Goal: Task Accomplishment & Management: Manage account settings

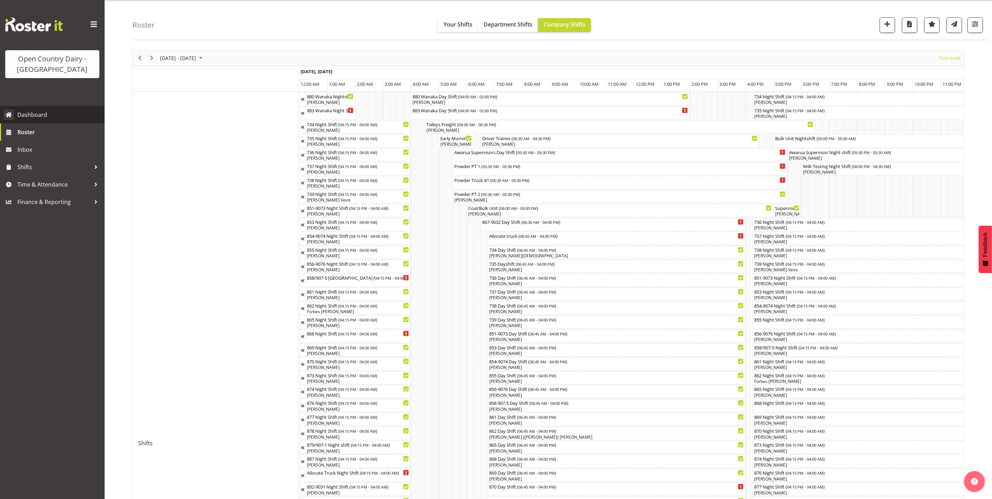
scroll to position [0, 2786]
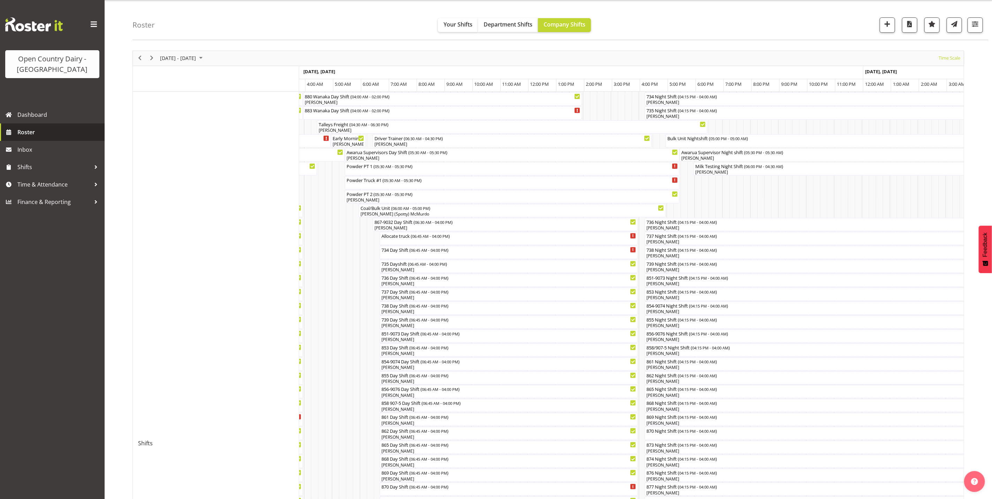
click at [26, 135] on span "Roster" at bounding box center [59, 132] width 84 height 10
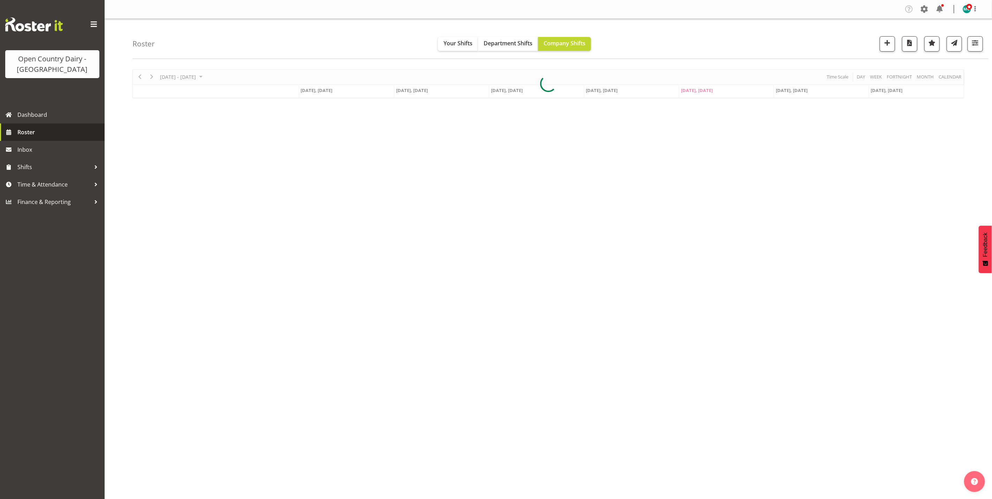
click at [25, 134] on span "Roster" at bounding box center [59, 132] width 84 height 10
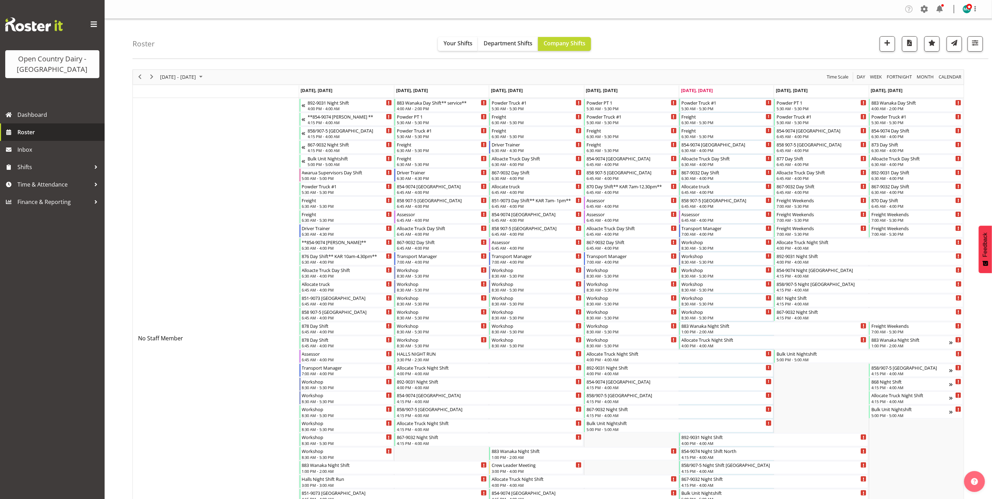
click at [28, 134] on span "Roster" at bounding box center [59, 132] width 84 height 10
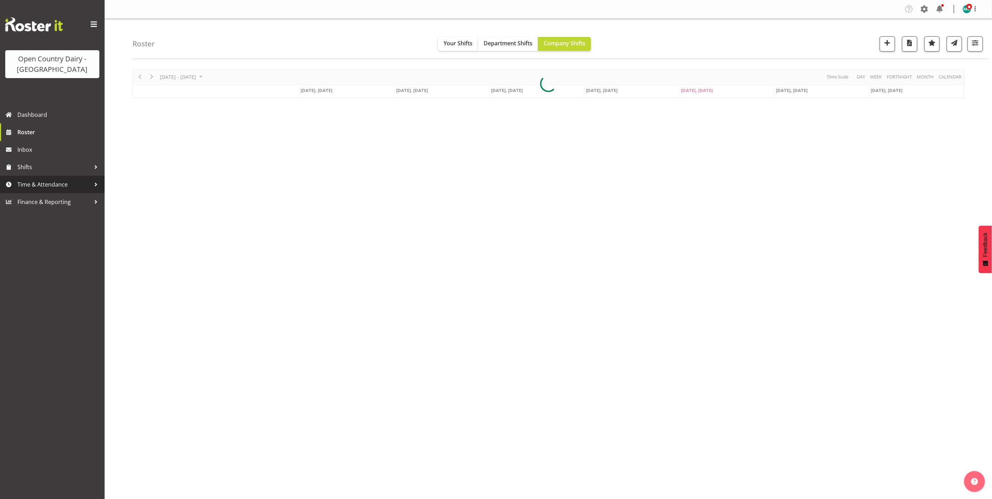
click at [31, 183] on span "Time & Attendance" at bounding box center [53, 184] width 73 height 10
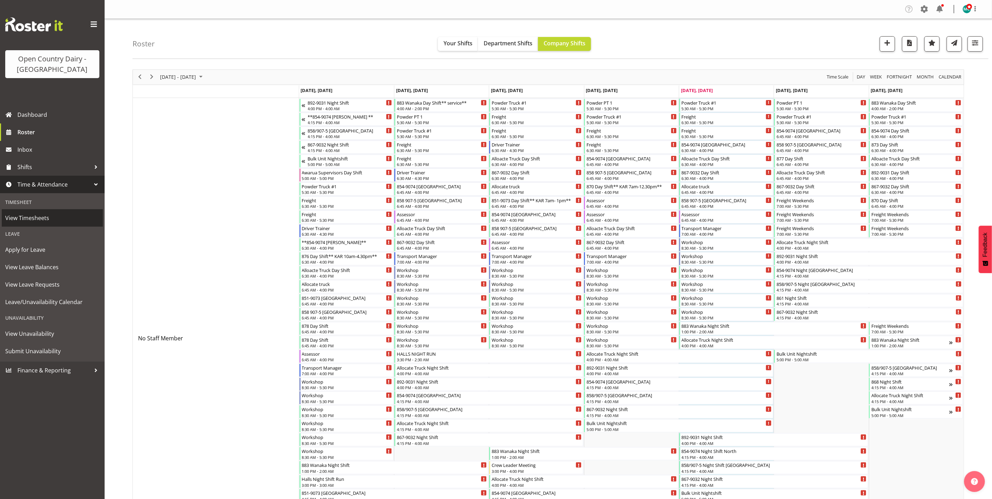
click at [23, 219] on span "View Timesheets" at bounding box center [52, 218] width 94 height 10
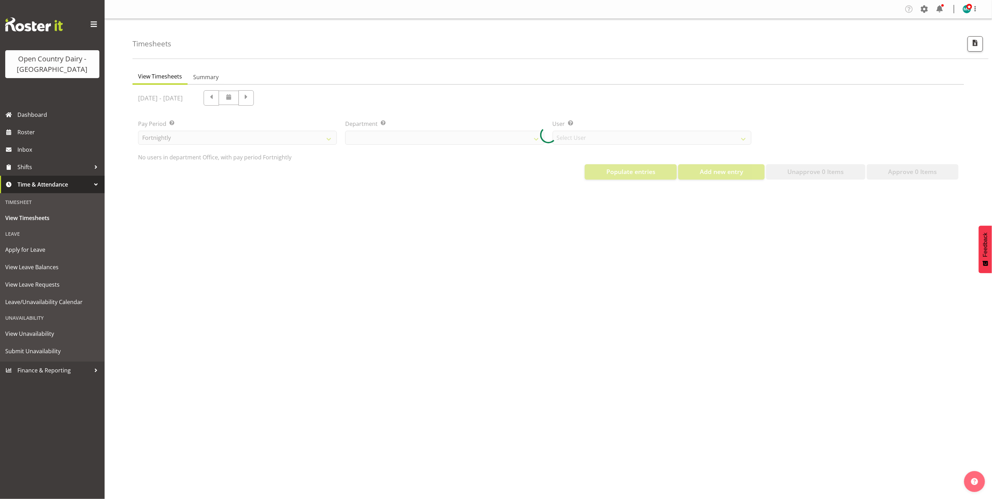
click at [242, 137] on div at bounding box center [549, 135] width 832 height 100
click at [536, 138] on div at bounding box center [549, 135] width 832 height 100
click at [534, 139] on div at bounding box center [549, 135] width 832 height 100
select select "699"
select select "8449"
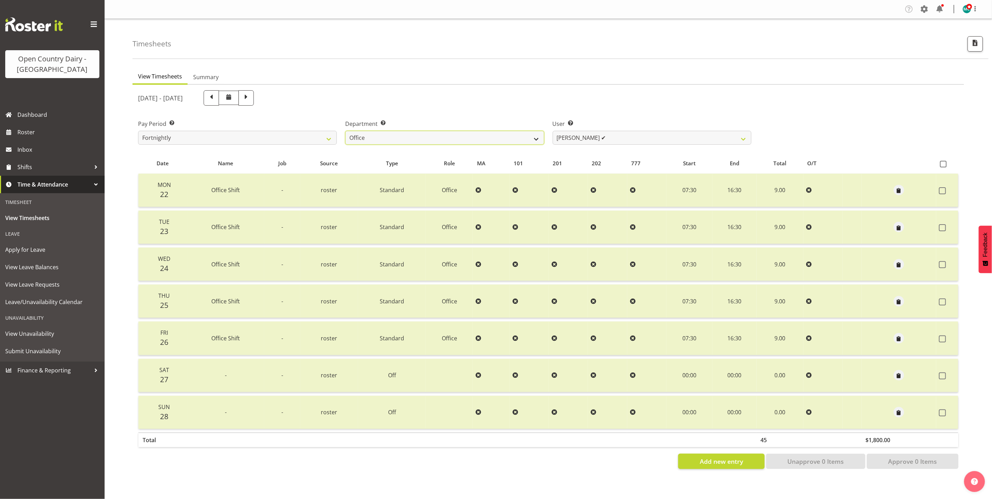
click at [537, 137] on select "734 735 736 737 738 739 851 853 854 855 856 858 861 862 865 867-9032 868 869 87…" at bounding box center [444, 138] width 199 height 14
select select "671"
click at [345, 131] on select "734 735 736 737 738 739 851 853 854 855 856 858 861 862 865 867-9032 868 869 87…" at bounding box center [444, 138] width 199 height 14
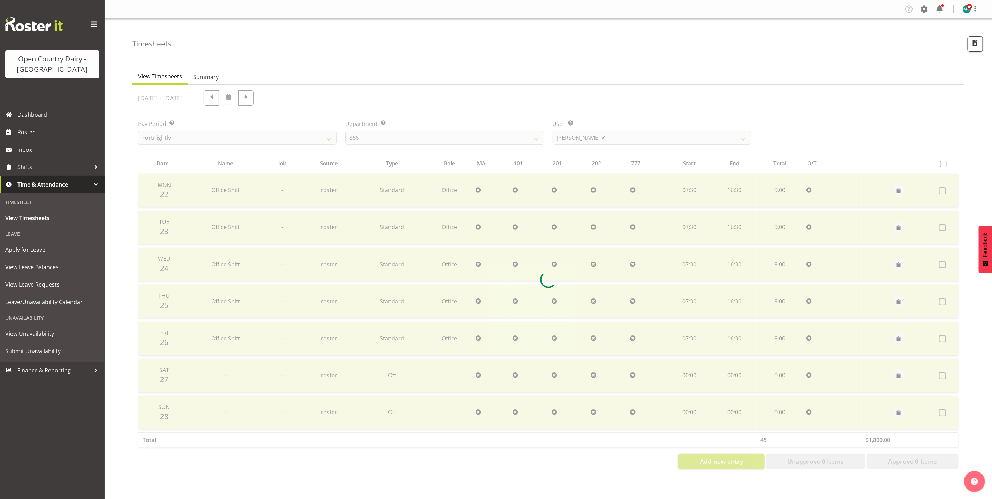
click at [634, 137] on div at bounding box center [549, 280] width 832 height 390
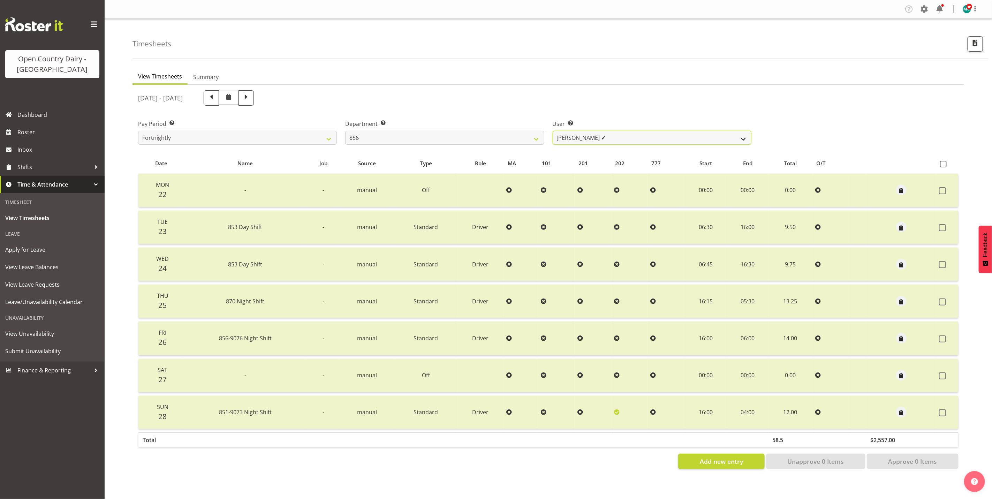
click at [634, 138] on select "[PERSON_NAME] ✔ [PERSON_NAME] ✔ [PERSON_NAME] ✔ [PERSON_NAME] ✔" at bounding box center [652, 138] width 199 height 14
select select "7435"
click at [553, 131] on select "[PERSON_NAME] ✔ [PERSON_NAME] ✔ [PERSON_NAME] ✔ [PERSON_NAME] ✔" at bounding box center [652, 138] width 199 height 14
click at [251, 98] on span at bounding box center [246, 97] width 9 height 9
select select
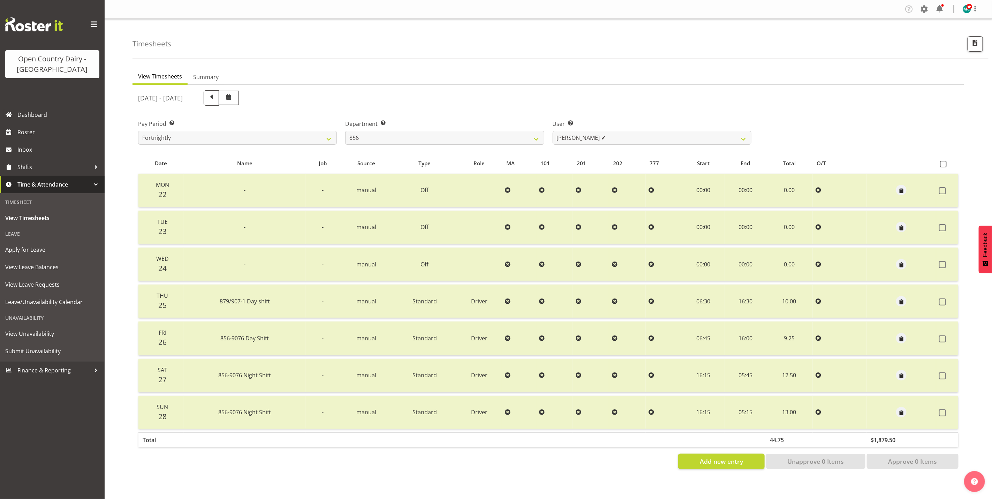
select select
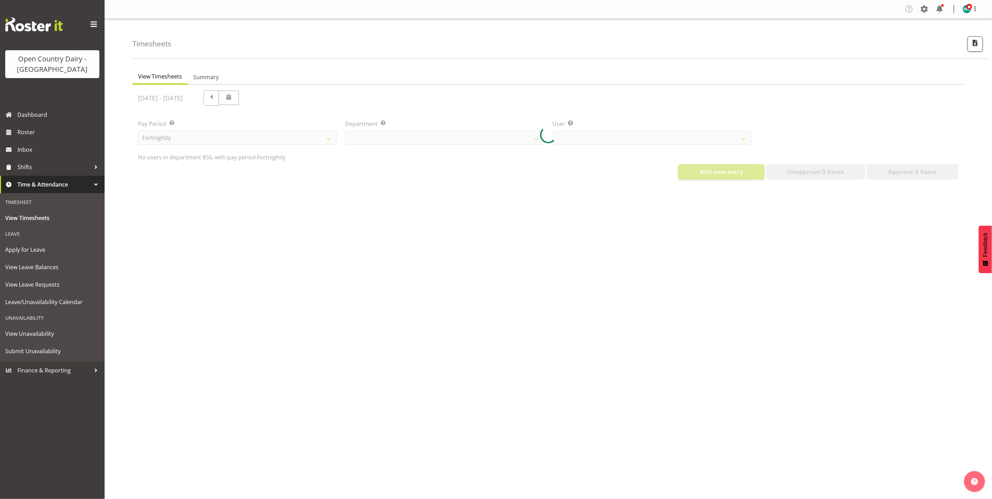
select select "671"
select select "7435"
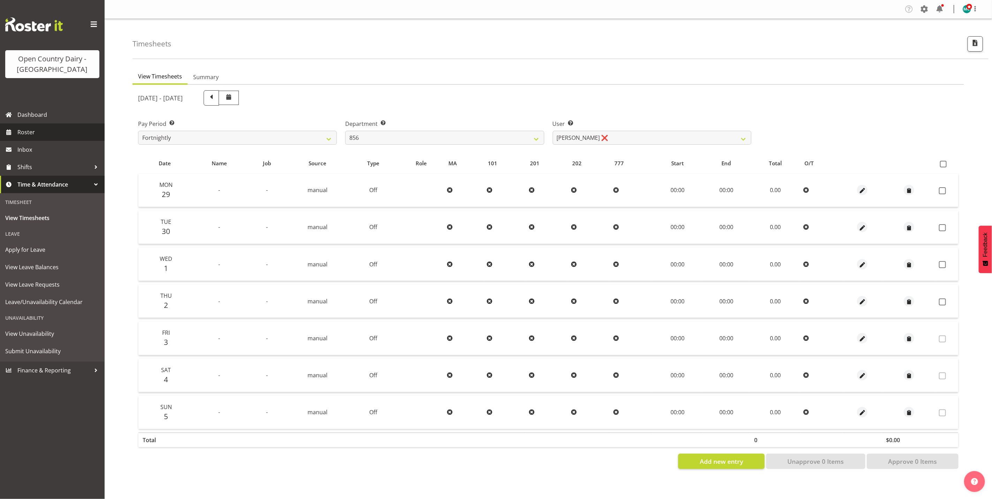
drag, startPoint x: 18, startPoint y: 131, endPoint x: 53, endPoint y: 132, distance: 34.9
click at [18, 131] on span "Roster" at bounding box center [59, 132] width 84 height 10
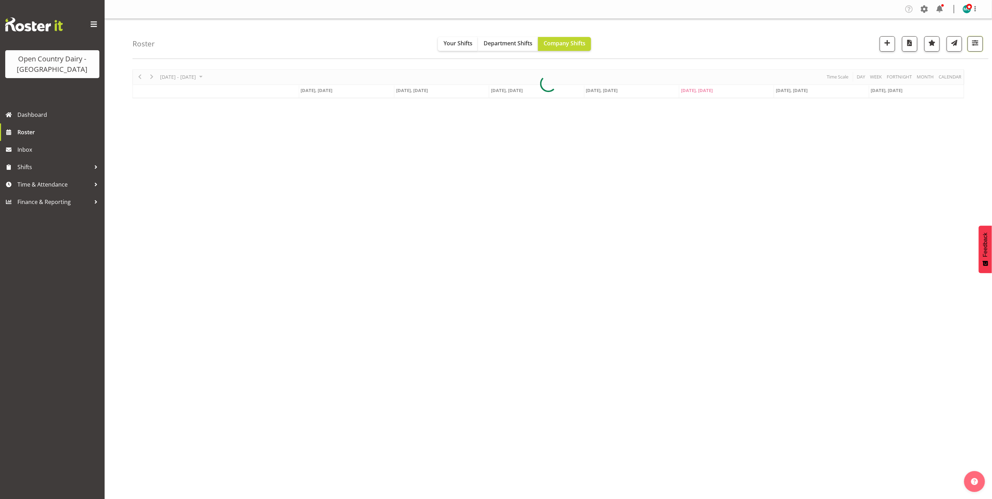
click at [972, 43] on span "button" at bounding box center [975, 42] width 9 height 9
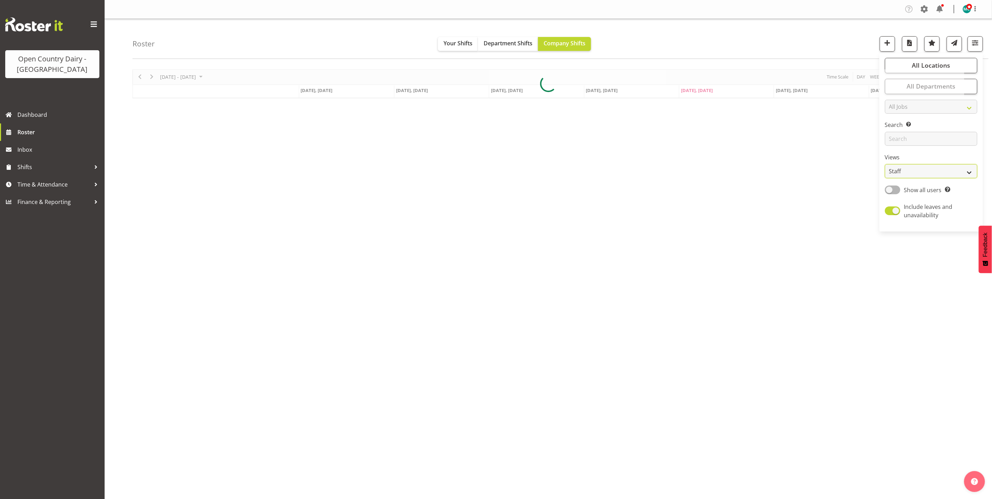
click at [911, 171] on select "Staff Role Shift - Horizontal Shift - Vertical Staff - Location" at bounding box center [931, 171] width 92 height 14
select select "shiftH"
click at [885, 164] on select "Staff Role Shift - Horizontal Shift - Vertical Staff - Location" at bounding box center [931, 171] width 92 height 14
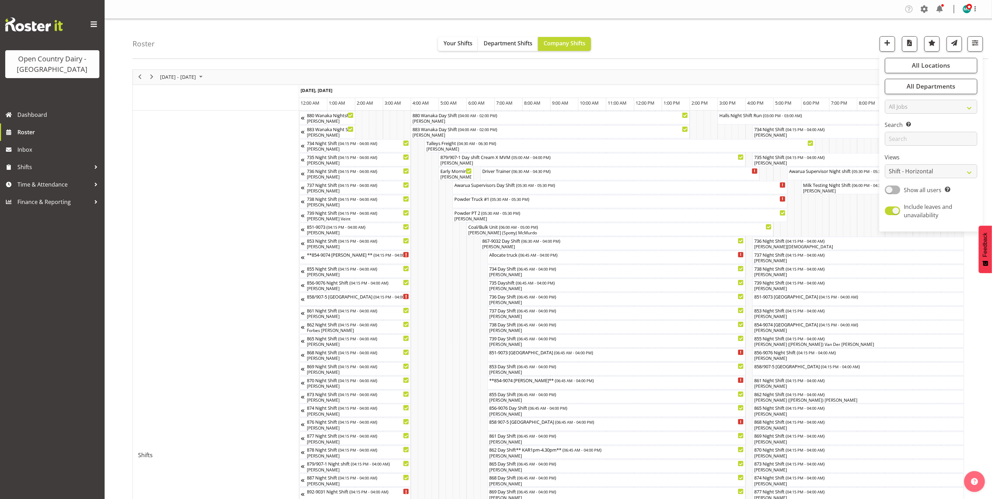
click at [814, 32] on div "Roster Your Shifts Department Shifts Company Shifts All Locations Clear Awarua …" at bounding box center [561, 39] width 856 height 40
click at [721, 23] on div "Roster Your Shifts Department Shifts Company Shifts All Locations Clear Awarua …" at bounding box center [561, 39] width 856 height 40
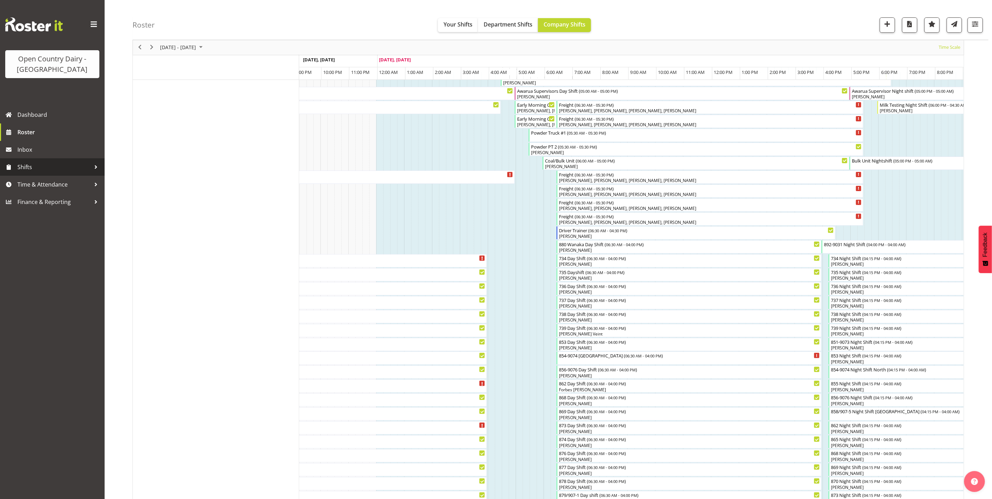
click at [25, 168] on span "Shifts" at bounding box center [53, 167] width 73 height 10
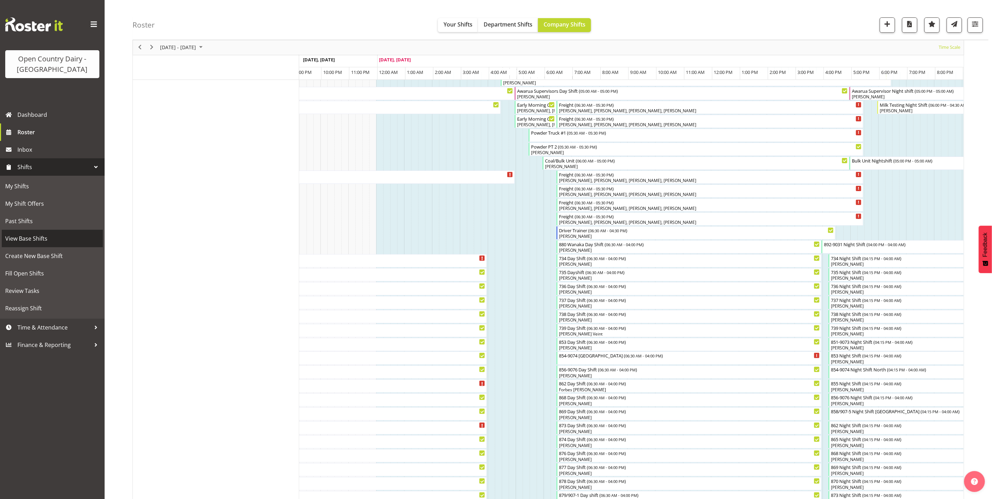
click at [21, 239] on span "View Base Shifts" at bounding box center [52, 238] width 94 height 10
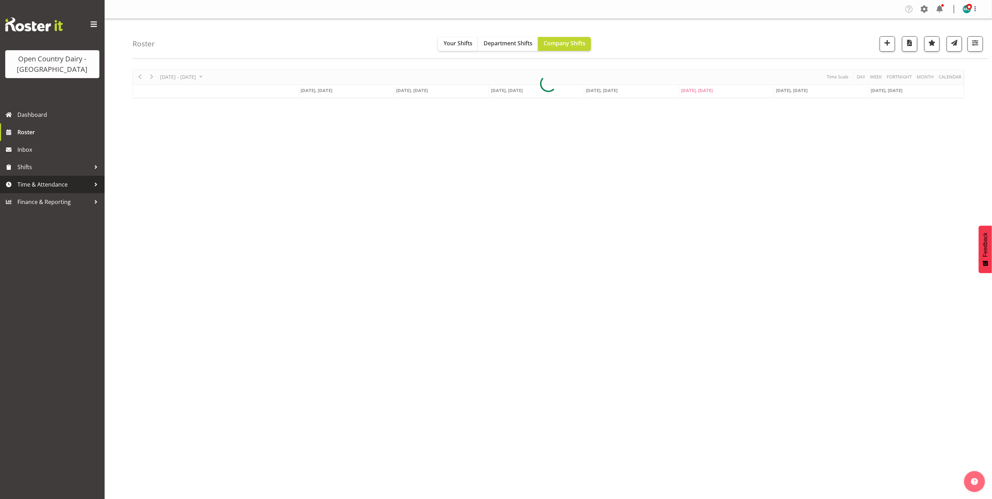
click at [47, 187] on span "Time & Attendance" at bounding box center [53, 184] width 73 height 10
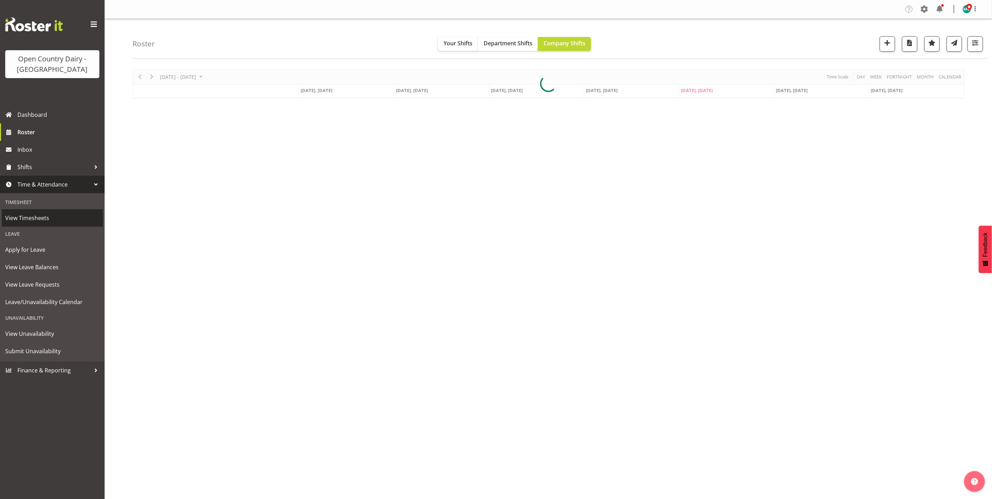
click at [34, 220] on span "View Timesheets" at bounding box center [52, 218] width 94 height 10
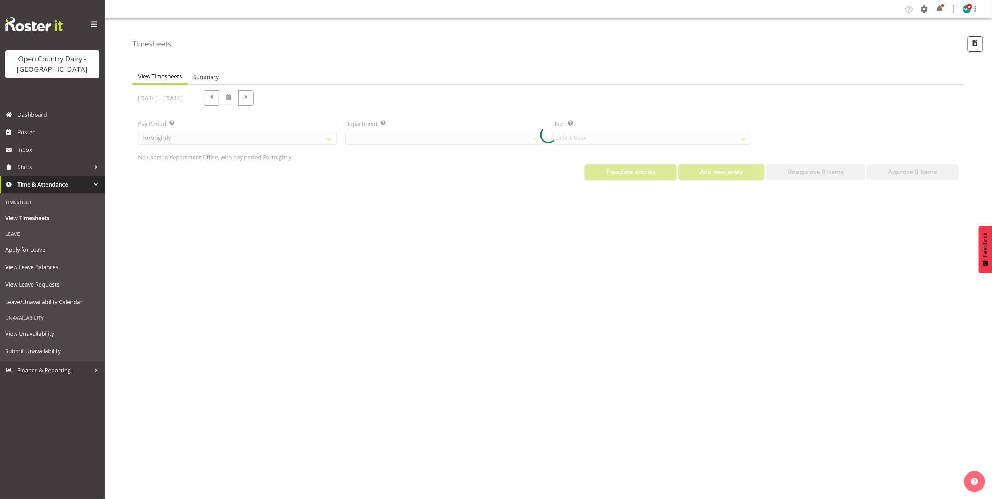
select select "699"
select select "8449"
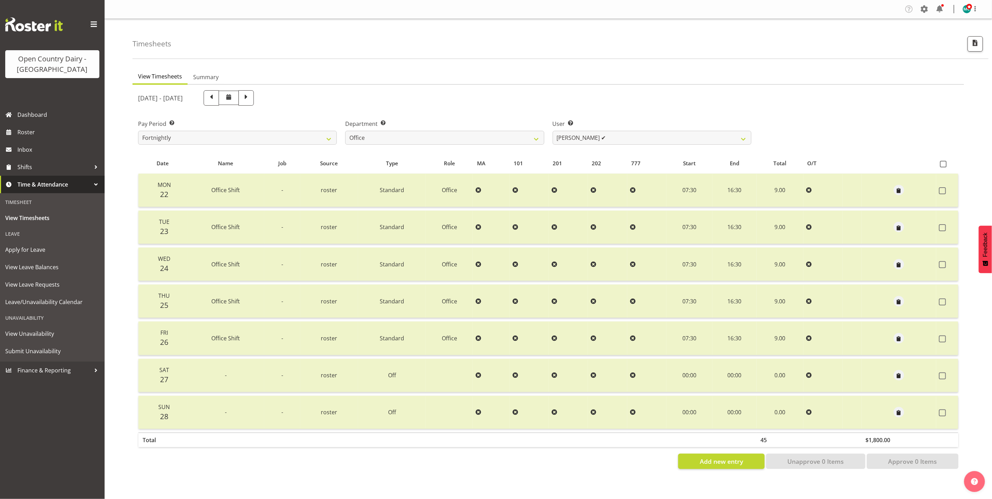
click at [541, 137] on div at bounding box center [549, 280] width 832 height 390
click at [538, 137] on select "734 735 736 737 738 739 851 853 854 855 856 858 861 862 865 867-9032 868 869 87…" at bounding box center [444, 138] width 199 height 14
select select "668"
click at [345, 131] on select "734 735 736 737 738 739 851 853 854 855 856 858 861 862 865 867-9032 868 869 87…" at bounding box center [444, 138] width 199 height 14
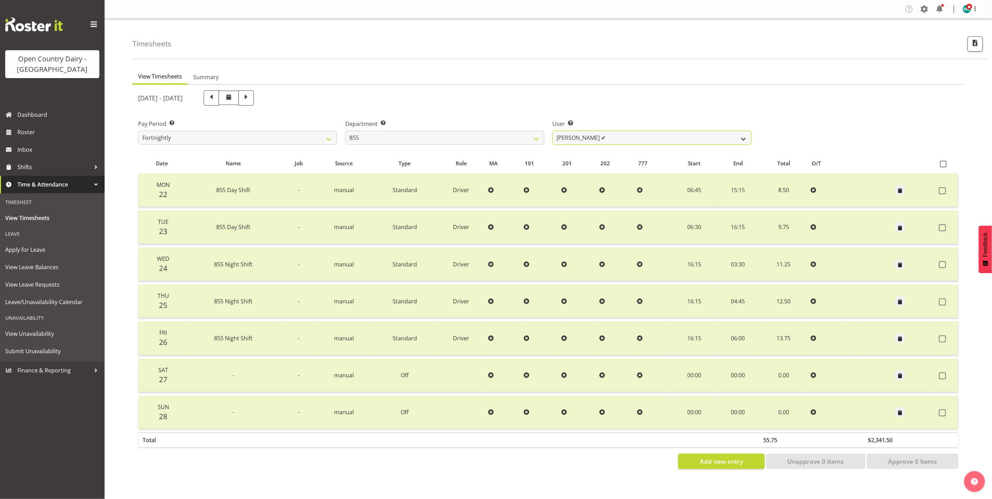
click at [691, 143] on select "[PERSON_NAME] ✔ [PERSON_NAME] ✔ [PERSON_NAME] ✔" at bounding box center [652, 138] width 199 height 14
click at [251, 93] on span at bounding box center [246, 97] width 9 height 9
select select
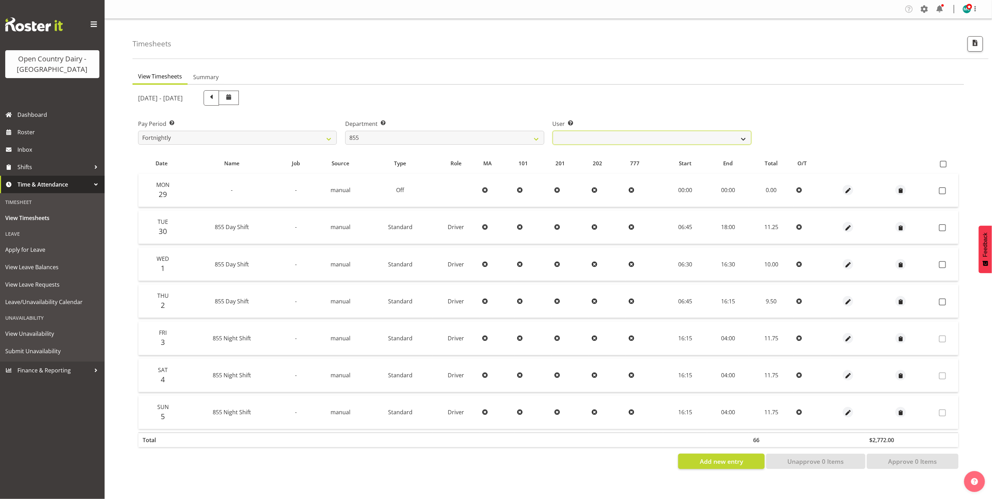
click at [683, 137] on select "[PERSON_NAME] ❌ [PERSON_NAME] ❌ [PERSON_NAME] ❌" at bounding box center [652, 138] width 199 height 14
drag, startPoint x: 531, startPoint y: 140, endPoint x: 523, endPoint y: 146, distance: 9.2
click at [531, 140] on select "734 735 736 737 738 739 851 853 854 855 856 858 861 862 865 867-9032 868 869 87…" at bounding box center [444, 138] width 199 height 14
click at [345, 131] on select "734 735 736 737 738 739 851 853 854 855 856 858 861 862 865 867-9032 868 869 87…" at bounding box center [444, 138] width 199 height 14
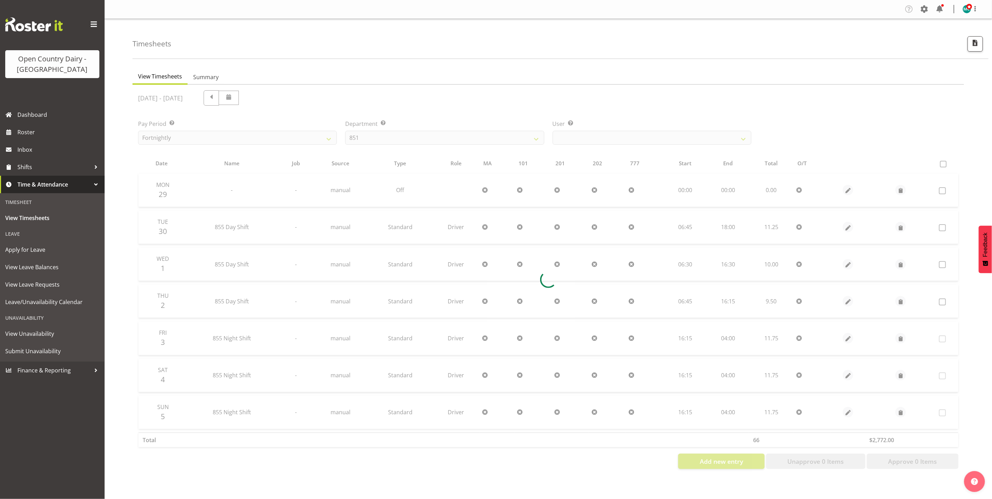
click at [396, 135] on div at bounding box center [549, 280] width 832 height 390
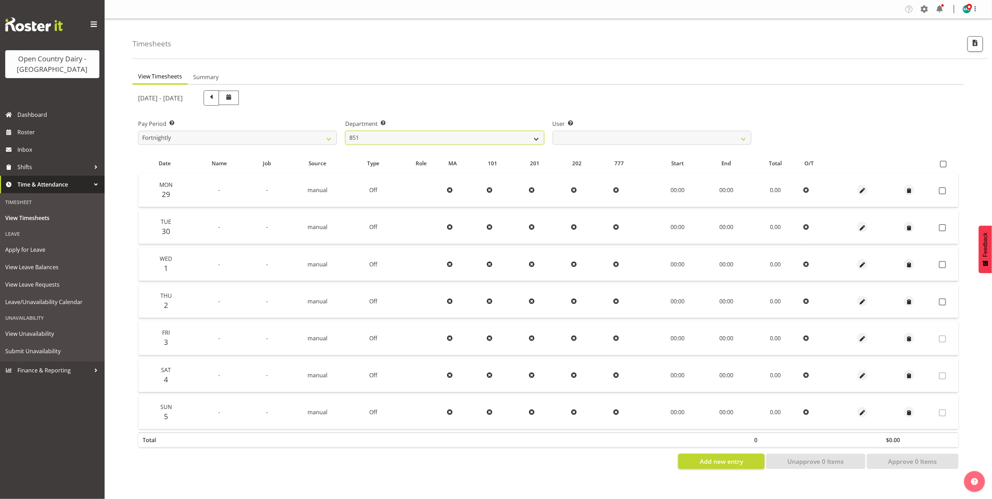
click at [513, 140] on select "734 735 736 737 738 739 851 853 854 855 856 858 861 862 865 867-9032 868 869 87…" at bounding box center [444, 138] width 199 height 14
click at [345, 131] on select "734 735 736 737 738 739 851 853 854 855 856 858 861 862 865 867-9032 868 869 87…" at bounding box center [444, 138] width 199 height 14
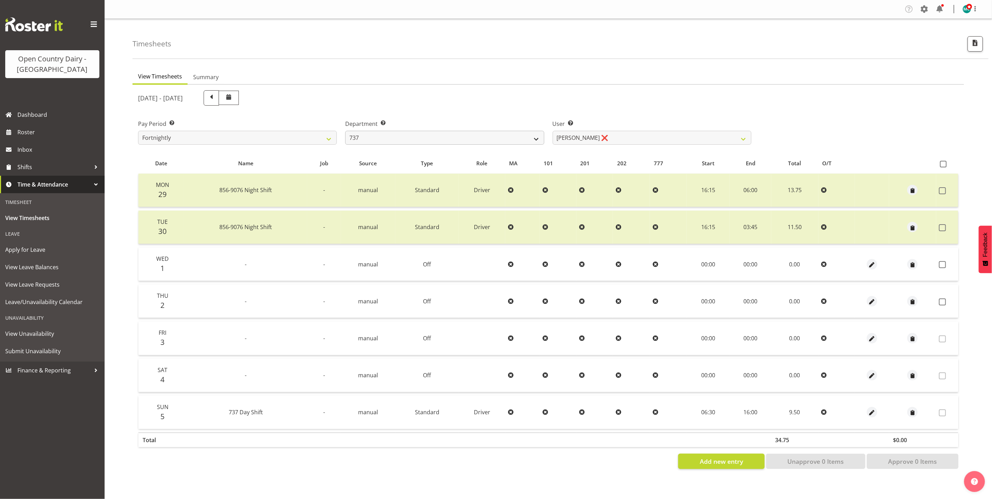
drag, startPoint x: 481, startPoint y: 129, endPoint x: 475, endPoint y: 135, distance: 8.9
click at [481, 129] on div "Department Select which department you would like to view. 734 735 736 737 738 …" at bounding box center [444, 132] width 199 height 25
click at [461, 142] on select "734 735 736 737 738 739 851 853 854 855 856 858 861 862 865 867-9032 868 869 87…" at bounding box center [444, 138] width 199 height 14
select select "671"
click at [345, 131] on select "734 735 736 737 738 739 851 853 854 855 856 858 861 862 865 867-9032 868 869 87…" at bounding box center [444, 138] width 199 height 14
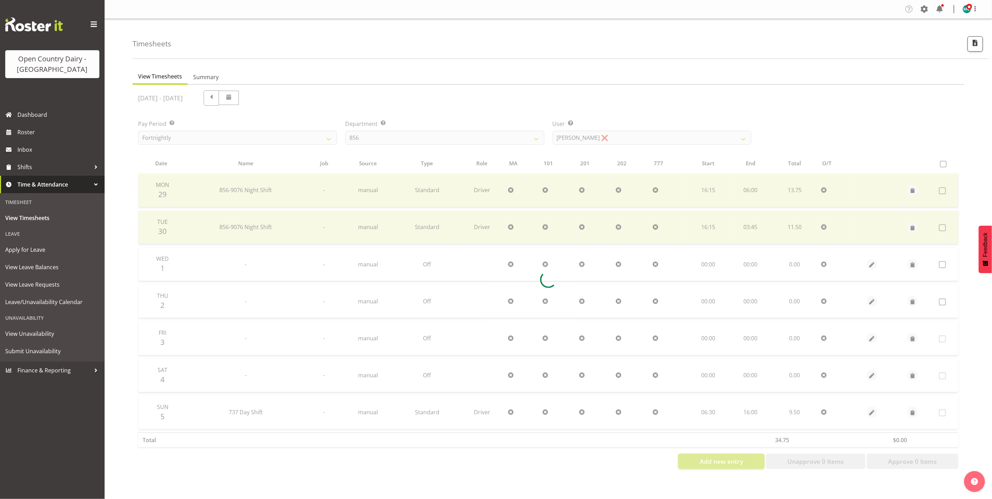
click at [657, 135] on div "September 29th - October 5th 2025 Pay Period Select which pay period you would …" at bounding box center [548, 277] width 821 height 383
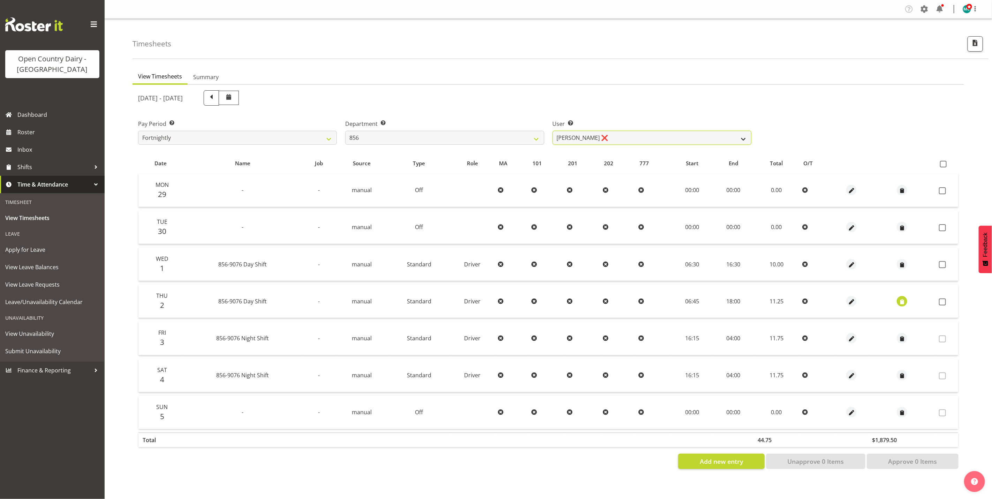
click at [657, 135] on select "Bradley Parkhill ❌ James Matheson ❌ Jason Vercoe ❌ Tony Lee ❌" at bounding box center [652, 138] width 199 height 14
select select "7435"
click at [553, 131] on select "Bradley Parkhill ❌ James Matheson ❌ Jason Vercoe ❌ Tony Lee ❌" at bounding box center [652, 138] width 199 height 14
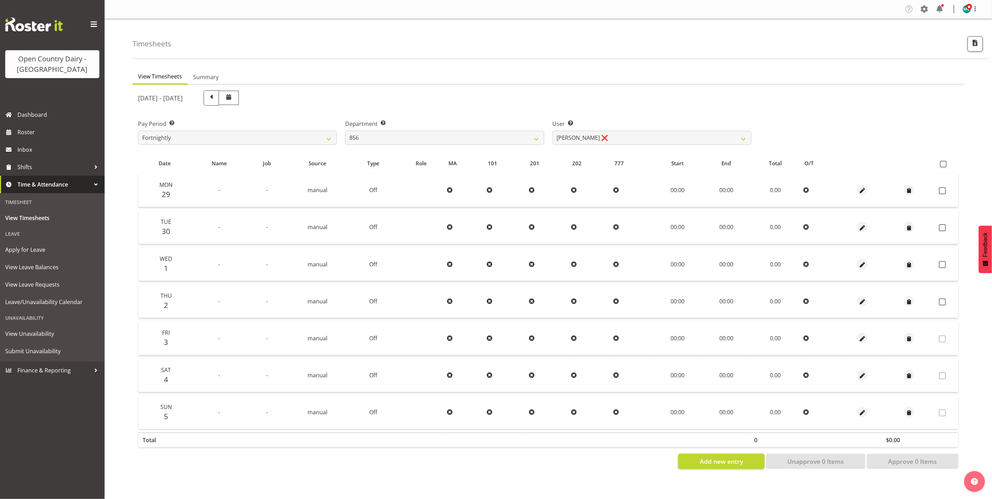
click at [239, 98] on span at bounding box center [229, 98] width 20 height 14
click at [216, 97] on span at bounding box center [211, 97] width 9 height 9
select select
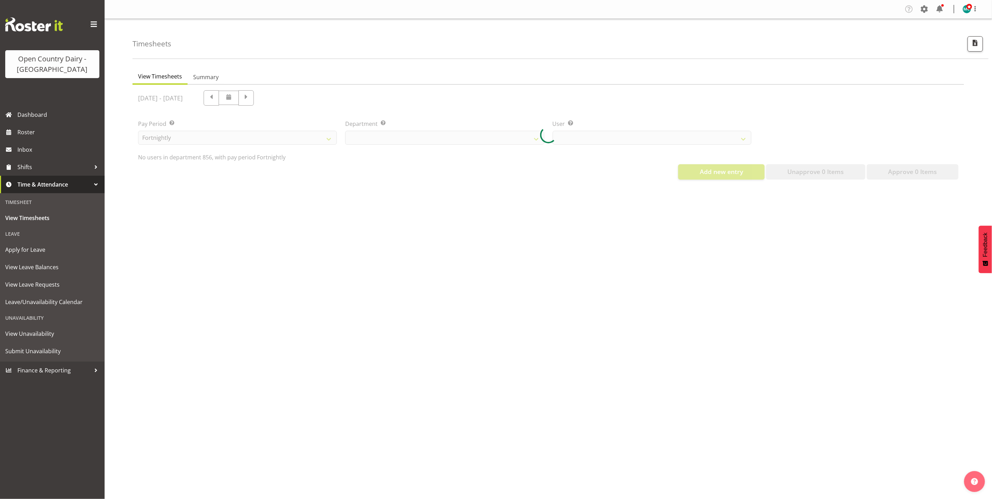
select select "671"
select select "7435"
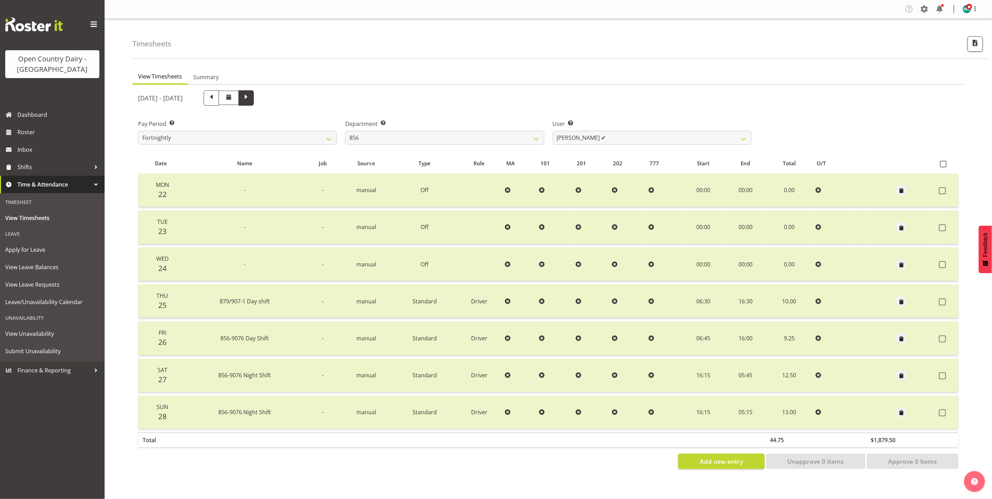
click at [254, 97] on span at bounding box center [246, 97] width 15 height 15
select select
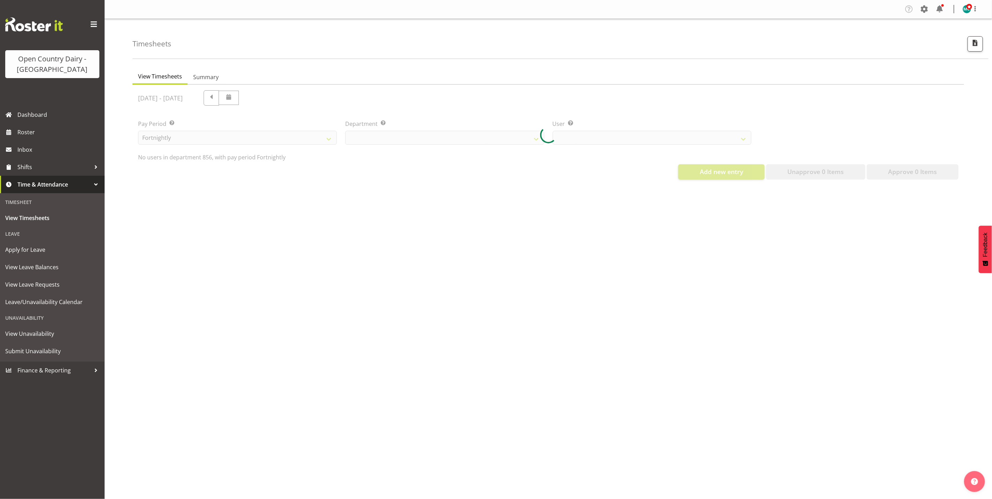
select select "671"
select select "7435"
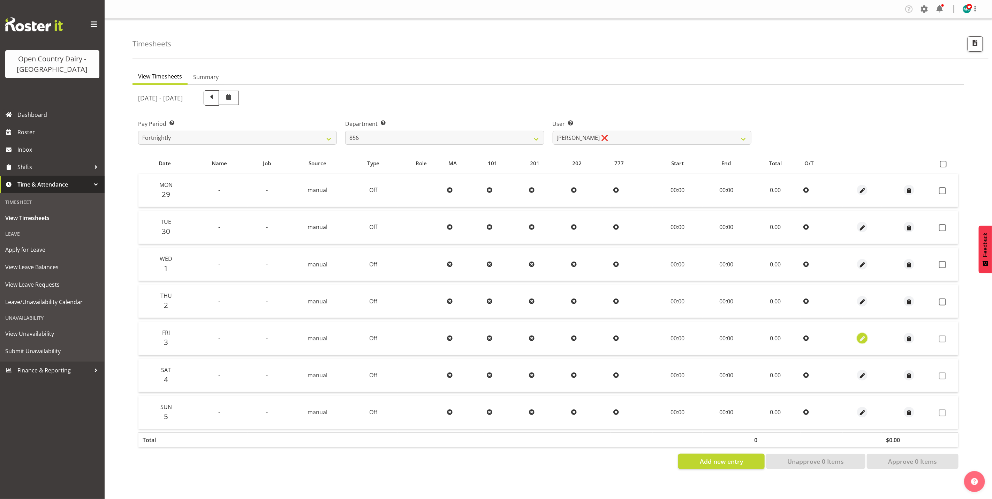
click at [863, 341] on span "button" at bounding box center [863, 339] width 8 height 8
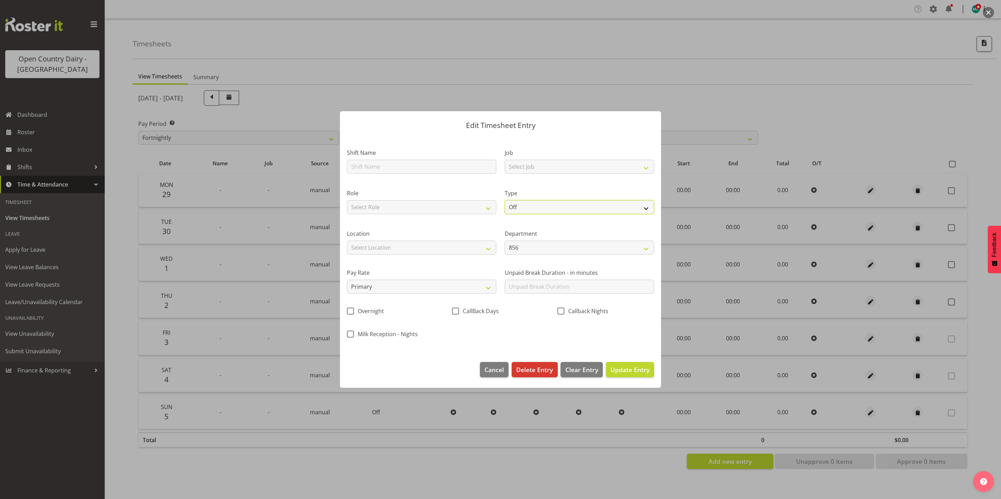
click at [527, 206] on select "Off Standard Public Holiday Public Holiday (Worked) Day In Lieu Annual Leave Si…" at bounding box center [578, 207] width 149 height 14
select select "Standard"
click at [504, 200] on select "Off Standard Public Holiday Public Holiday (Worked) Day In Lieu Annual Leave Si…" at bounding box center [578, 207] width 149 height 14
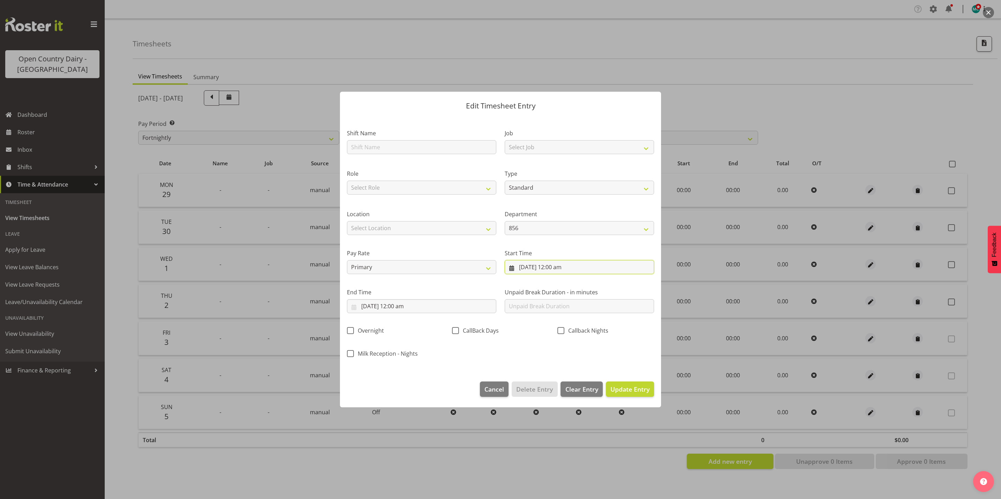
click at [557, 268] on input "3/10/2025, 12:00 am" at bounding box center [578, 267] width 149 height 14
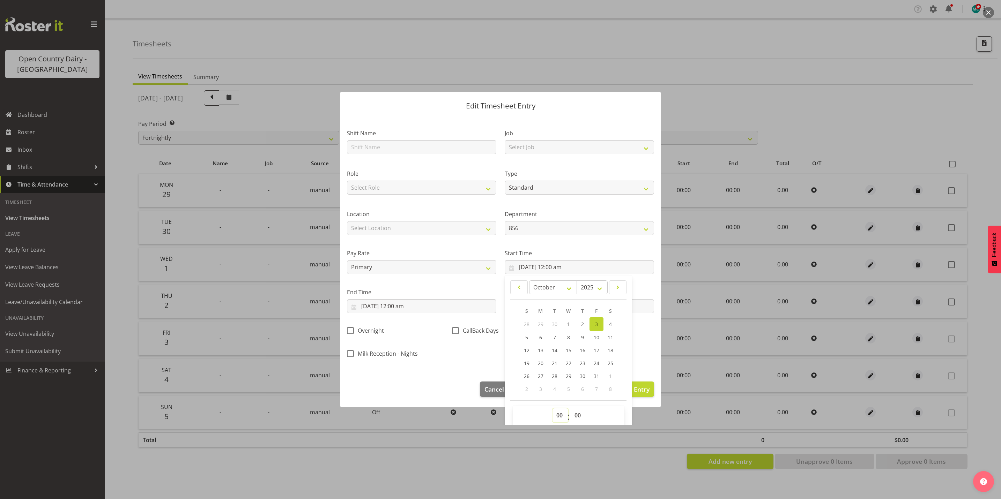
drag, startPoint x: 553, startPoint y: 418, endPoint x: 556, endPoint y: 413, distance: 5.9
click at [554, 418] on select "00 01 02 03 04 05 06 07 08 09 10 11 12 13 14 15 16 17 18 19 20 21 22 23" at bounding box center [560, 416] width 16 height 14
select select "6"
click at [552, 409] on select "00 01 02 03 04 05 06 07 08 09 10 11 12 13 14 15 16 17 18 19 20 21 22 23" at bounding box center [560, 416] width 16 height 14
type input "3/10/2025, 6:00 am"
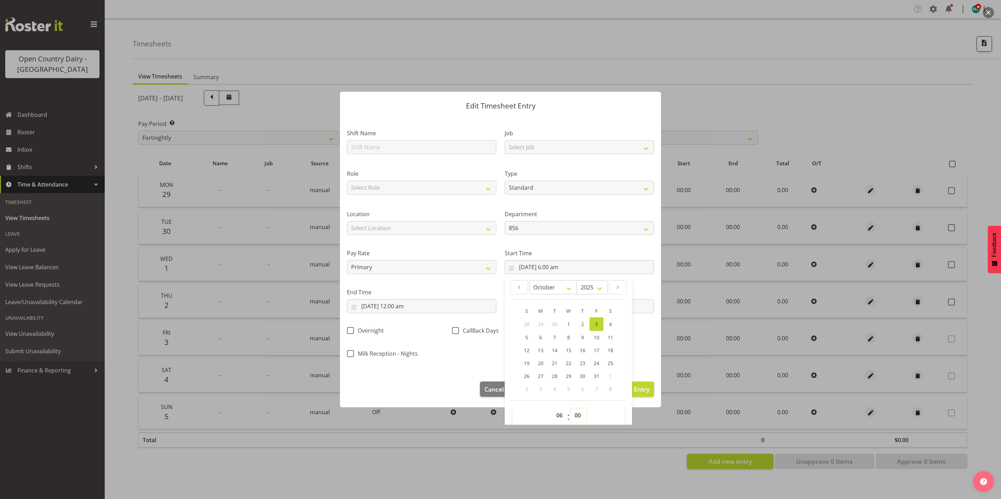
click at [573, 415] on select "00 01 02 03 04 05 06 07 08 09 10 11 12 13 14 15 16 17 18 19 20 21 22 23 24 25 2…" at bounding box center [578, 416] width 16 height 14
select select "30"
click at [570, 409] on select "00 01 02 03 04 05 06 07 08 09 10 11 12 13 14 15 16 17 18 19 20 21 22 23 24 25 2…" at bounding box center [578, 416] width 16 height 14
type input "[DATE] 6:30 am"
drag, startPoint x: 463, startPoint y: 367, endPoint x: 456, endPoint y: 356, distance: 13.1
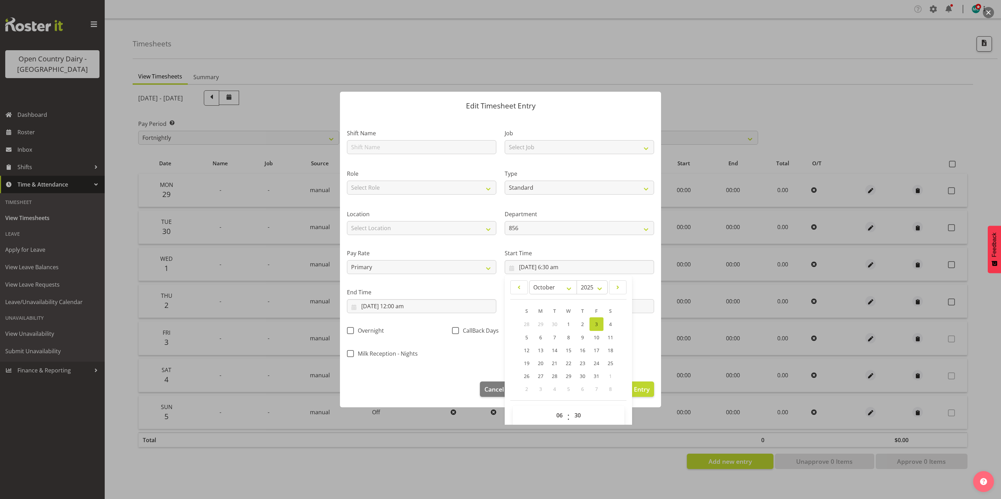
click at [462, 367] on section "Shift Name Job Select Job Connecting /unconnecting Trailers Driving Meeting Mil…" at bounding box center [500, 246] width 321 height 258
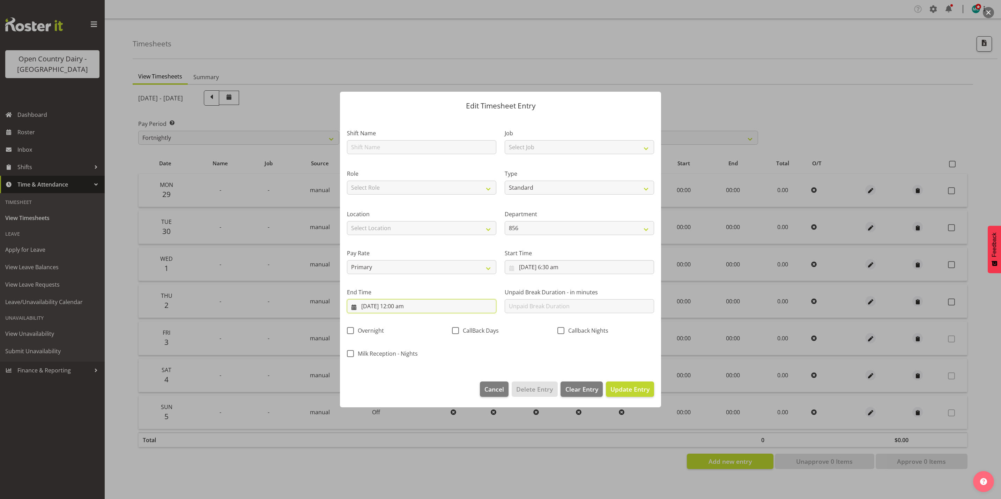
click at [398, 308] on input "3/10/2025, 12:00 am" at bounding box center [421, 306] width 149 height 14
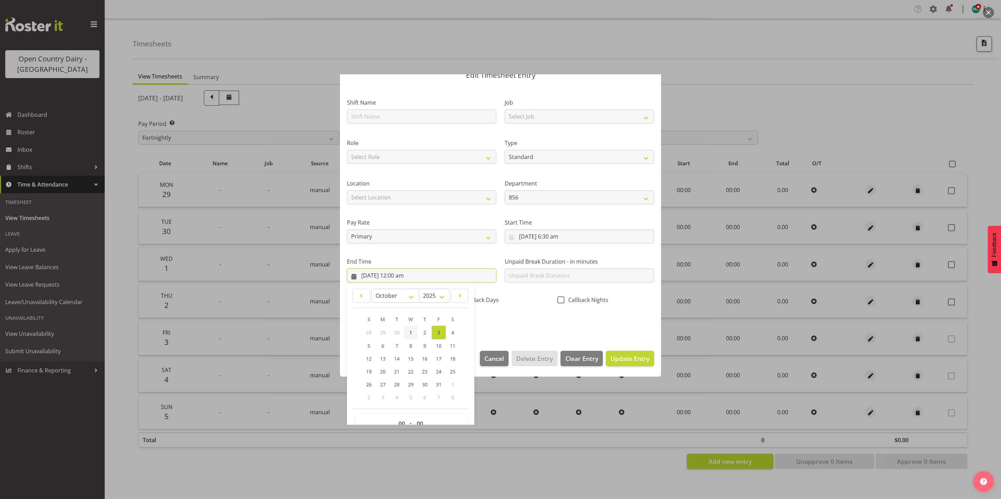
scroll to position [48, 0]
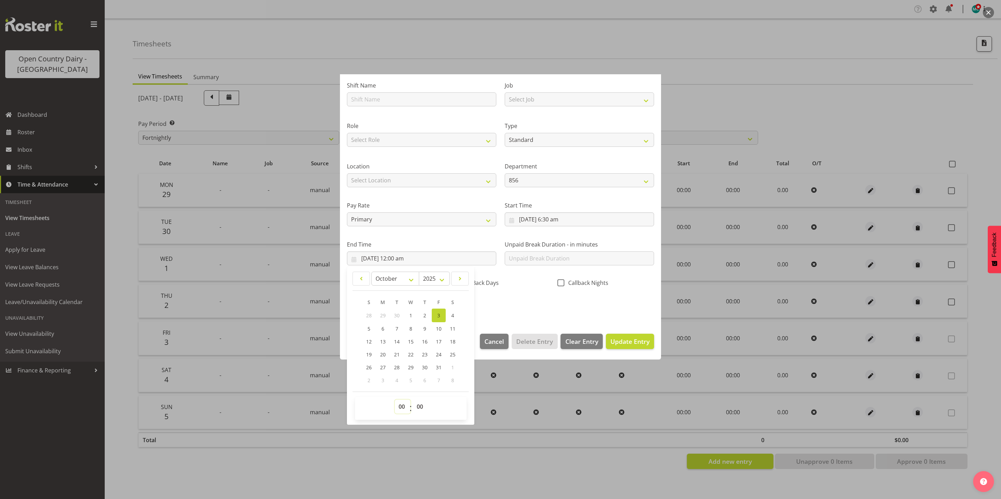
drag, startPoint x: 404, startPoint y: 404, endPoint x: 405, endPoint y: 400, distance: 4.7
click at [404, 404] on select "00 01 02 03 04 05 06 07 08 09 10 11 12 13 14 15 16 17 18 19 20 21 22 23" at bounding box center [403, 407] width 16 height 14
select select "16"
click at [395, 400] on select "00 01 02 03 04 05 06 07 08 09 10 11 12 13 14 15 16 17 18 19 20 21 22 23" at bounding box center [403, 407] width 16 height 14
type input "3/10/2025, 4:00 pm"
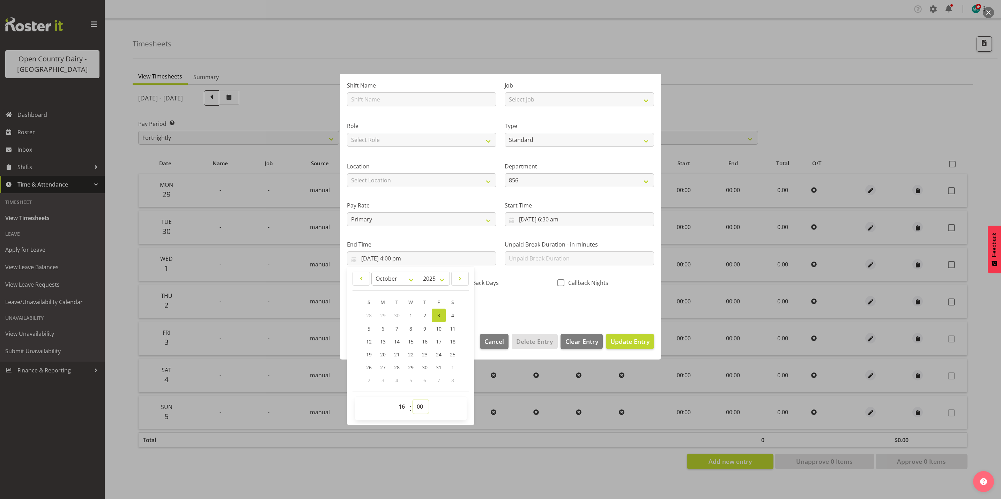
click at [422, 410] on select "00 01 02 03 04 05 06 07 08 09 10 11 12 13 14 15 16 17 18 19 20 21 22 23 24 25 2…" at bounding box center [421, 407] width 16 height 14
select select "30"
click at [413, 400] on select "00 01 02 03 04 05 06 07 08 09 10 11 12 13 14 15 16 17 18 19 20 21 22 23 24 25 2…" at bounding box center [421, 407] width 16 height 14
type input "[DATE] 4:30 pm"
click at [548, 312] on div "Shift Name Job Select Job Connecting /unconnecting Trailers Driving Meeting Mil…" at bounding box center [500, 194] width 315 height 244
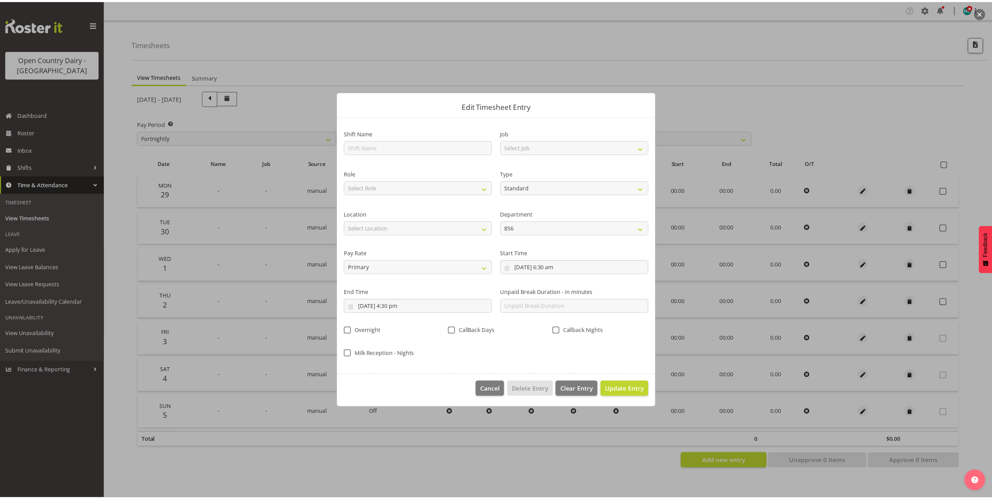
scroll to position [0, 0]
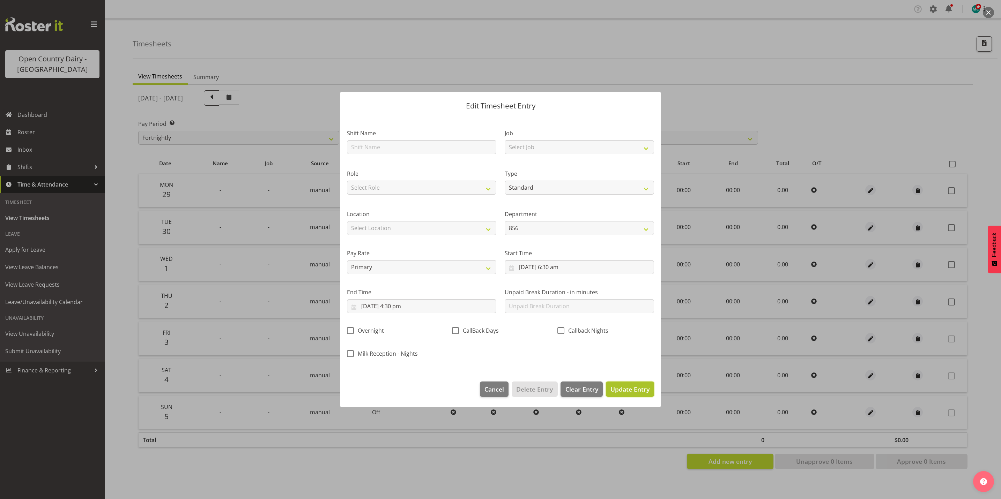
click at [627, 389] on span "Update Entry" at bounding box center [629, 389] width 39 height 8
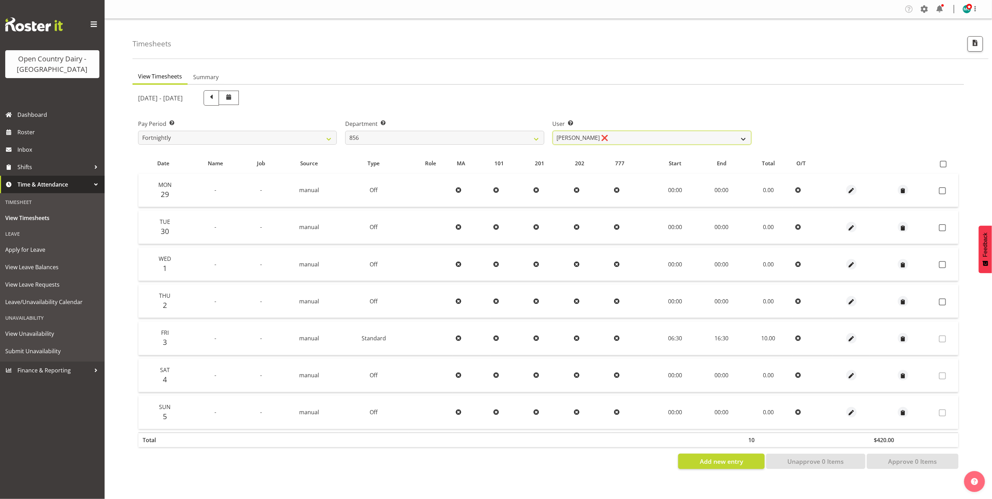
click at [671, 136] on select "[PERSON_NAME] ❌ [PERSON_NAME] ❌ [PERSON_NAME] ❌ [PERSON_NAME] ❌" at bounding box center [652, 138] width 199 height 14
click at [553, 131] on select "[PERSON_NAME] ❌ [PERSON_NAME] ❌ [PERSON_NAME] ❌ [PERSON_NAME] ❌" at bounding box center [652, 138] width 199 height 14
click at [854, 338] on span "button" at bounding box center [852, 339] width 8 height 8
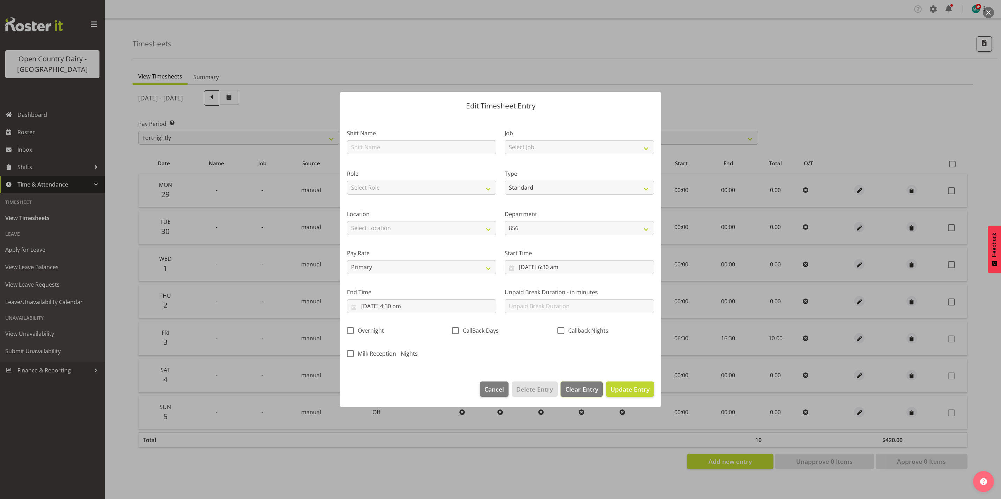
click at [580, 390] on span "Clear Entry" at bounding box center [581, 389] width 33 height 9
select select "Off"
type input "0"
select select
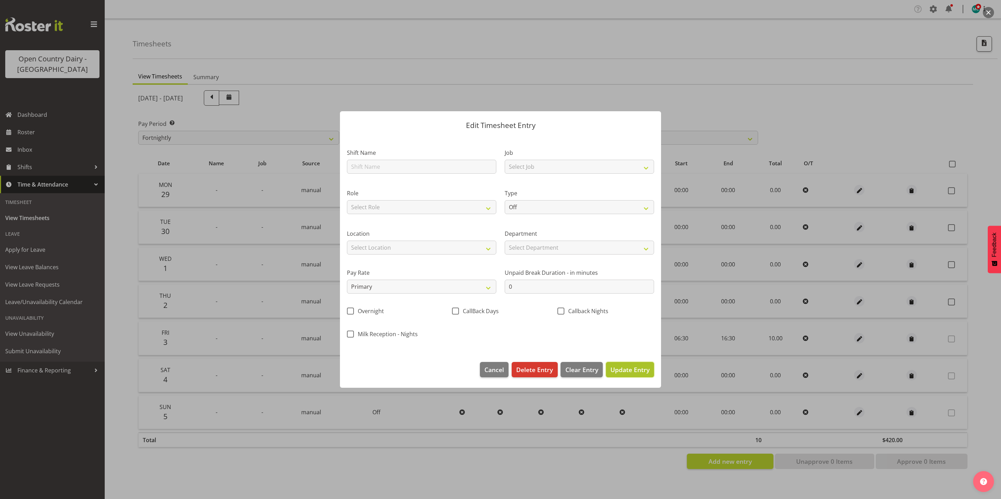
click at [638, 373] on span "Update Entry" at bounding box center [629, 370] width 39 height 8
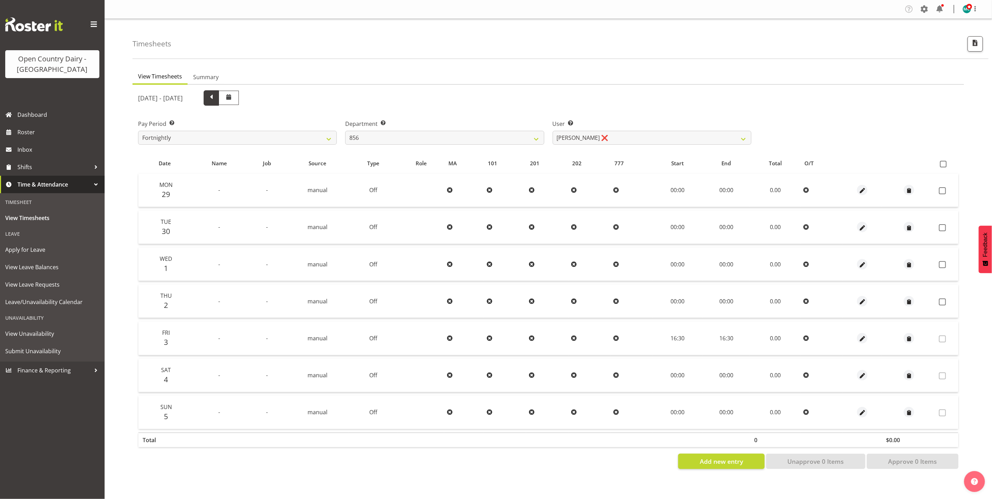
click at [216, 98] on span at bounding box center [211, 97] width 9 height 9
select select
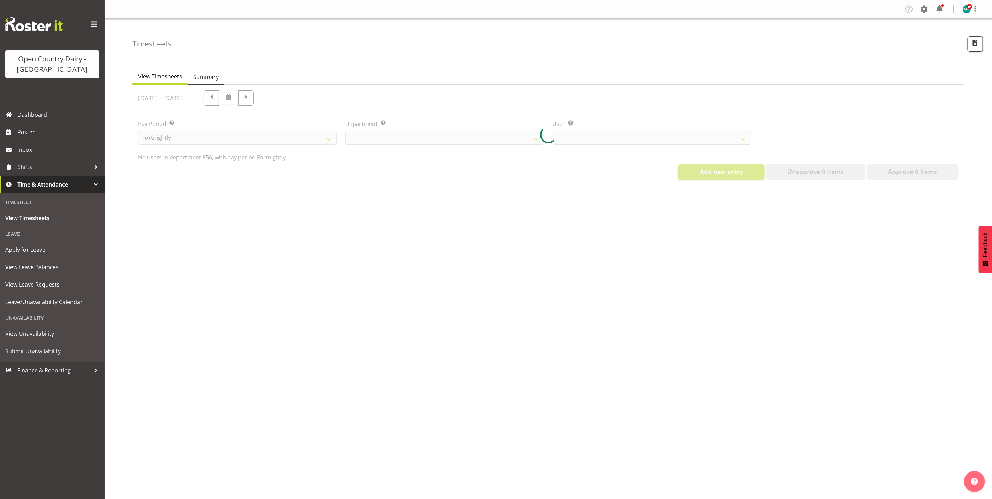
select select "671"
select select "7435"
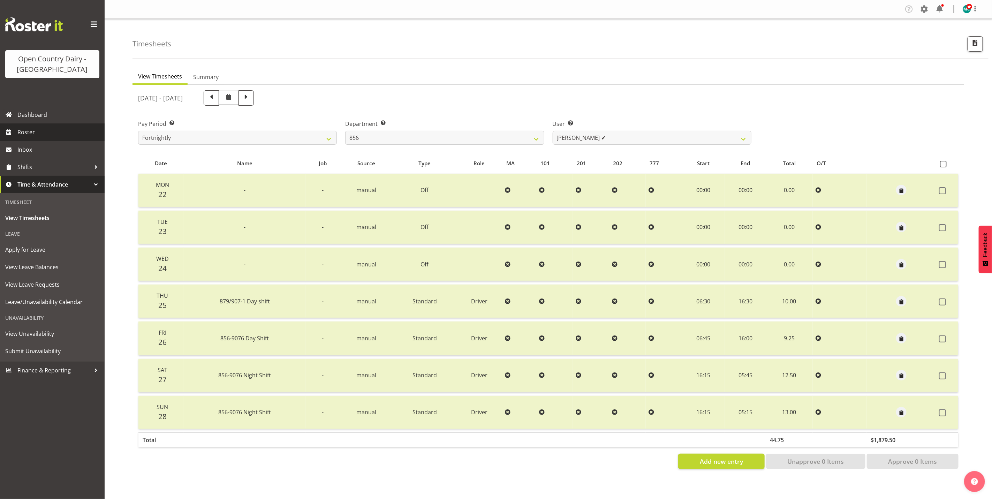
click at [31, 135] on span "Roster" at bounding box center [59, 132] width 84 height 10
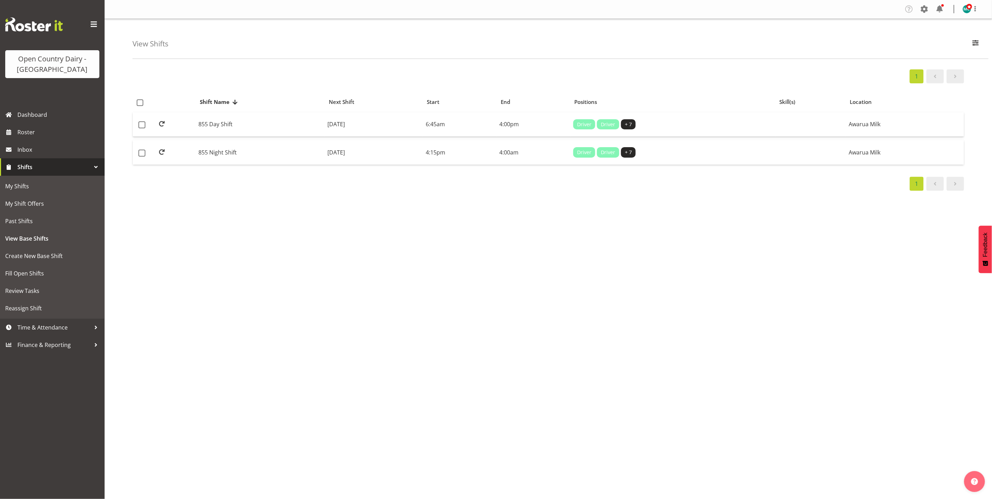
select select "988"
click at [979, 44] on span "button" at bounding box center [976, 42] width 9 height 9
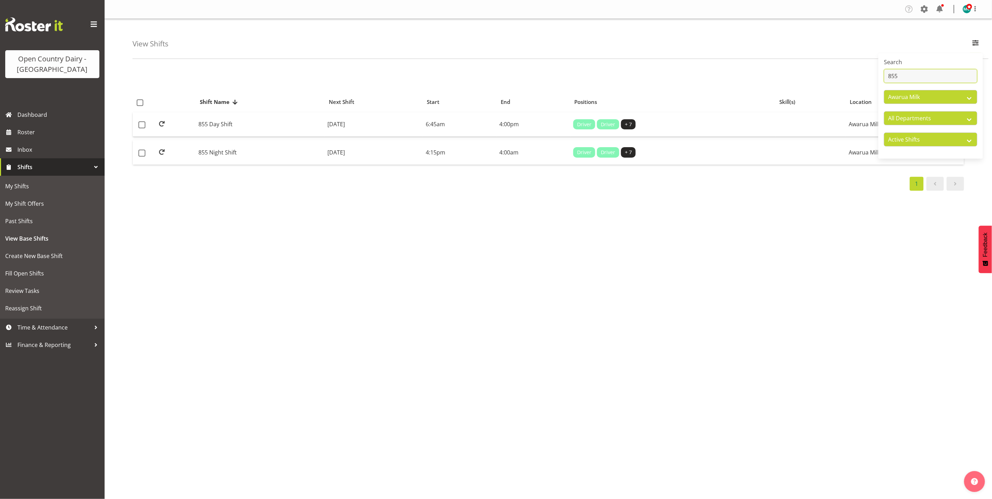
click at [915, 76] on input "855" at bounding box center [930, 76] width 93 height 14
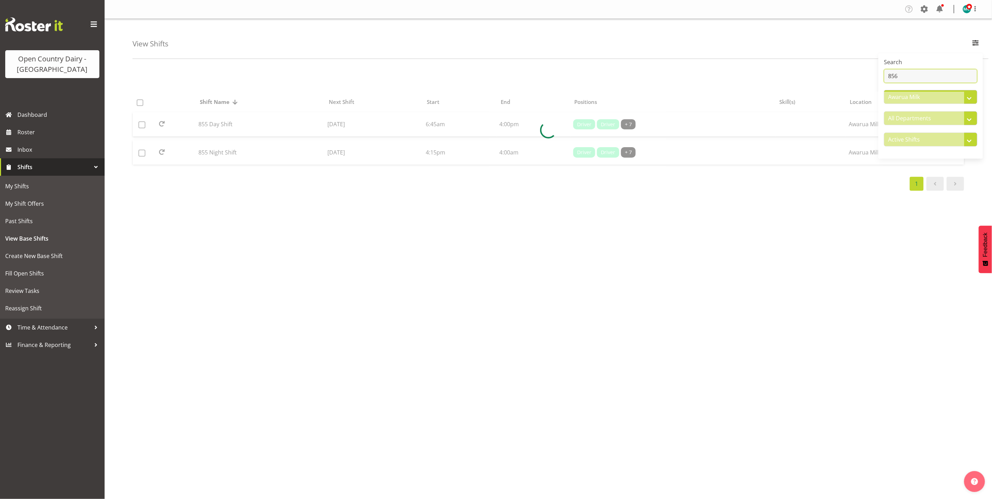
type input "856"
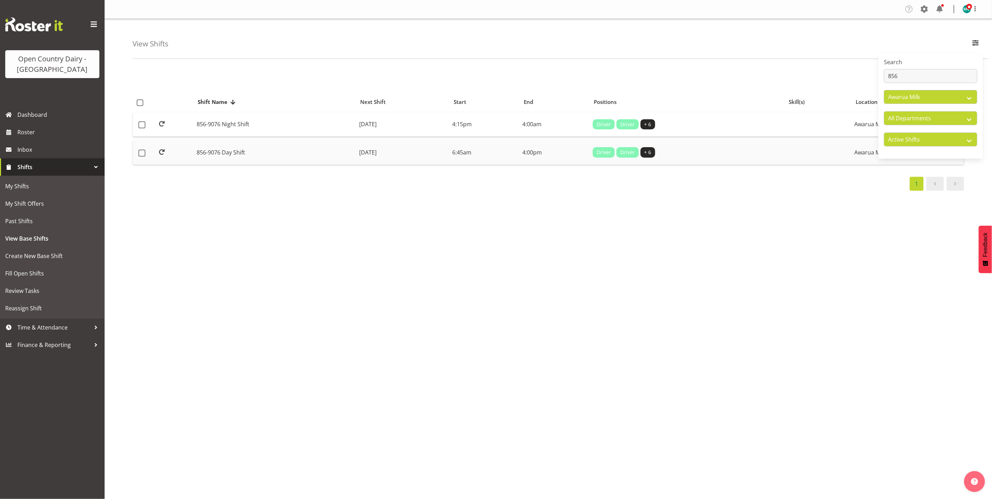
click at [216, 152] on td "856-9076 Day Shift" at bounding box center [275, 152] width 163 height 24
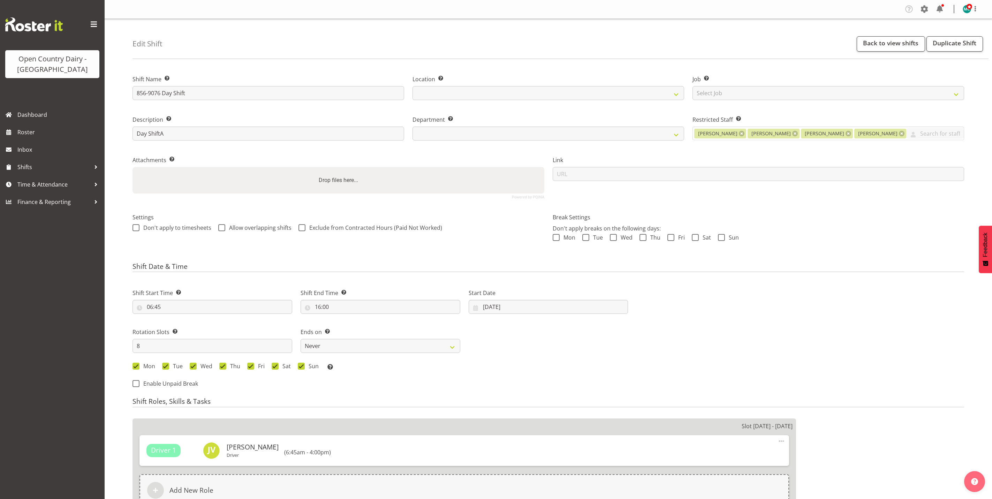
select select
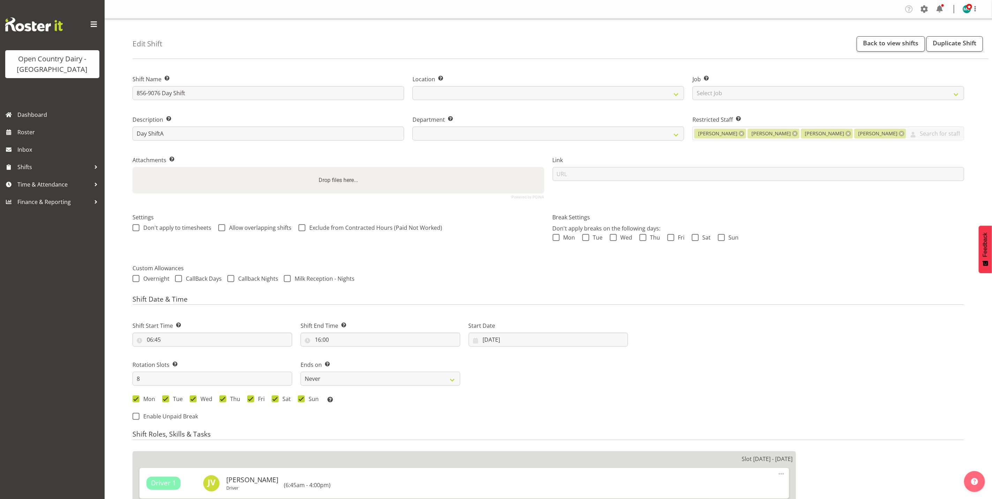
select select
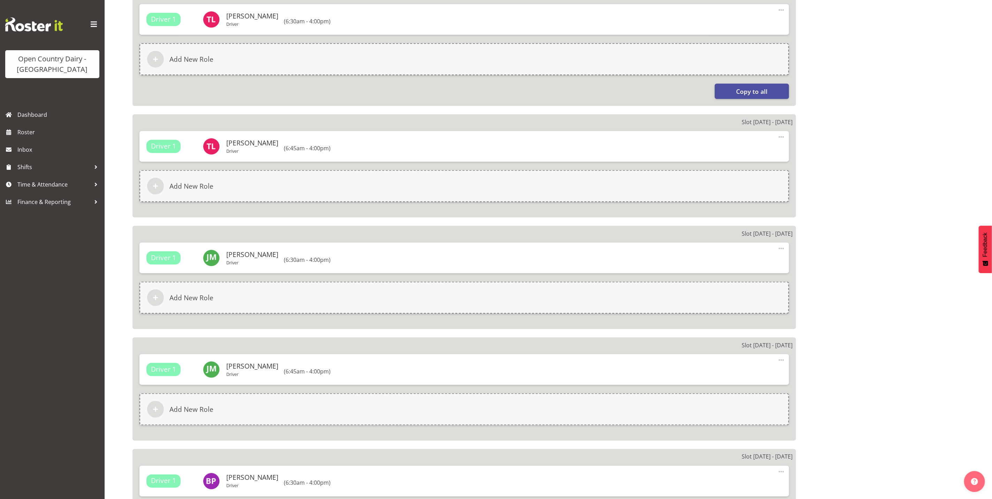
select select
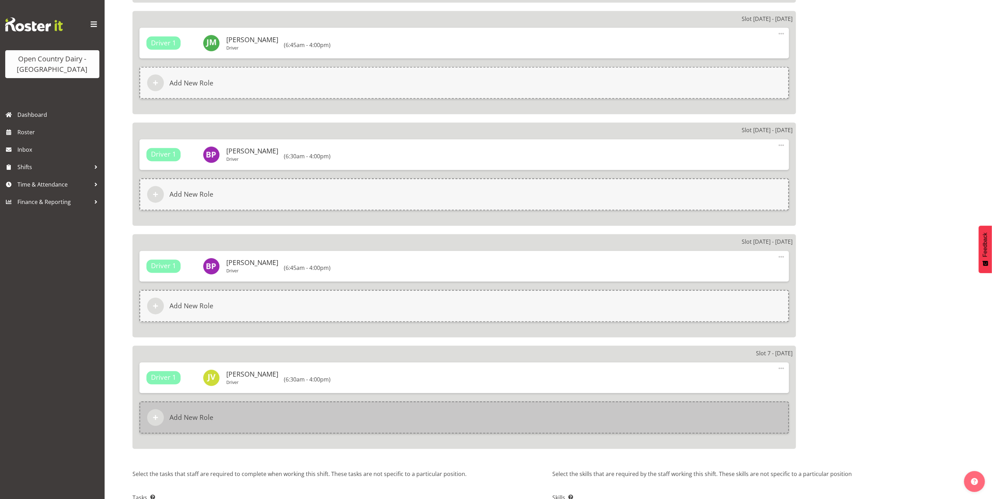
scroll to position [905, 0]
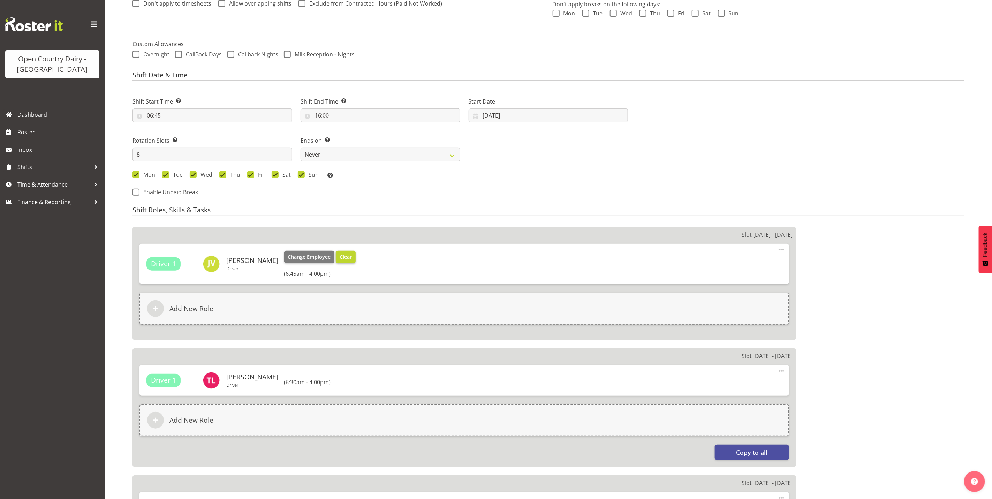
select select "671"
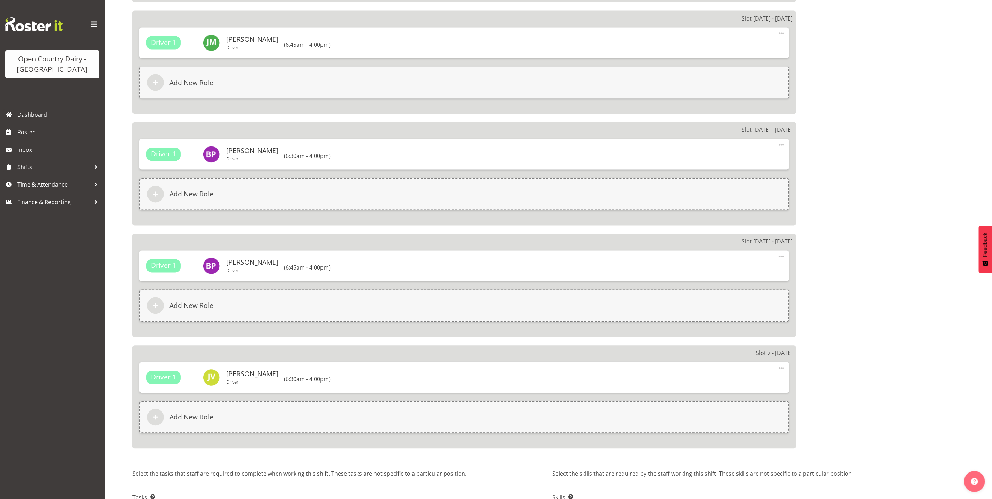
scroll to position [957, 0]
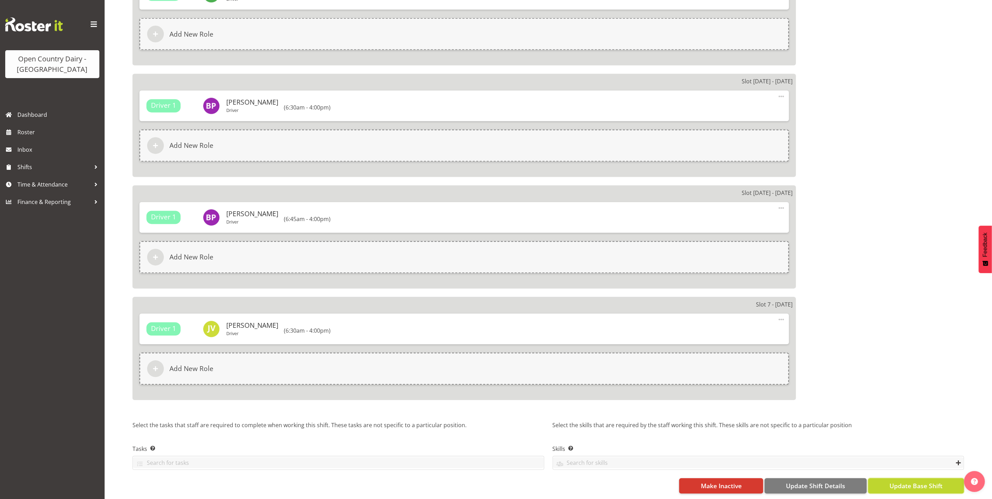
click at [907, 482] on span "Update Base Shift" at bounding box center [916, 486] width 53 height 9
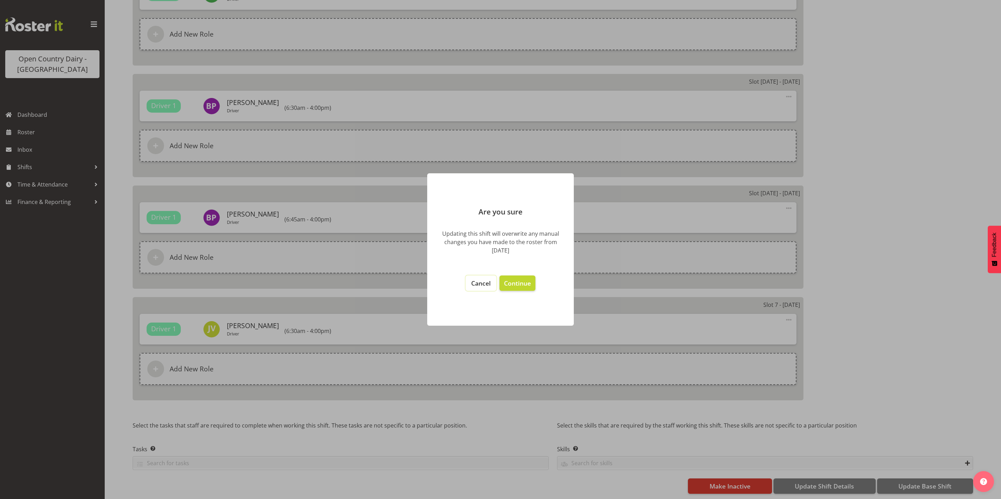
click at [485, 282] on span "Cancel" at bounding box center [481, 283] width 20 height 8
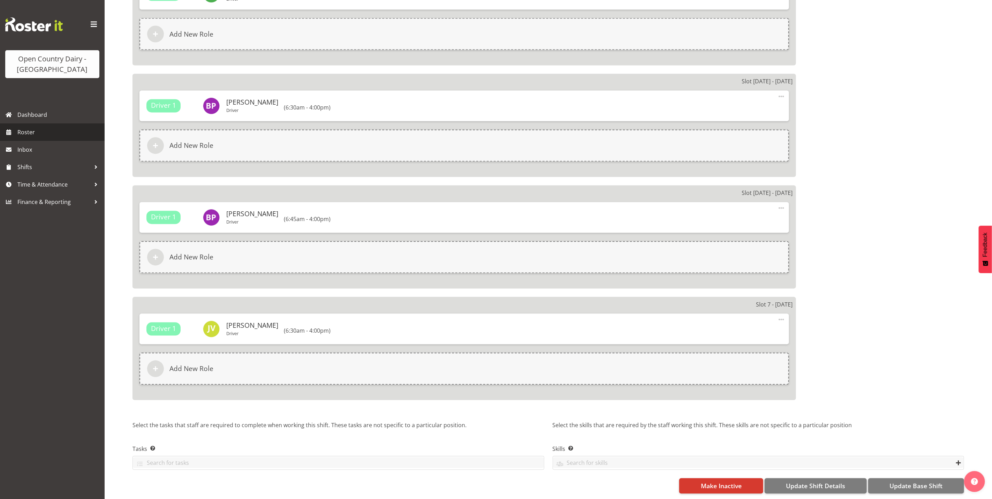
click at [25, 137] on link "Roster" at bounding box center [52, 131] width 105 height 17
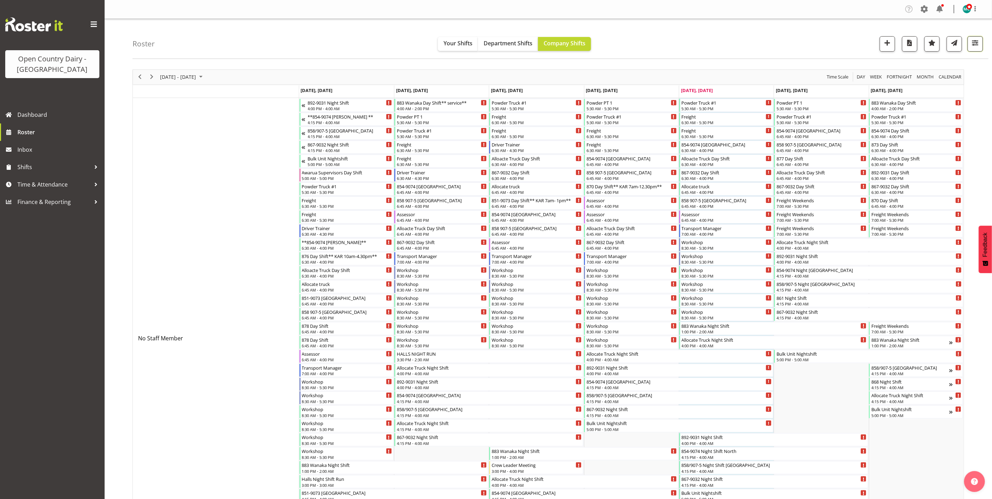
click at [980, 41] on span "button" at bounding box center [975, 42] width 9 height 9
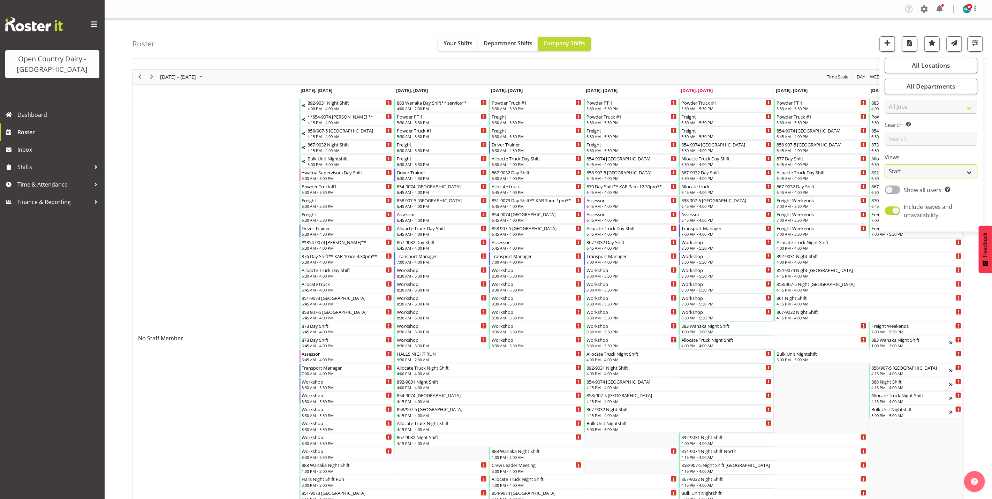
click at [913, 174] on select "Staff Role Shift - Horizontal Shift - Vertical Staff - Location" at bounding box center [931, 171] width 92 height 14
select select "shiftH"
click at [885, 164] on select "Staff Role Shift - Horizontal Shift - Vertical Staff - Location" at bounding box center [931, 171] width 92 height 14
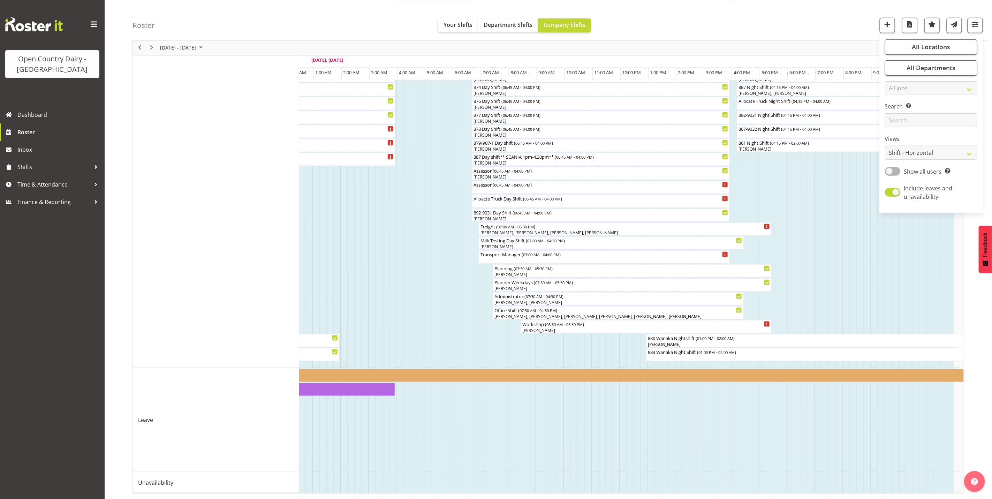
scroll to position [0, 2736]
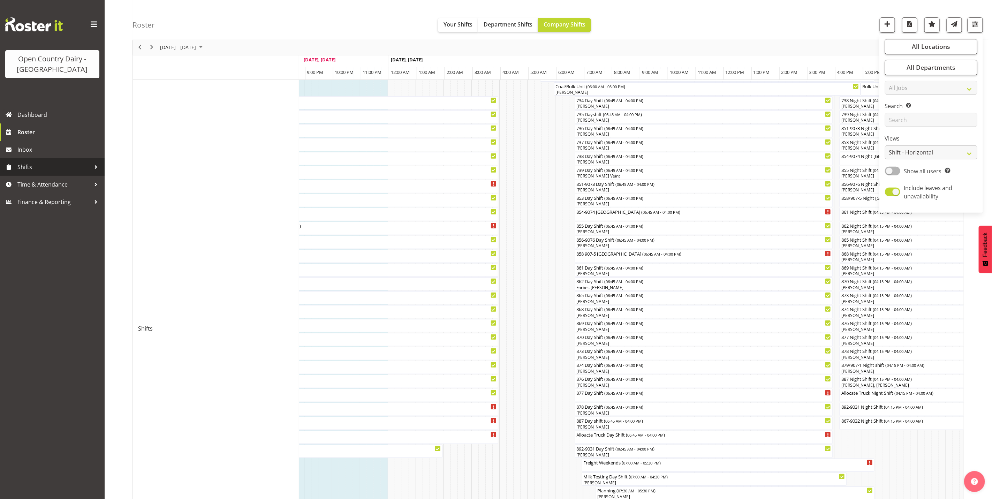
click at [29, 169] on span "Shifts" at bounding box center [53, 167] width 73 height 10
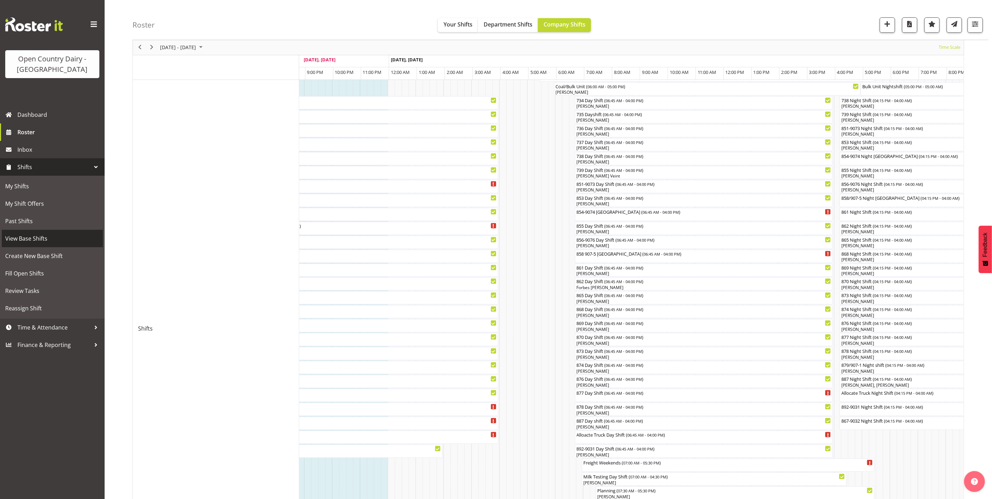
click at [32, 243] on span "View Base Shifts" at bounding box center [52, 238] width 94 height 10
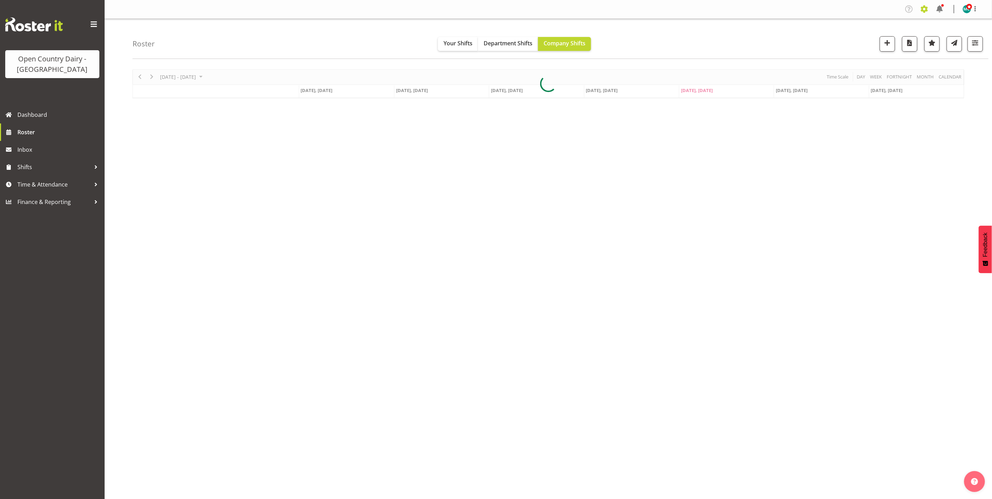
click at [927, 7] on span at bounding box center [924, 8] width 11 height 11
click at [867, 77] on div at bounding box center [549, 83] width 832 height 29
click at [935, 45] on span "button" at bounding box center [932, 42] width 9 height 9
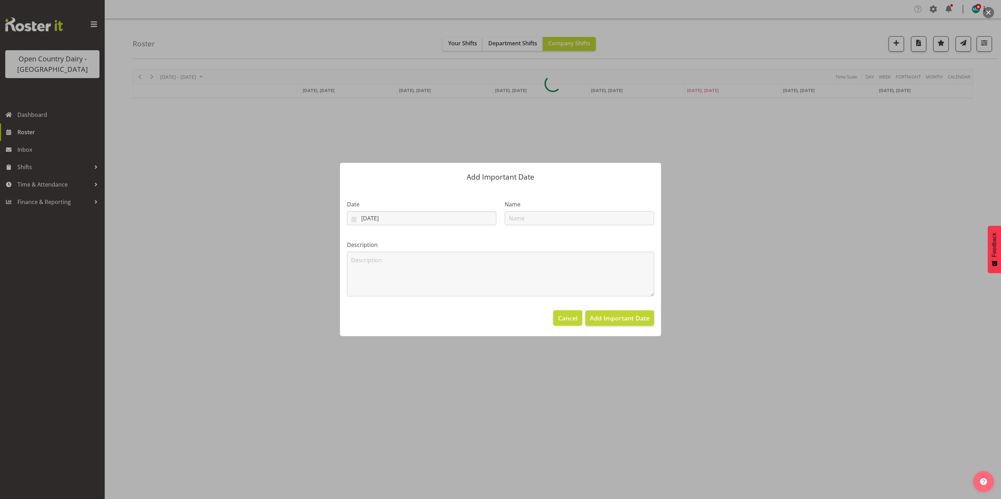
click at [576, 319] on span "Cancel" at bounding box center [568, 318] width 20 height 9
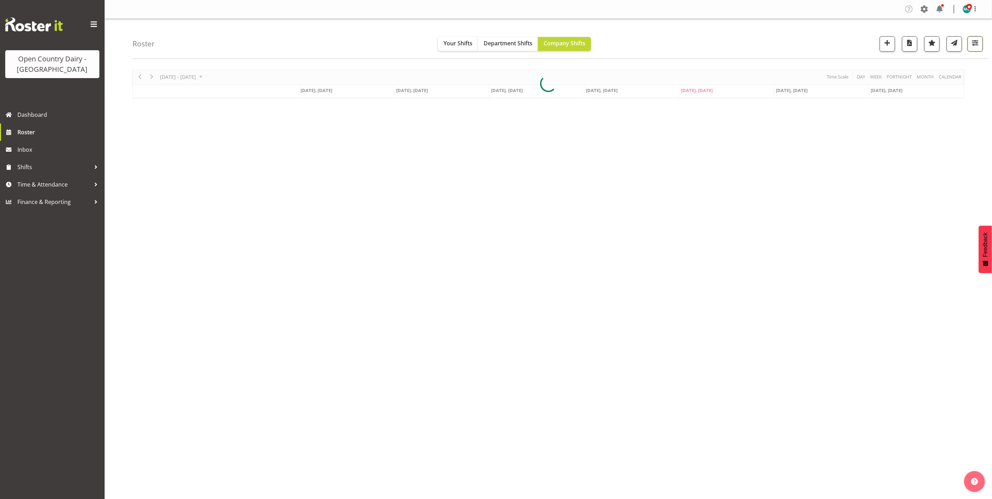
click at [972, 43] on span "button" at bounding box center [975, 42] width 9 height 9
click at [926, 10] on span at bounding box center [924, 8] width 11 height 11
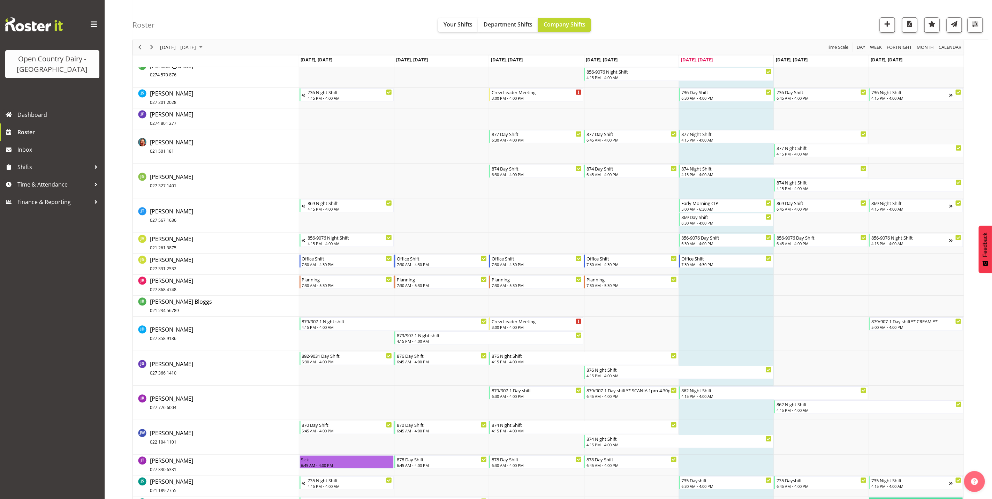
scroll to position [2250, 0]
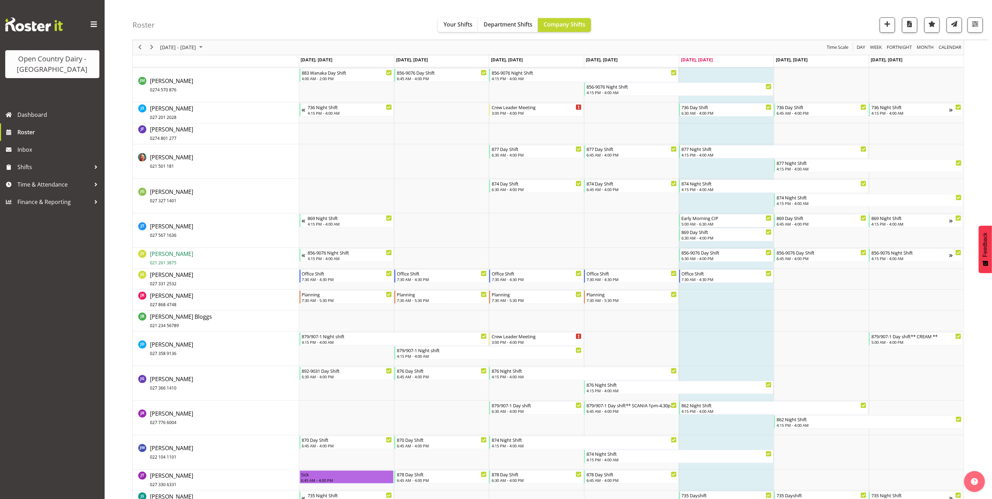
click at [164, 256] on span "Jason Vercoe 021 261 3875" at bounding box center [171, 258] width 43 height 16
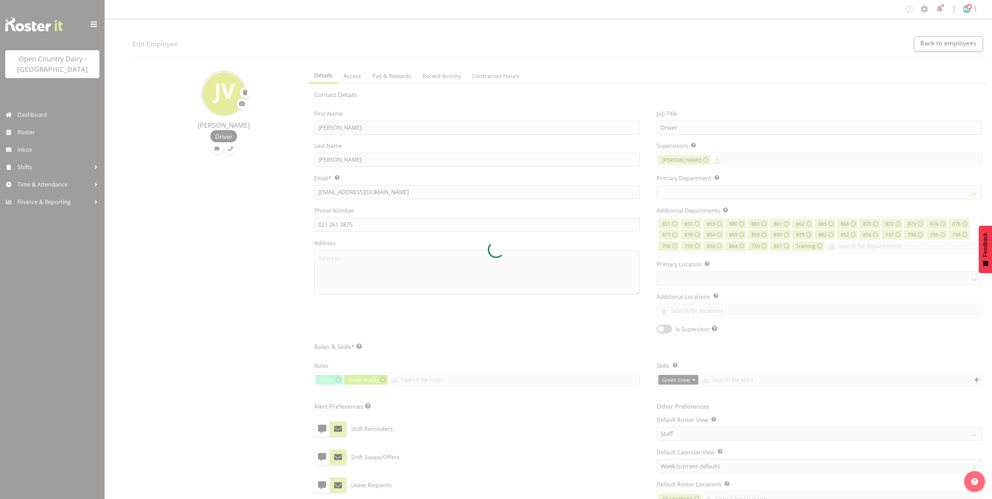
select select "TimelineWeek"
select select
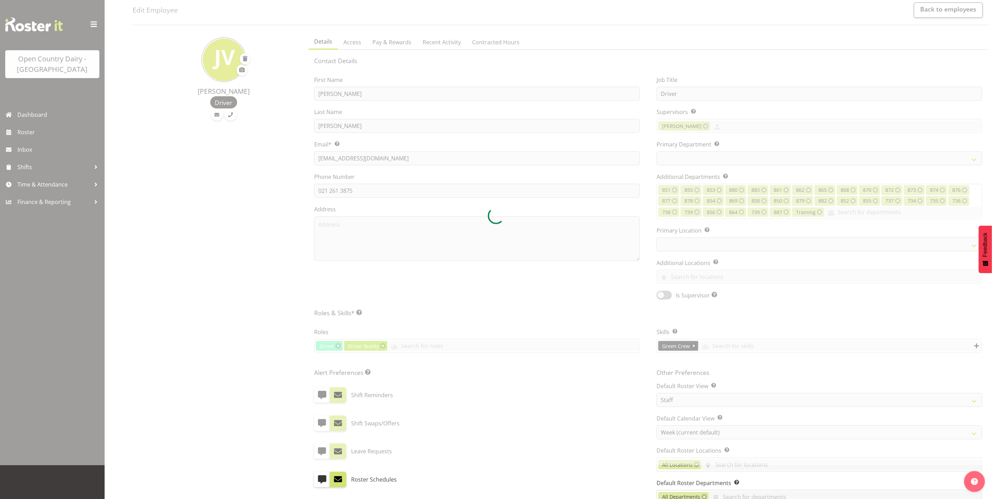
scroll to position [52, 0]
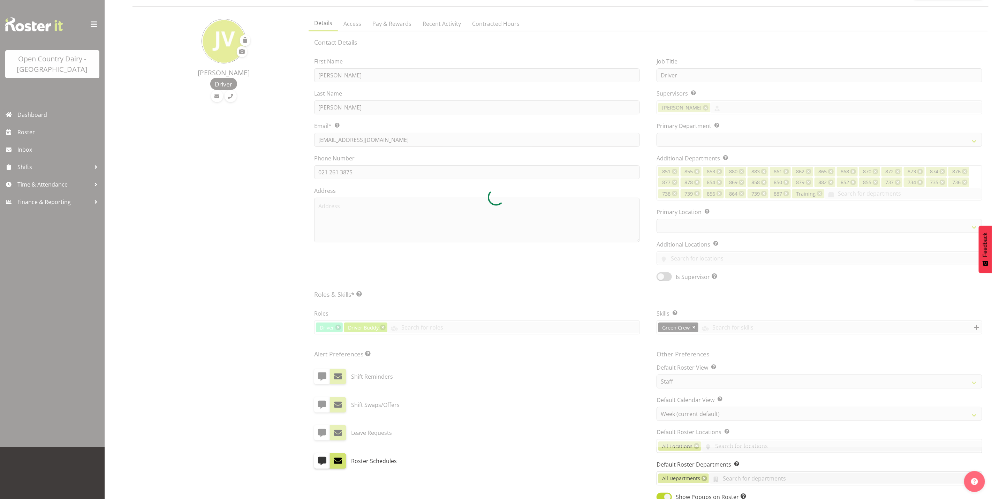
select select
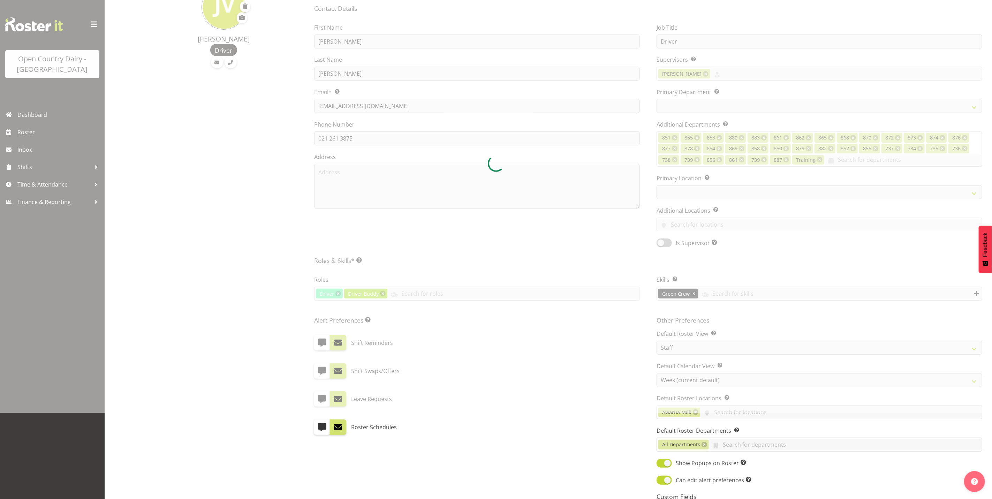
scroll to position [105, 0]
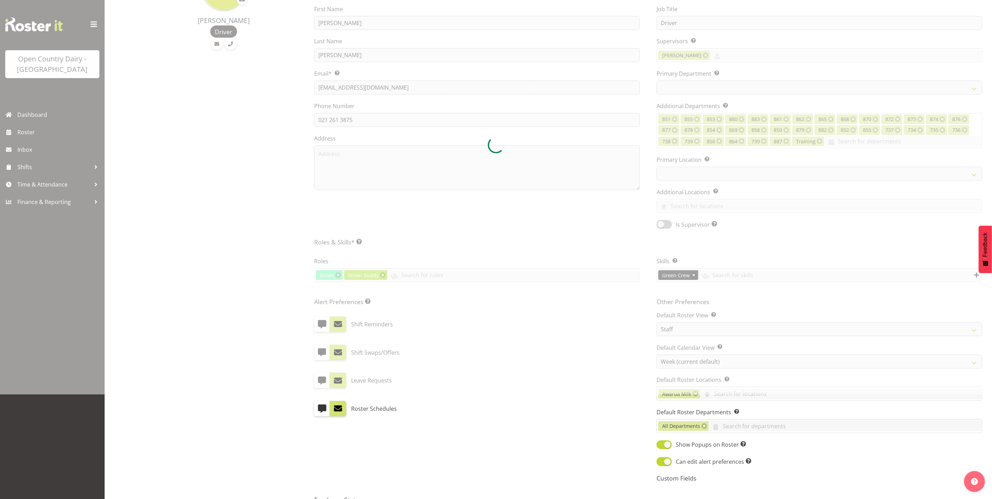
select select "671"
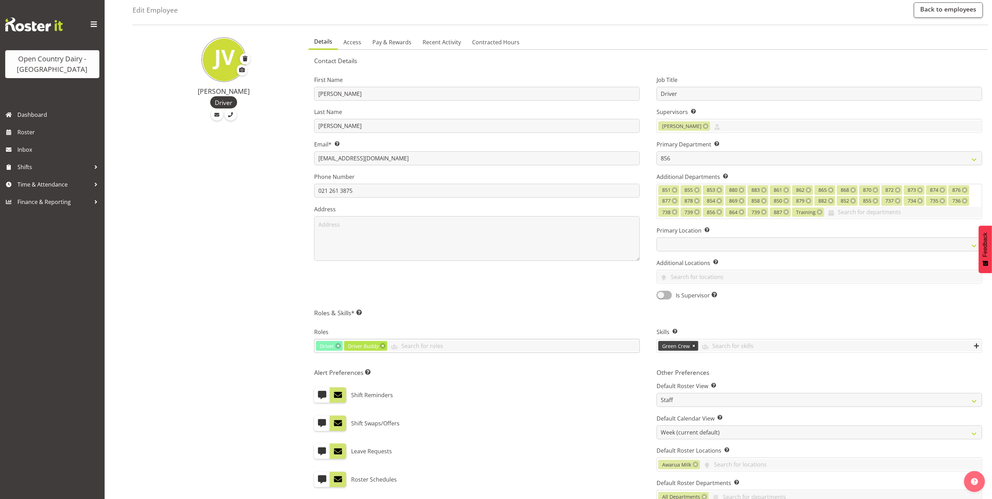
scroll to position [0, 0]
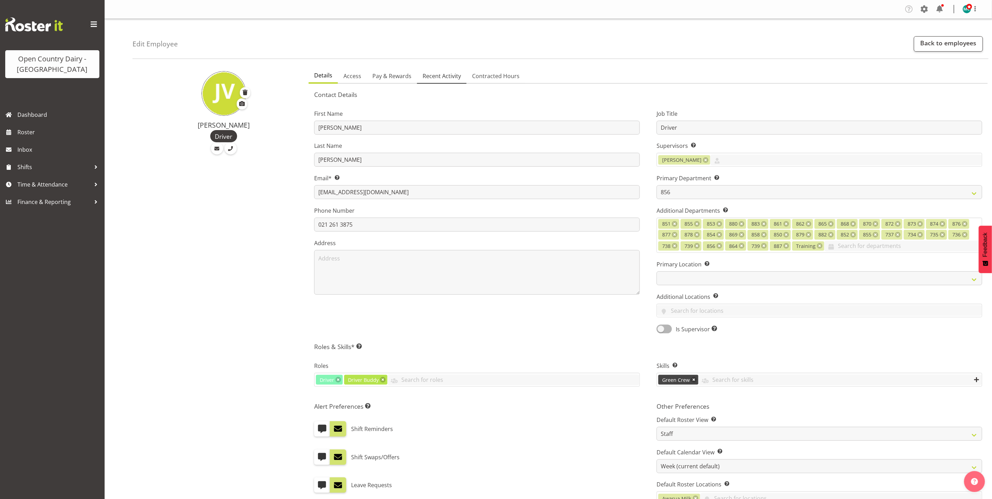
click at [433, 76] on span "Recent Activity" at bounding box center [442, 76] width 38 height 8
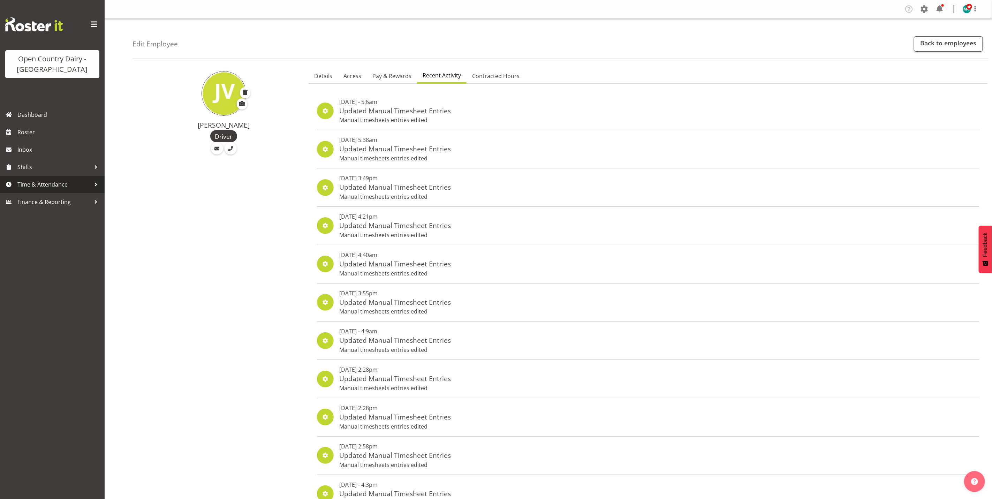
click at [40, 183] on span "Time & Attendance" at bounding box center [53, 184] width 73 height 10
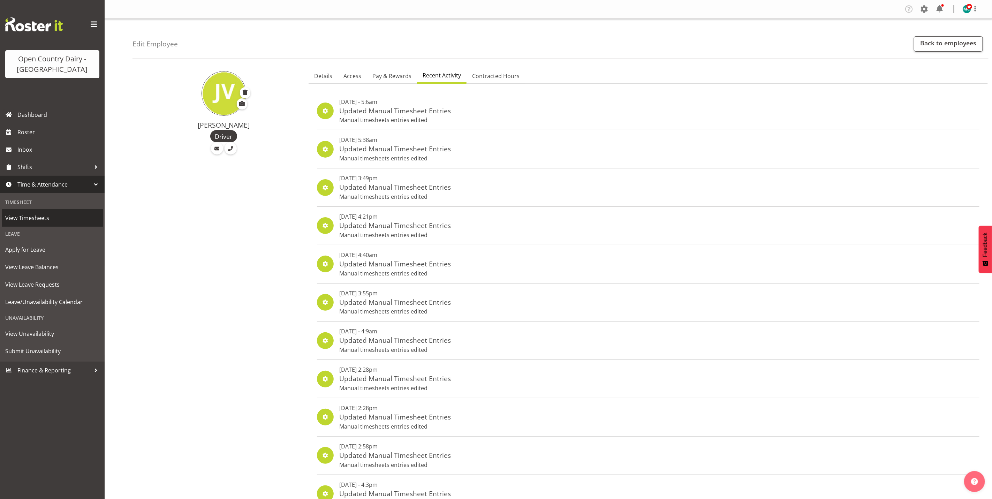
click at [26, 221] on span "View Timesheets" at bounding box center [52, 218] width 94 height 10
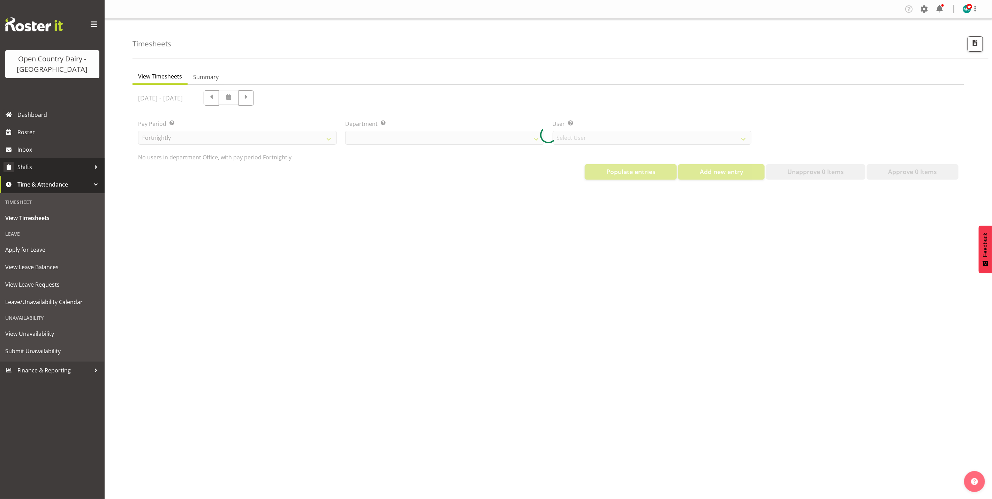
select select "699"
select select "8449"
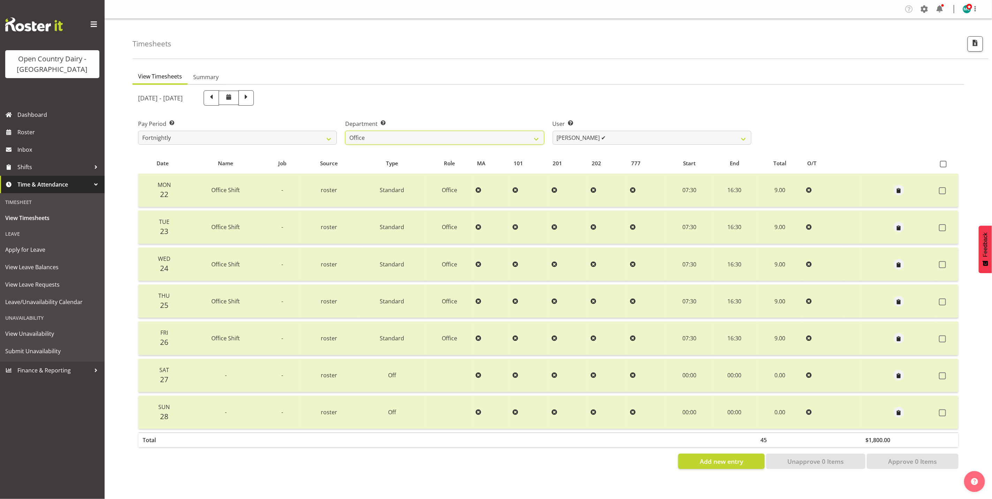
drag, startPoint x: 474, startPoint y: 142, endPoint x: 471, endPoint y: 145, distance: 4.4
click at [474, 142] on select "734 735 736 737 738 739 851 853 854 855 856 858 861 862 865 867-9032 868 869 87…" at bounding box center [444, 138] width 199 height 14
select select "671"
click at [345, 131] on select "734 735 736 737 738 739 851 853 854 855 856 858 861 862 865 867-9032 868 869 87…" at bounding box center [444, 138] width 199 height 14
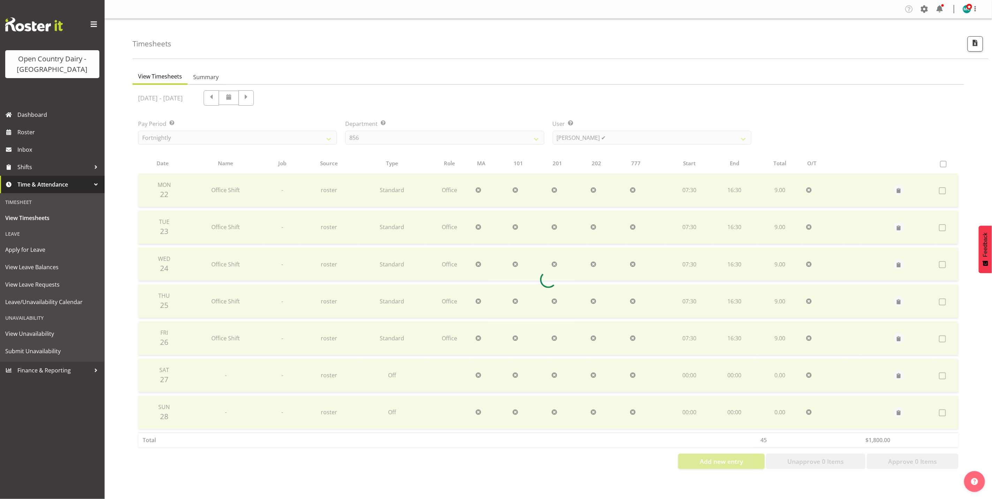
click at [649, 134] on div at bounding box center [549, 280] width 832 height 390
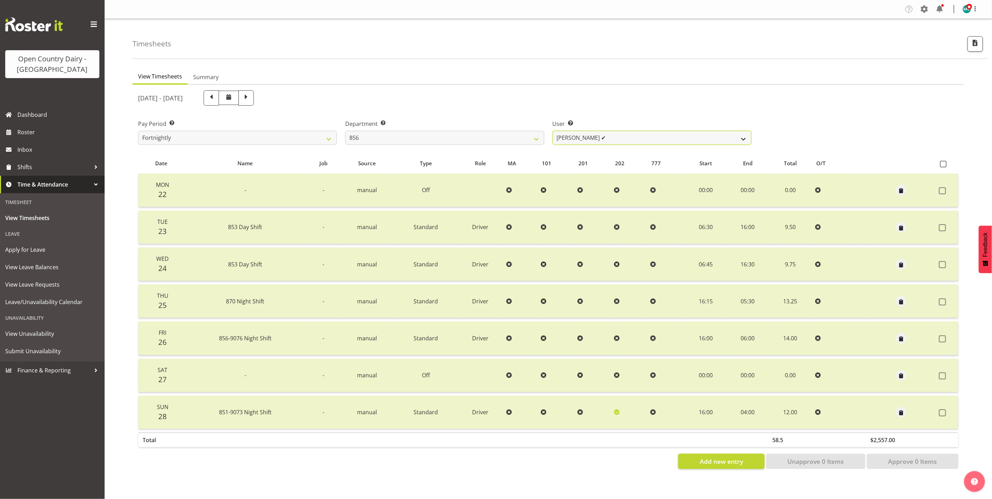
click at [649, 134] on select "[PERSON_NAME] ✔ [PERSON_NAME] ✔ [PERSON_NAME] ✔ [PERSON_NAME] ✔" at bounding box center [652, 138] width 199 height 14
select select "7435"
click at [553, 131] on select "[PERSON_NAME] ✔ [PERSON_NAME] ✔ [PERSON_NAME] ✔ [PERSON_NAME] ✔" at bounding box center [652, 138] width 199 height 14
click at [251, 99] on span at bounding box center [246, 97] width 9 height 9
select select
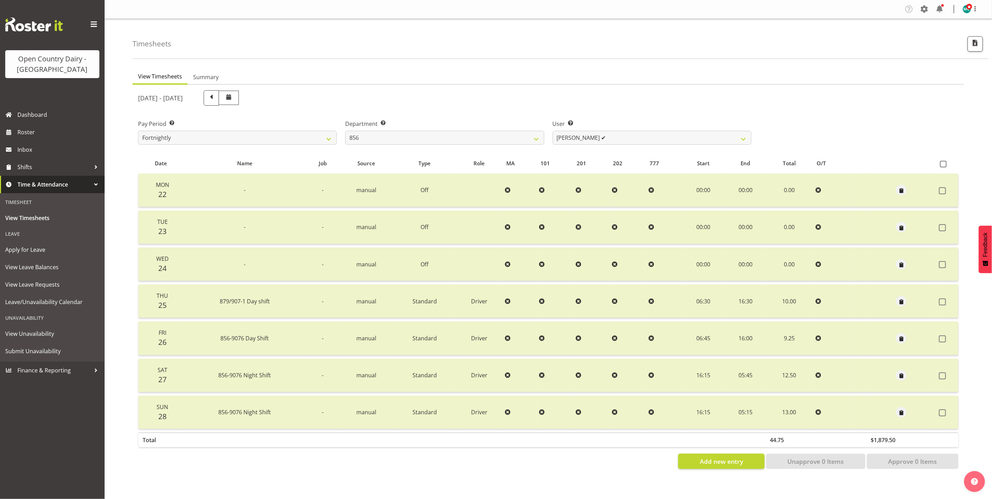
select select
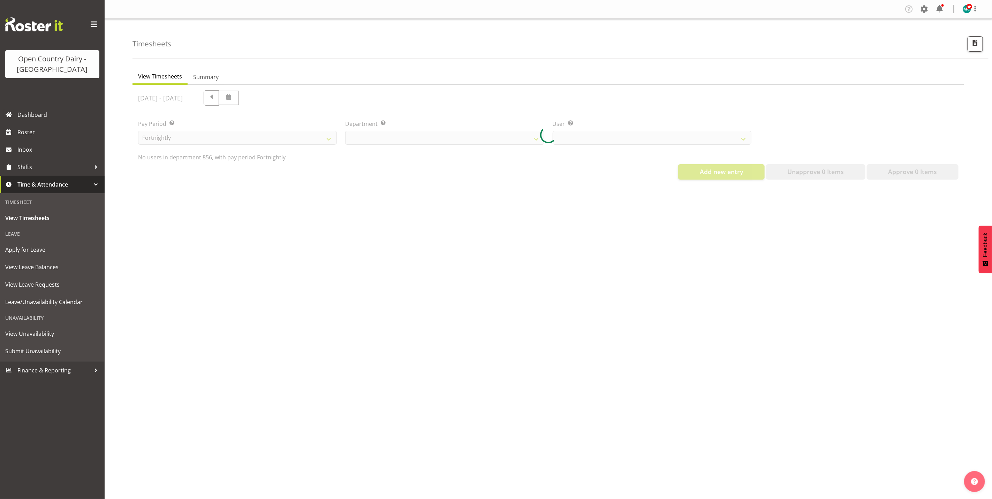
select select "671"
select select "7435"
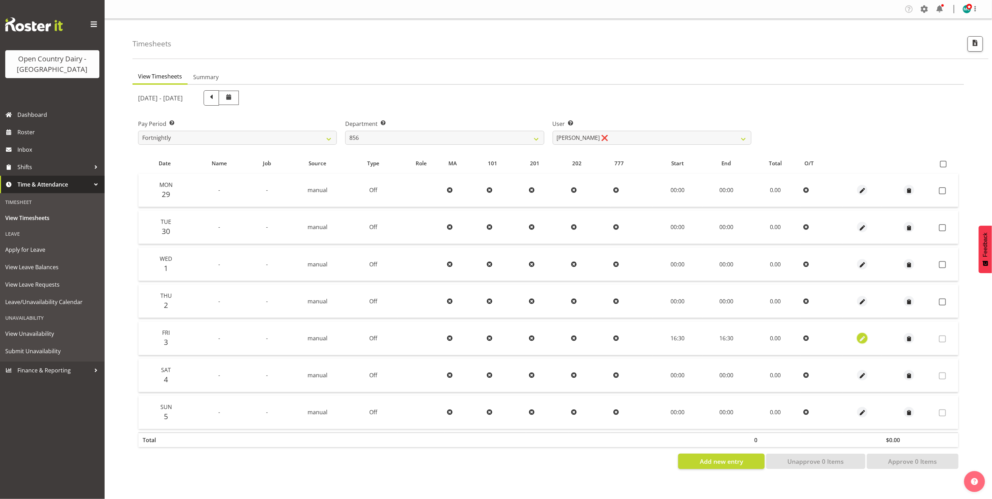
click at [862, 338] on span "button" at bounding box center [863, 339] width 8 height 8
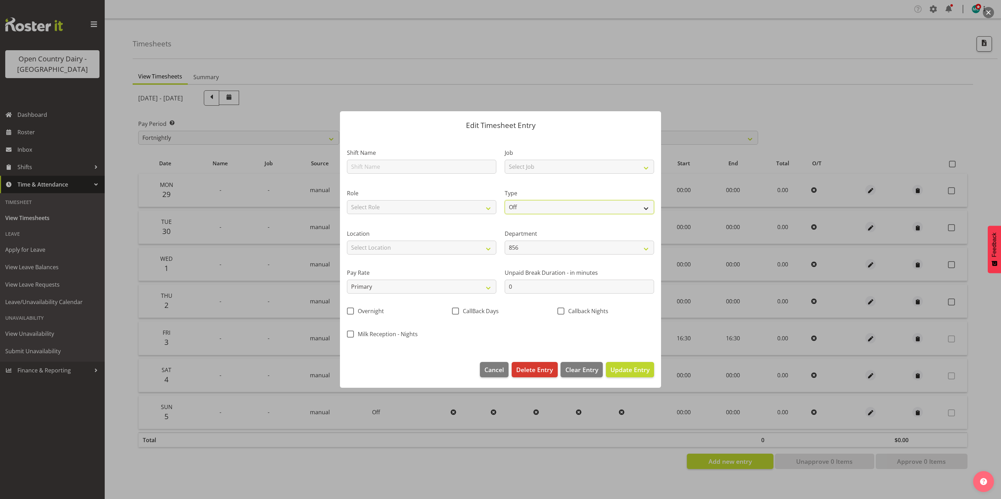
click at [554, 208] on select "Off Standard Public Holiday Public Holiday (Worked) Day In Lieu Annual Leave Si…" at bounding box center [578, 207] width 149 height 14
select select "Standard"
click at [504, 200] on select "Off Standard Public Holiday Public Holiday (Worked) Day In Lieu Annual Leave Si…" at bounding box center [578, 207] width 149 height 14
select select "9"
select select "2025"
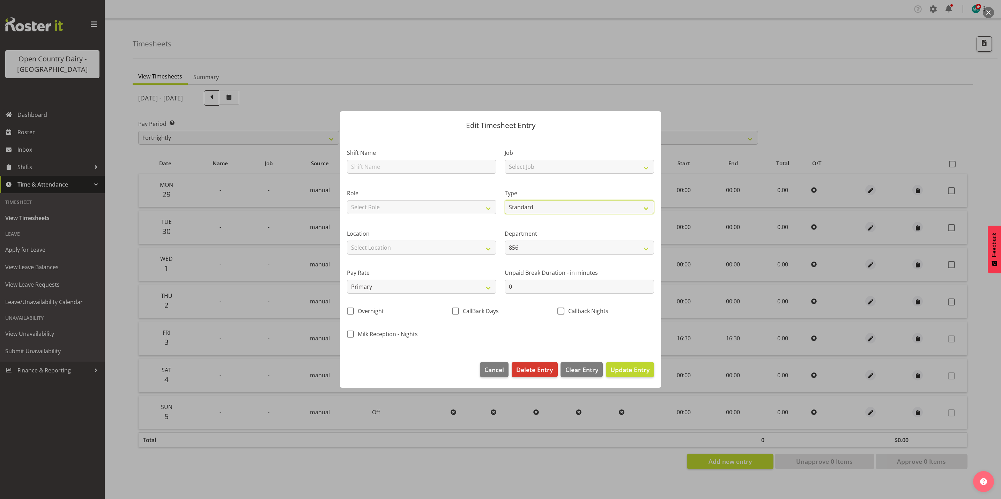
select select "16"
select select "30"
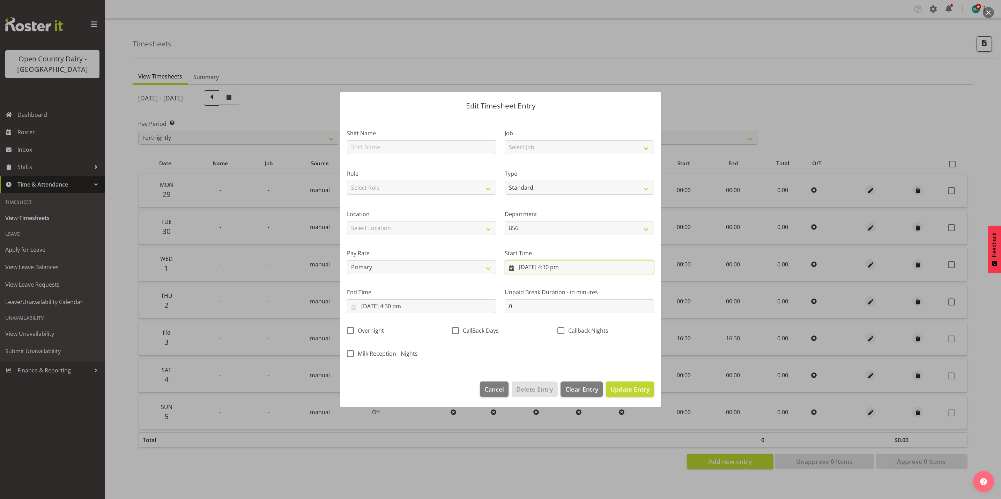
click at [542, 264] on input "[DATE] 4:30 pm" at bounding box center [578, 267] width 149 height 14
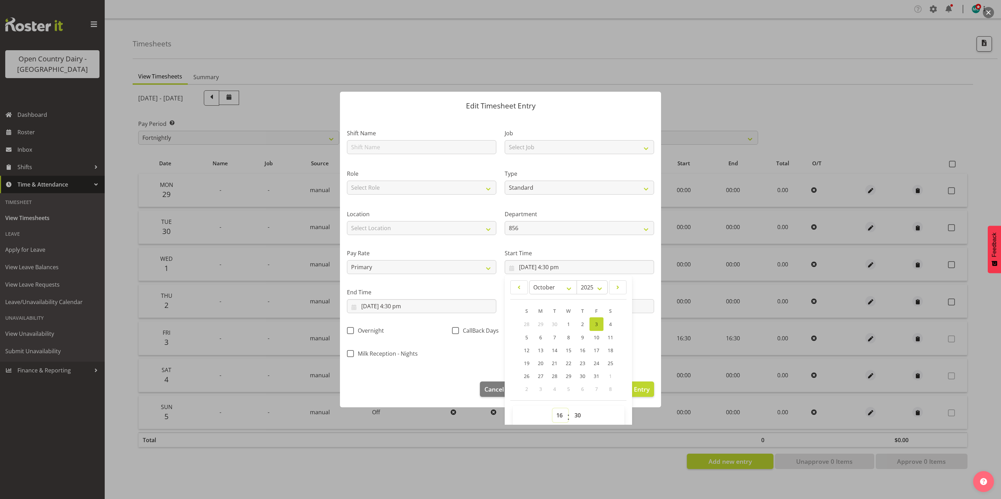
click at [557, 415] on select "00 01 02 03 04 05 06 07 08 09 10 11 12 13 14 15 16 17 18 19 20 21 22 23" at bounding box center [560, 416] width 16 height 14
select select "6"
click at [552, 409] on select "00 01 02 03 04 05 06 07 08 09 10 11 12 13 14 15 16 17 18 19 20 21 22 23" at bounding box center [560, 416] width 16 height 14
type input "[DATE] 6:30 am"
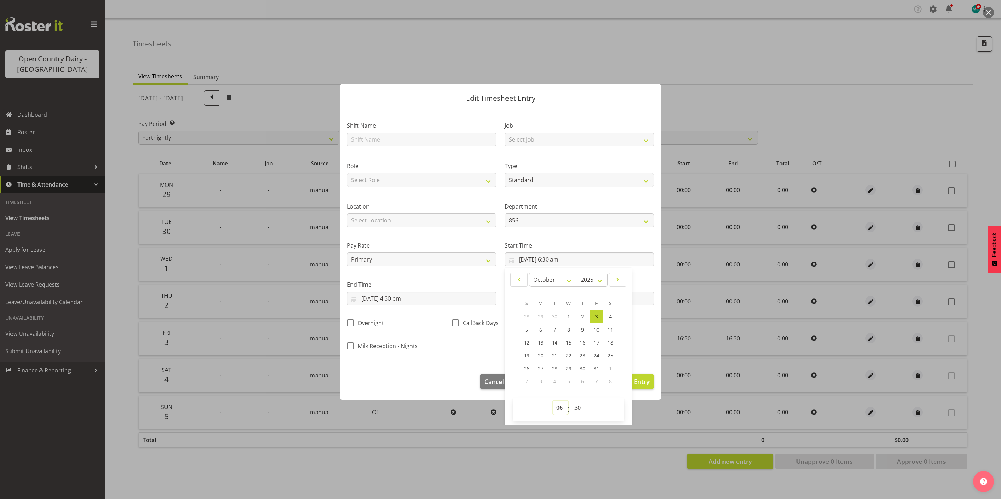
scroll to position [9, 0]
click at [390, 295] on input "3/10/2025, 4:30 pm" at bounding box center [421, 298] width 149 height 14
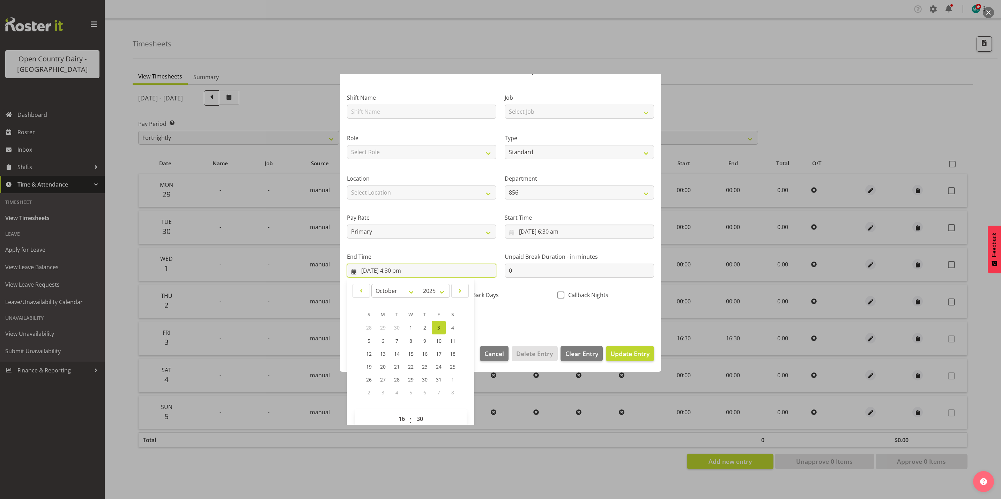
scroll to position [48, 0]
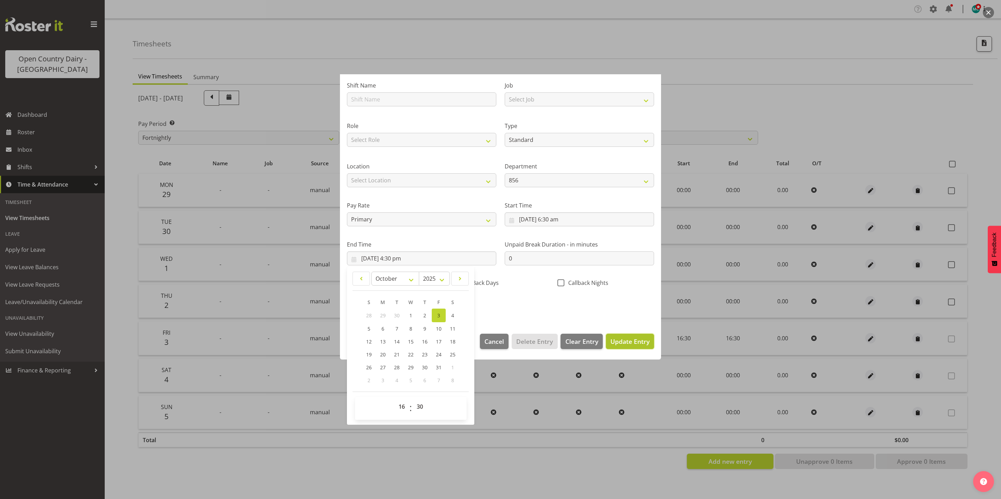
click at [610, 338] on span "Update Entry" at bounding box center [629, 341] width 39 height 8
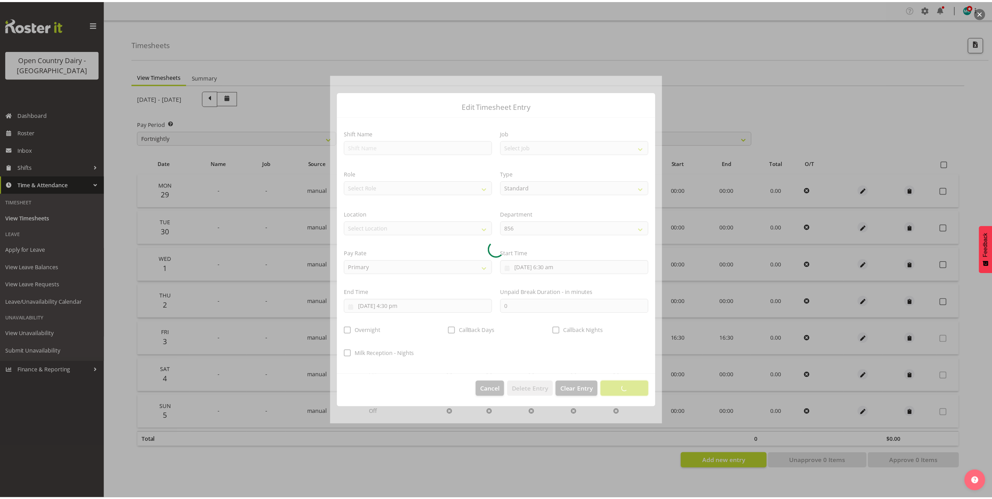
scroll to position [0, 0]
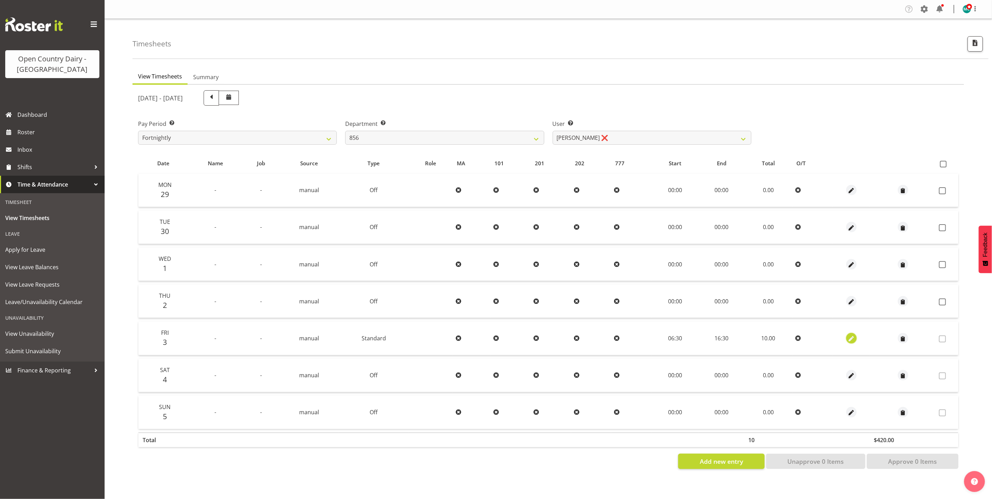
click at [850, 337] on span "button" at bounding box center [852, 339] width 8 height 8
select select "Standard"
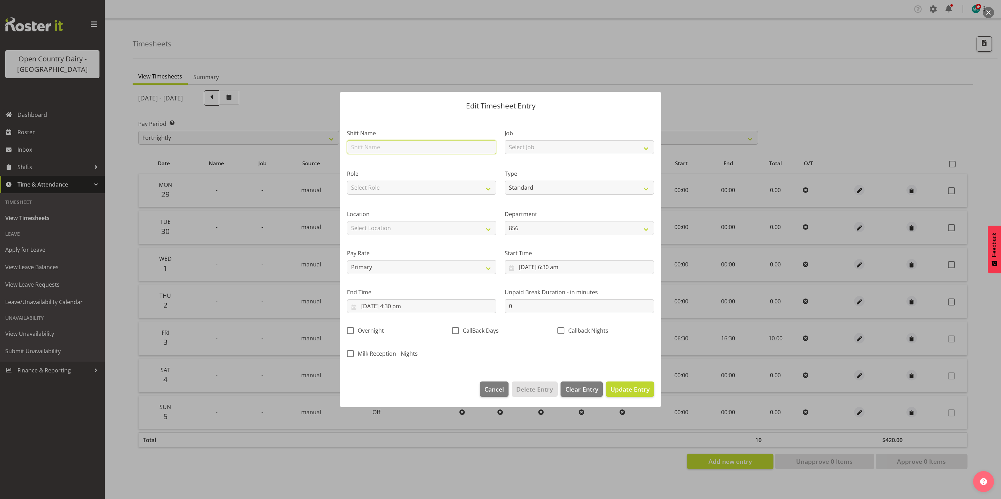
click at [405, 147] on input "text" at bounding box center [421, 147] width 149 height 14
type input "Day shift"
click at [531, 142] on select "Select Job Connecting /unconnecting Trailers Driving Meeting Milk Testing" at bounding box center [578, 147] width 149 height 14
select select "10670"
click at [504, 140] on select "Select Job Connecting /unconnecting Trailers Driving Meeting Milk Testing" at bounding box center [578, 147] width 149 height 14
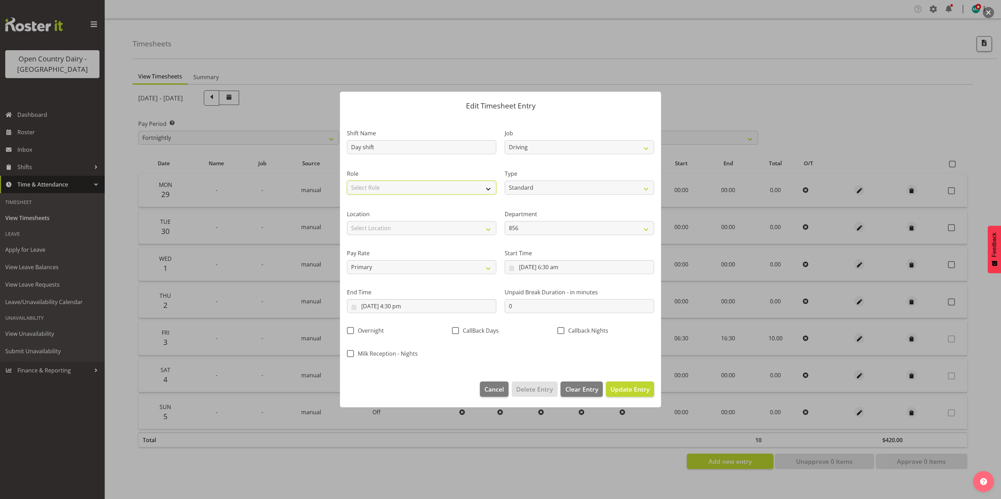
click at [430, 188] on select "Select Role Driver Driver Buddy" at bounding box center [421, 188] width 149 height 14
select select "1154"
click at [347, 181] on select "Select Role Driver Driver Buddy" at bounding box center [421, 188] width 149 height 14
click at [621, 385] on span "Update Entry" at bounding box center [629, 389] width 39 height 8
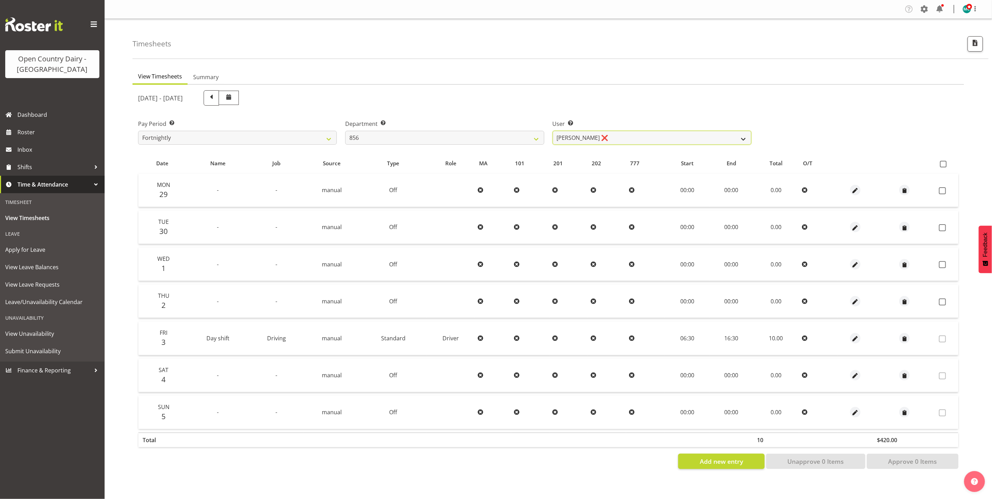
click at [638, 137] on select "Bradley Parkhill ❌ James Matheson ❌ Jason Vercoe ❌ Tony Lee ❌" at bounding box center [652, 138] width 199 height 14
click at [553, 131] on select "Bradley Parkhill ❌ James Matheson ❌ Jason Vercoe ❌ Tony Lee ❌" at bounding box center [652, 138] width 199 height 14
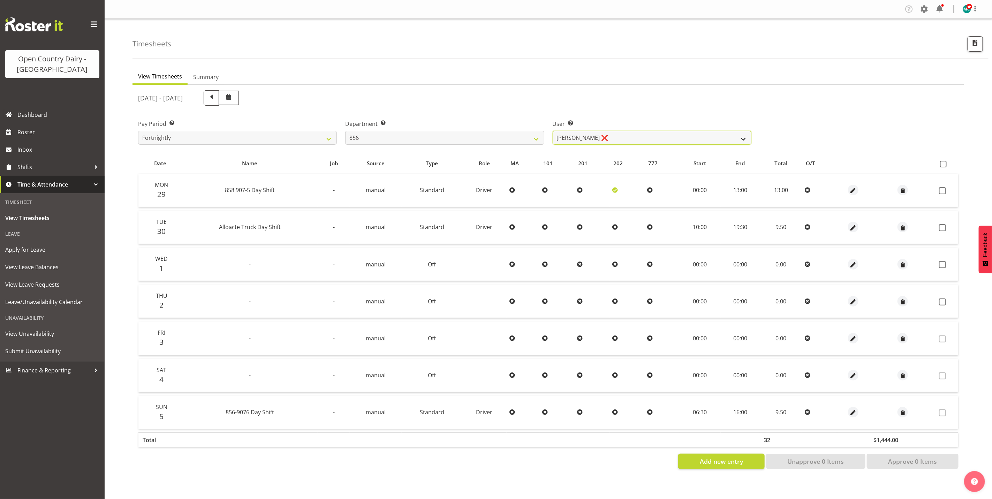
click at [623, 135] on select "Bradley Parkhill ❌ James Matheson ❌ Jason Vercoe ❌ Tony Lee ❌" at bounding box center [652, 138] width 199 height 14
click at [553, 131] on select "Bradley Parkhill ❌ James Matheson ❌ Jason Vercoe ❌ Tony Lee ❌" at bounding box center [652, 138] width 199 height 14
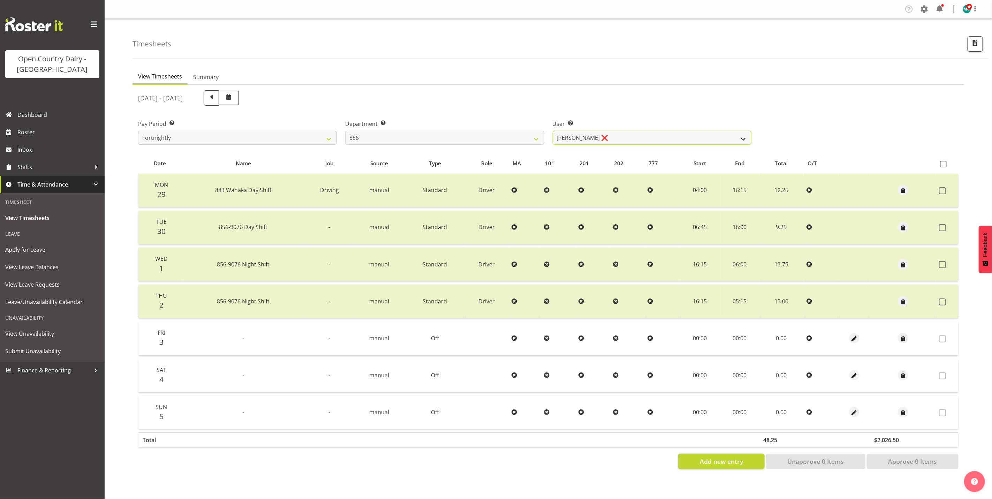
click at [603, 135] on select "Bradley Parkhill ❌ James Matheson ❌ Jason Vercoe ❌ Tony Lee ❌" at bounding box center [652, 138] width 199 height 14
select select "7395"
click at [553, 131] on select "Bradley Parkhill ❌ James Matheson ❌ Jason Vercoe ❌ Tony Lee ❌" at bounding box center [652, 138] width 199 height 14
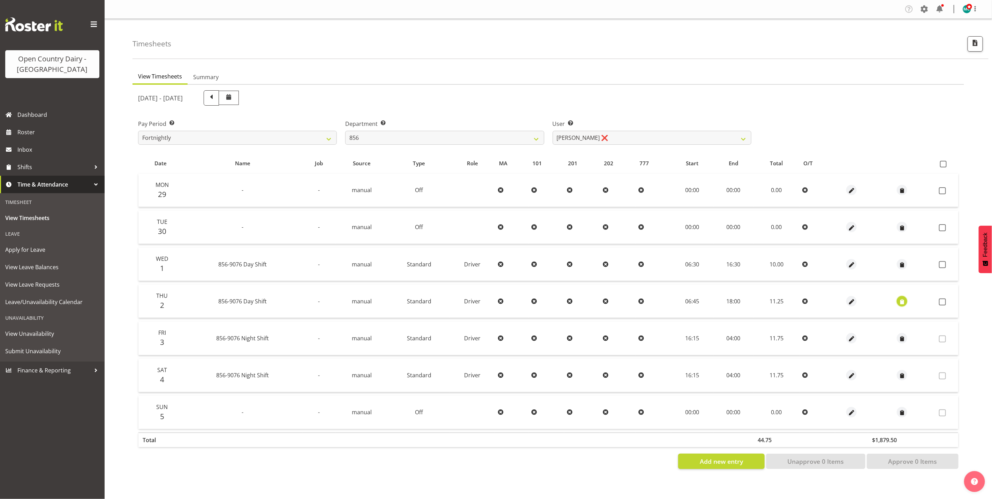
click at [904, 300] on span "button" at bounding box center [903, 302] width 8 height 8
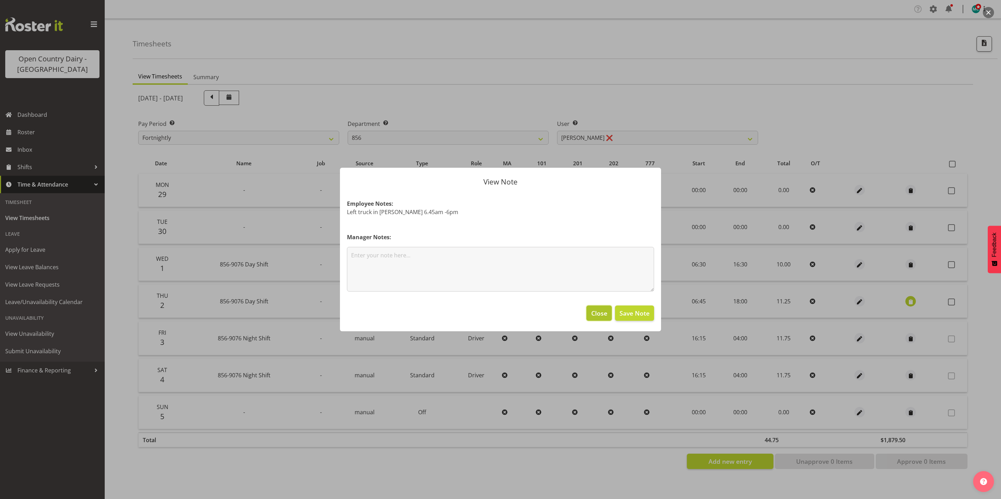
click at [600, 313] on span "Close" at bounding box center [599, 313] width 16 height 9
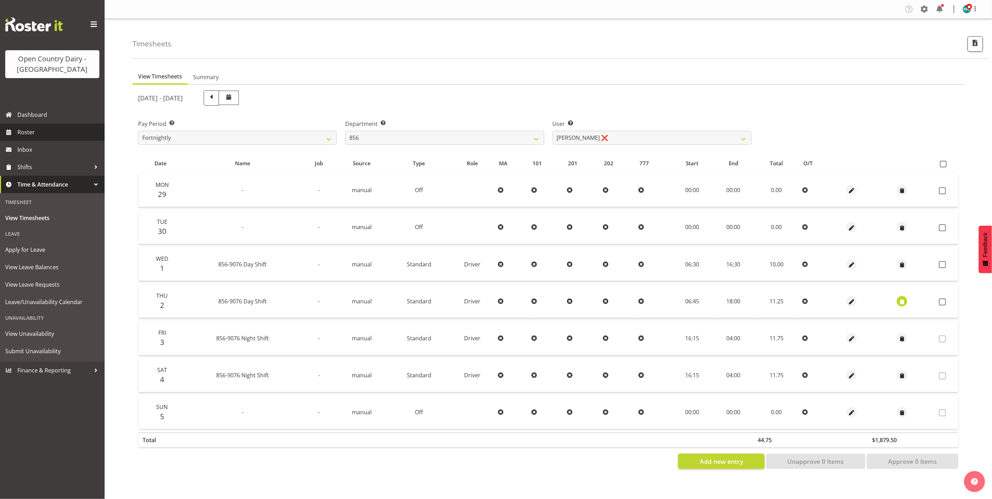
click at [31, 136] on span "Roster" at bounding box center [59, 132] width 84 height 10
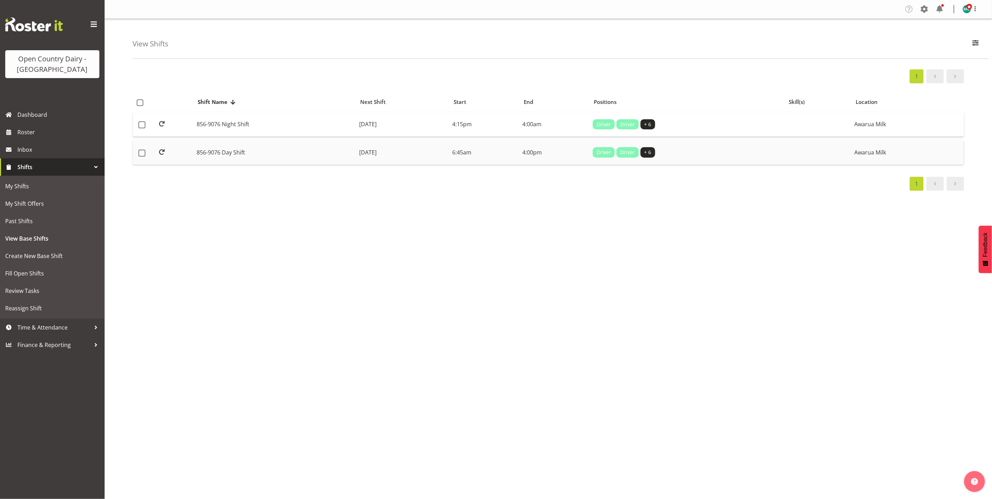
click at [217, 153] on td "856-9076 Day Shift" at bounding box center [275, 152] width 163 height 24
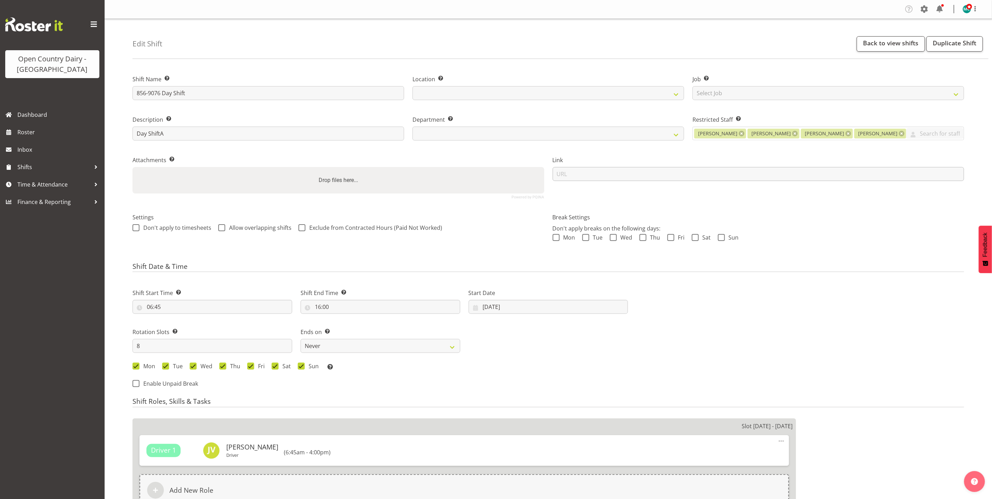
select select
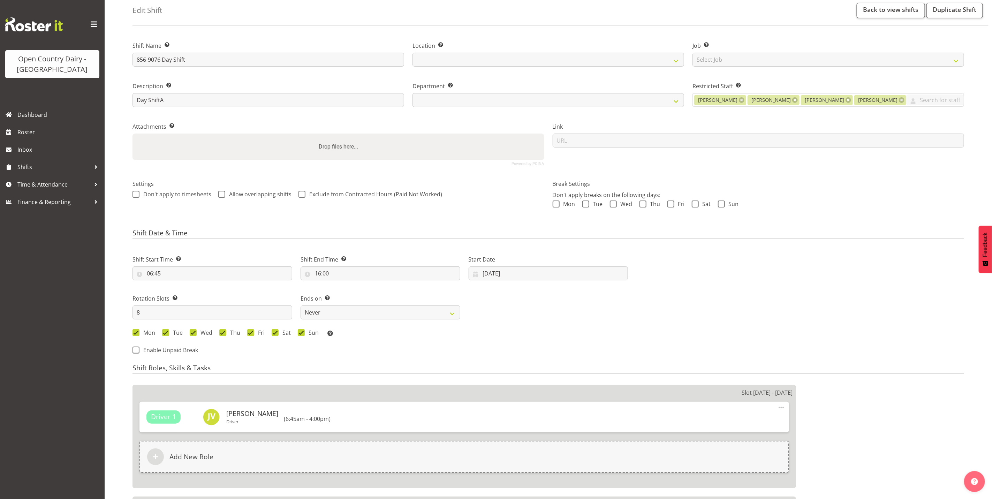
scroll to position [52, 0]
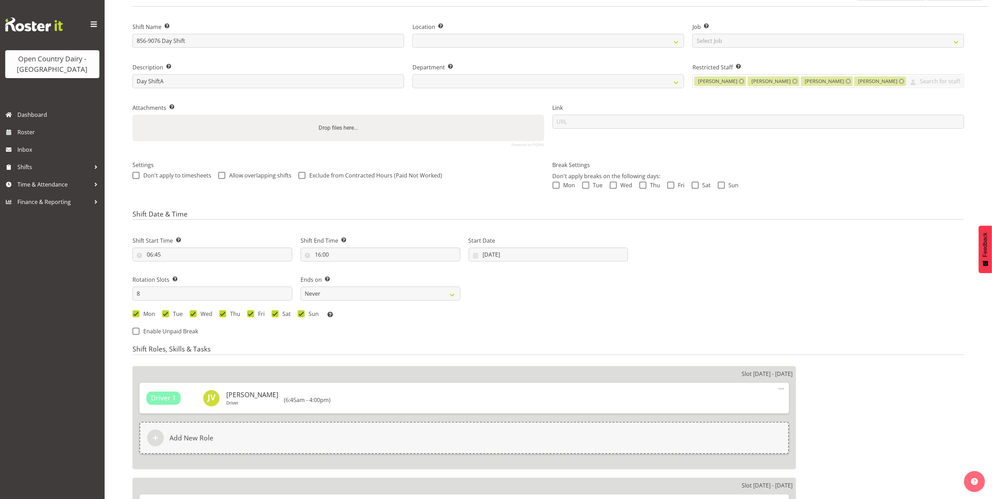
select select
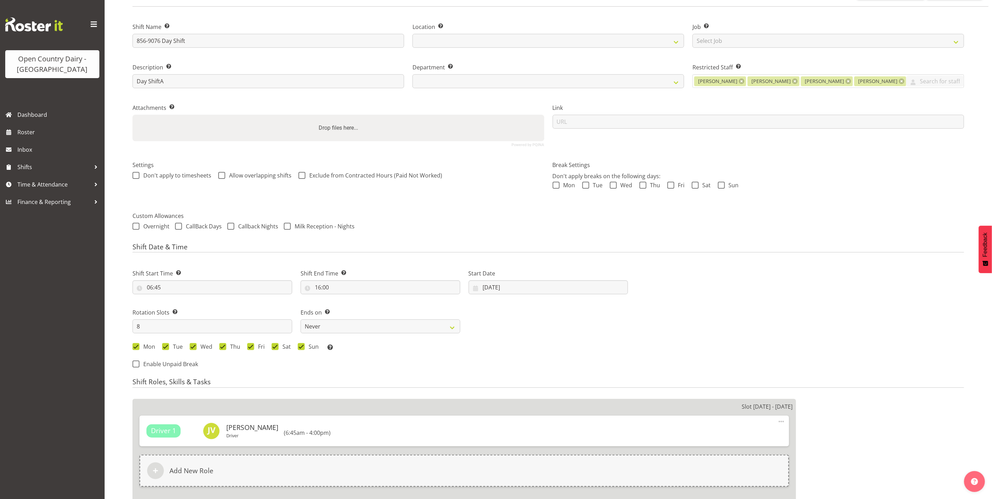
select select
select select "671"
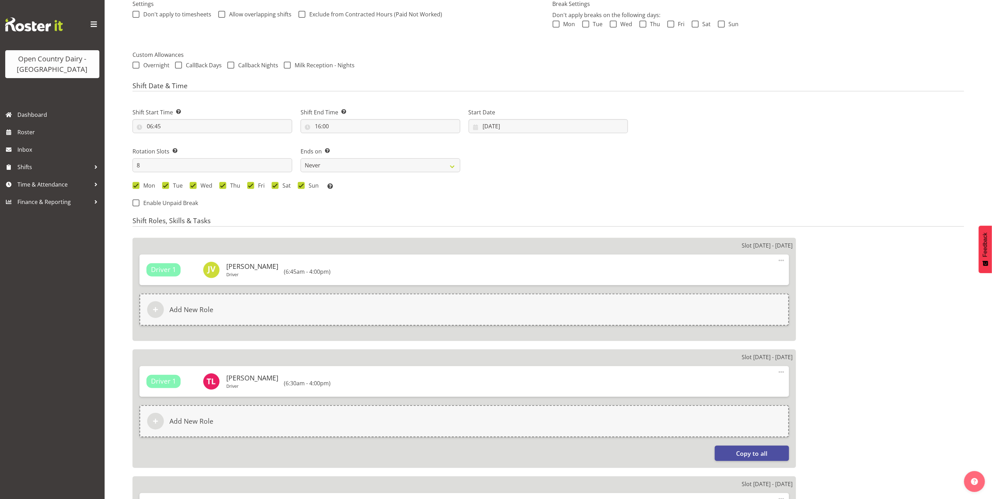
scroll to position [120, 0]
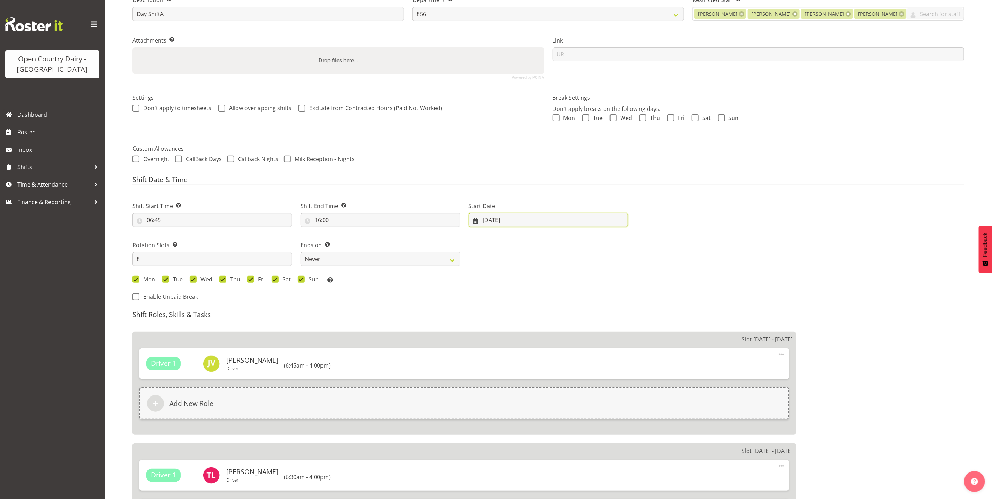
click at [486, 221] on input "[DATE]" at bounding box center [549, 220] width 160 height 14
click at [531, 242] on select "January February March April May June July August September October November De…" at bounding box center [517, 240] width 48 height 14
select select "9"
click at [493, 233] on select "January February March April May June July August September October November De…" at bounding box center [517, 240] width 48 height 14
click at [559, 276] on link "3" at bounding box center [560, 277] width 14 height 14
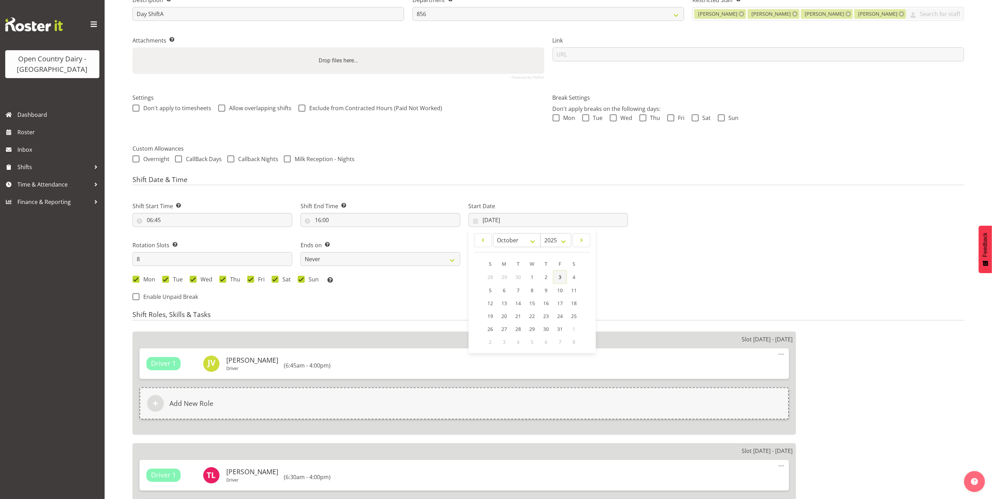
type input "[DATE]"
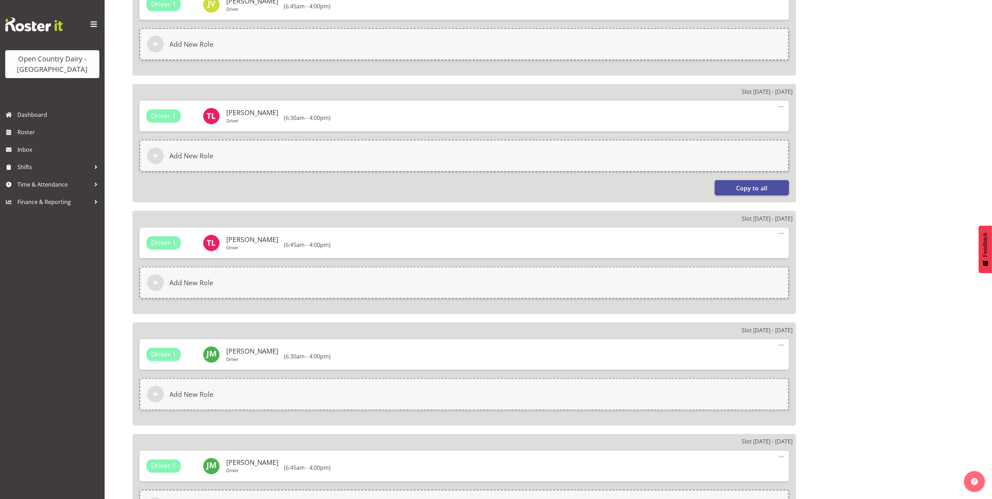
scroll to position [957, 0]
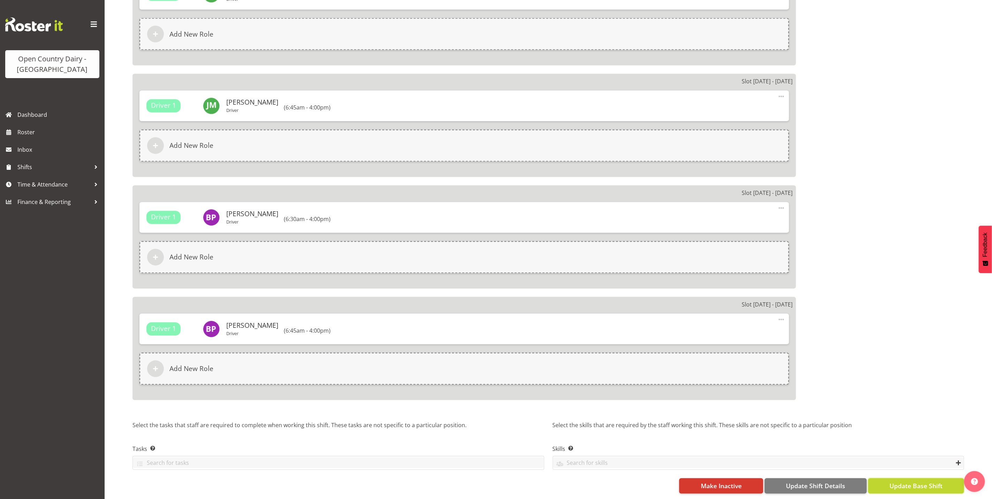
click at [911, 482] on span "Update Base Shift" at bounding box center [916, 486] width 53 height 9
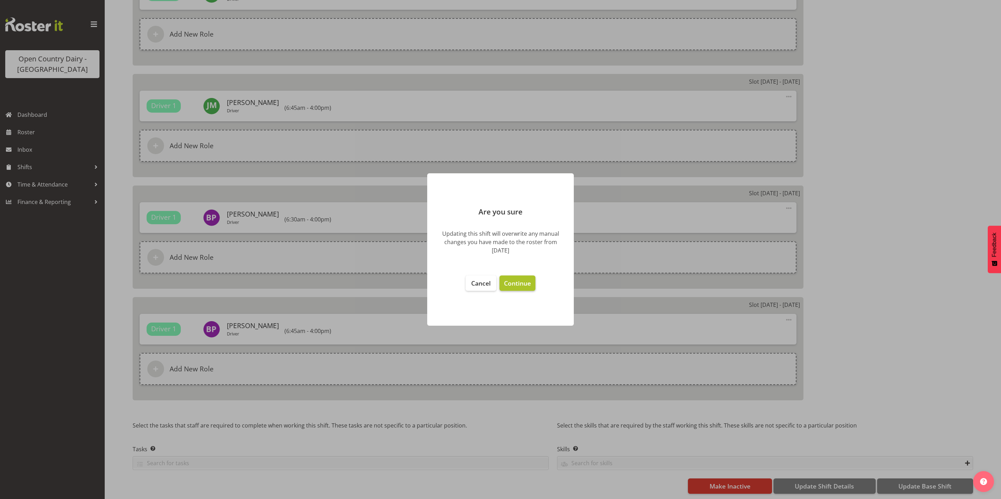
click at [515, 282] on span "Continue" at bounding box center [517, 283] width 27 height 8
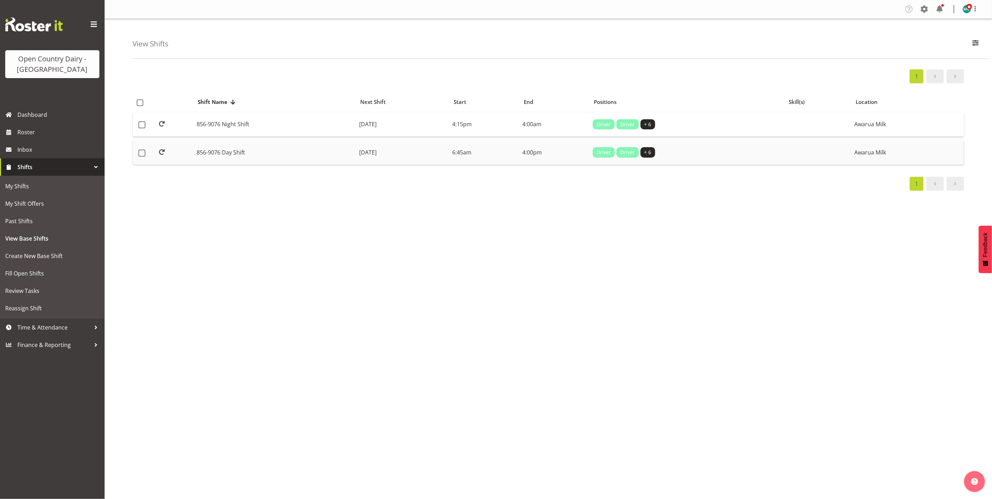
click at [215, 153] on td "856-9076 Day Shift" at bounding box center [275, 152] width 163 height 24
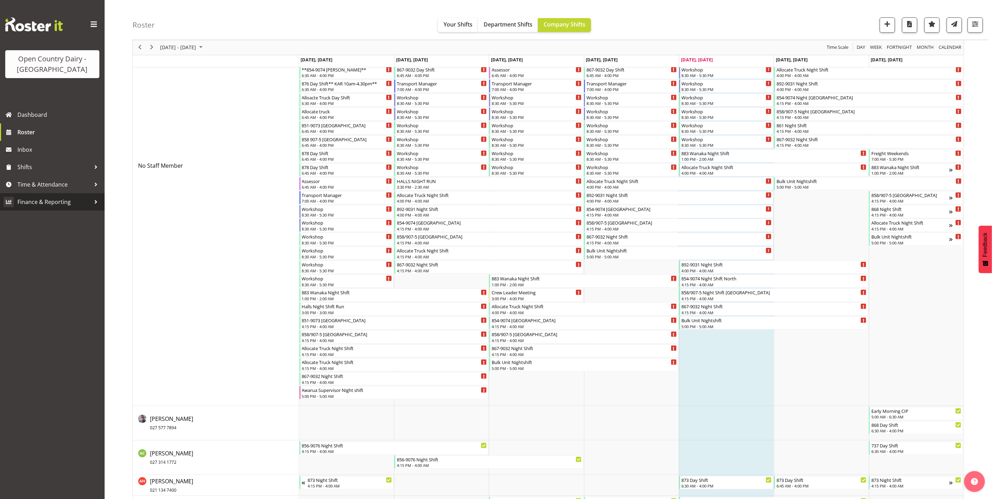
scroll to position [157, 0]
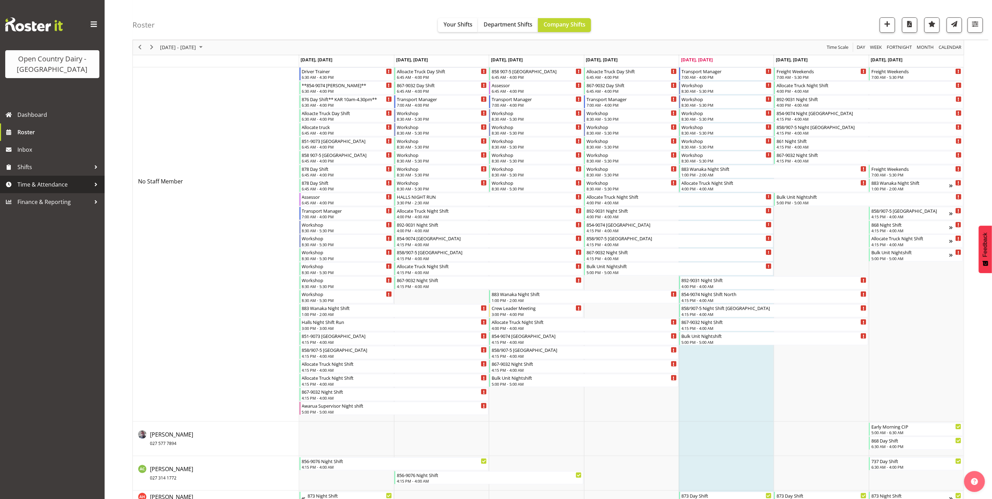
click at [47, 187] on span "Time & Attendance" at bounding box center [53, 184] width 73 height 10
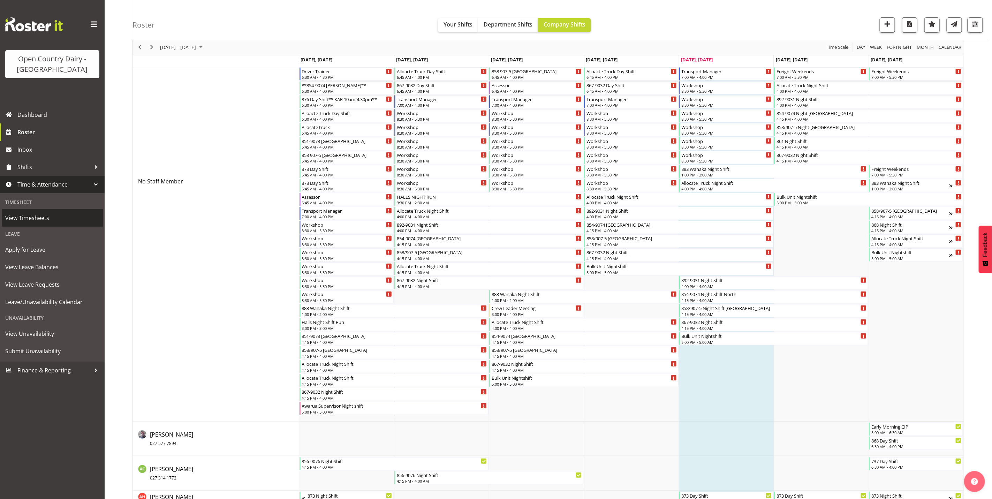
click at [36, 219] on span "View Timesheets" at bounding box center [52, 218] width 94 height 10
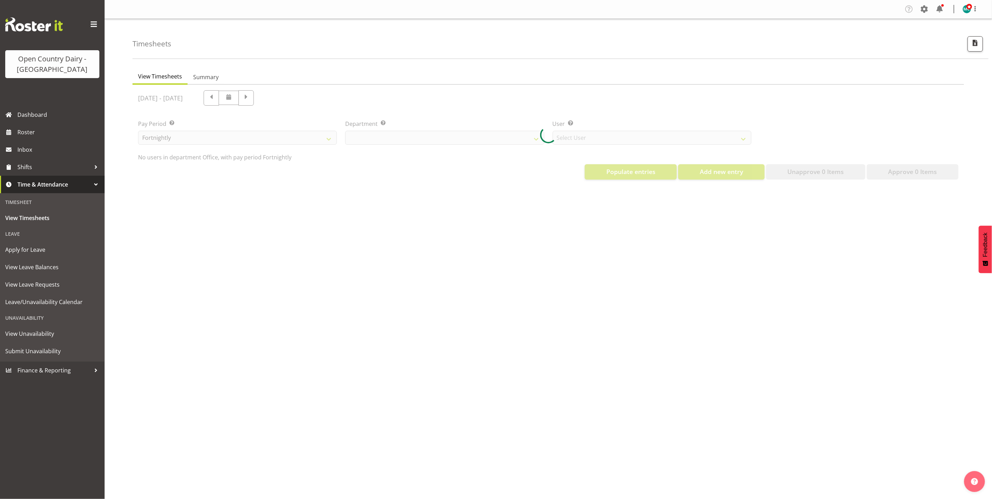
click at [451, 137] on div at bounding box center [549, 135] width 832 height 100
select select "699"
select select "8449"
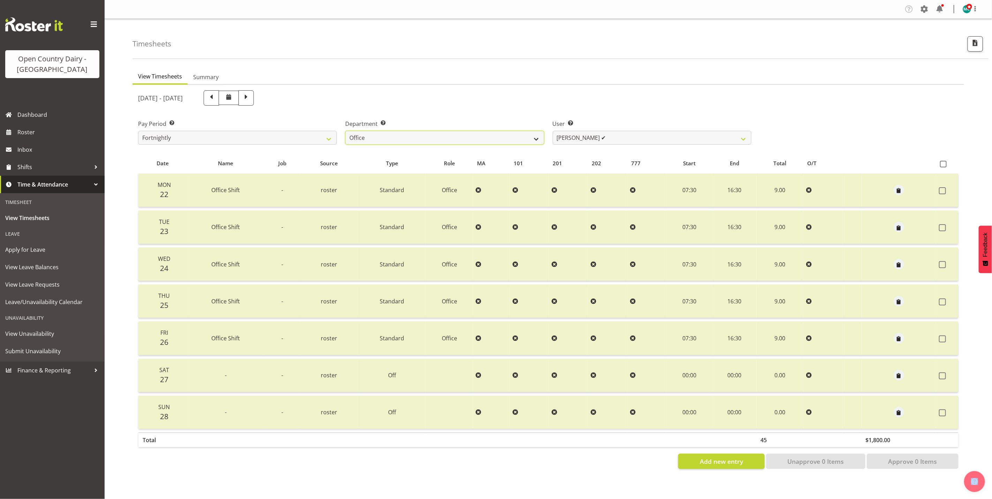
click at [538, 140] on select "734 735 736 737 738 739 851 853 854 855 856 858 861 862 865 867-9032 868 869 87…" at bounding box center [444, 138] width 199 height 14
select select "671"
click at [345, 131] on select "734 735 736 737 738 739 851 853 854 855 856 858 861 862 865 867-9032 868 869 87…" at bounding box center [444, 138] width 199 height 14
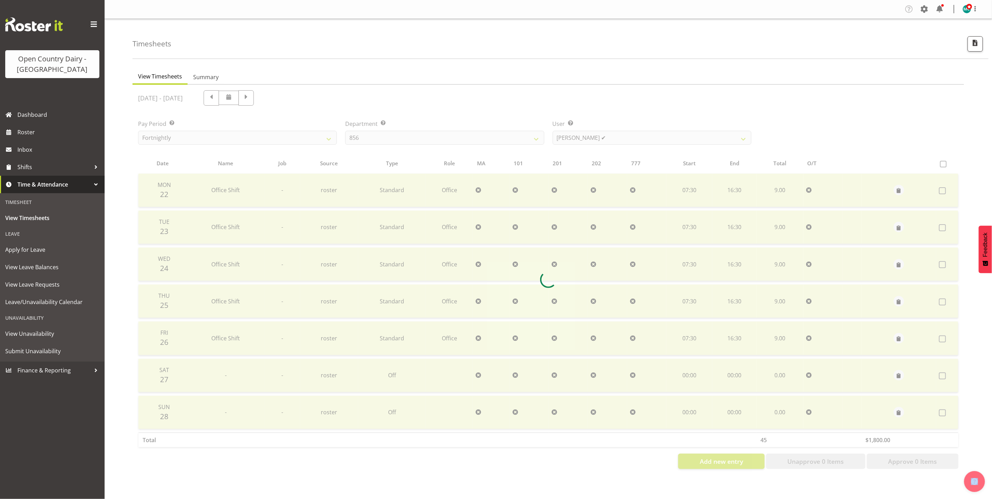
click at [605, 134] on div at bounding box center [549, 280] width 832 height 390
click at [608, 137] on div at bounding box center [549, 280] width 832 height 390
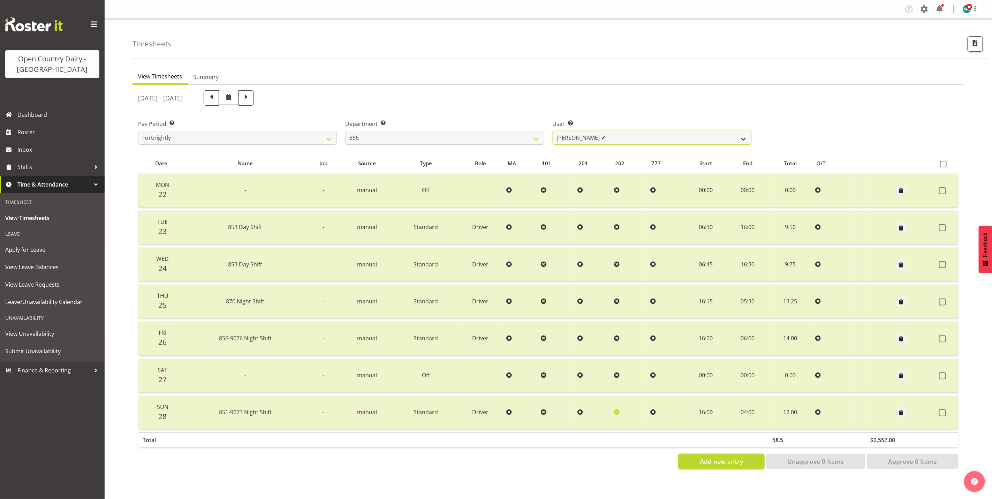
click at [629, 137] on select "Bradley Parkhill ✔ James Matheson ✔ Jason Vercoe ✔ Tony Lee ✔" at bounding box center [652, 138] width 199 height 14
select select "7435"
click at [553, 131] on select "Bradley Parkhill ✔ James Matheson ✔ Jason Vercoe ✔ Tony Lee ✔" at bounding box center [652, 138] width 199 height 14
click at [251, 98] on span at bounding box center [246, 97] width 9 height 9
select select
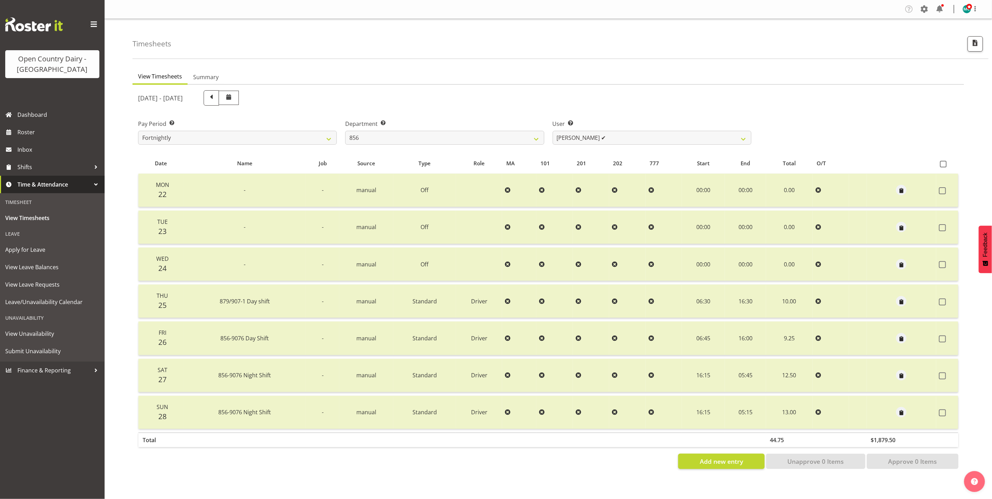
select select
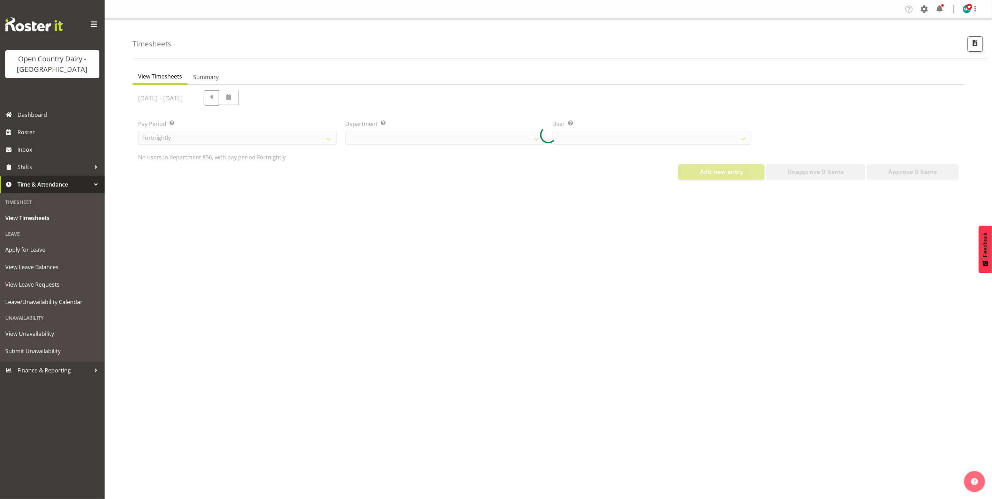
select select "671"
select select "7435"
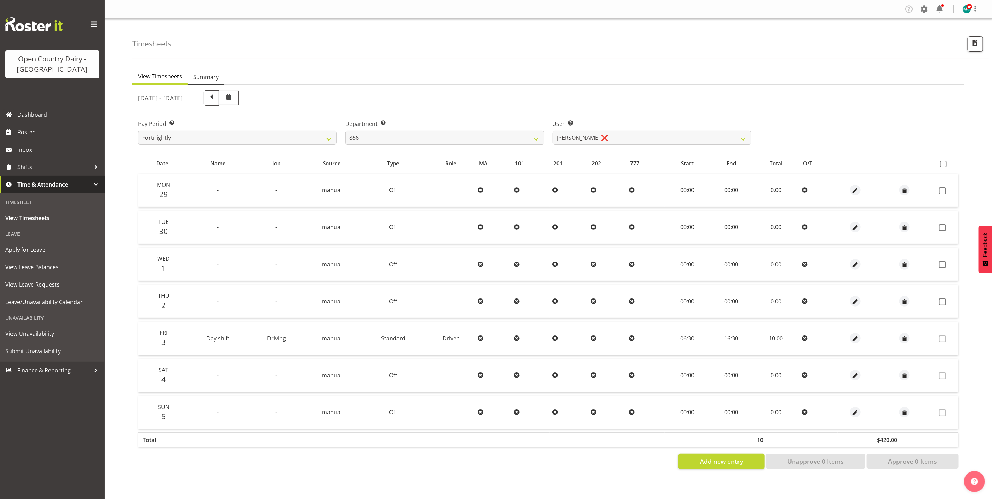
click at [205, 81] on span "Summary" at bounding box center [205, 77] width 25 height 8
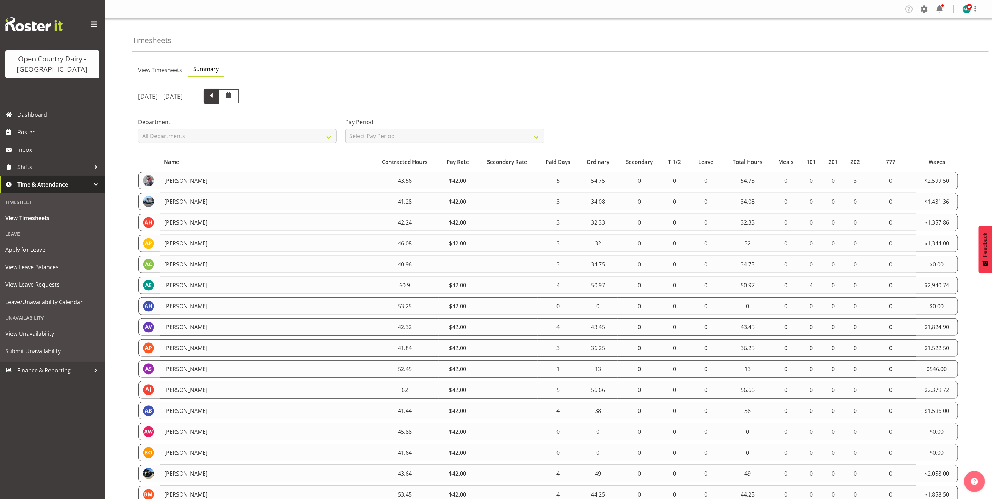
click at [216, 98] on span at bounding box center [211, 95] width 9 height 9
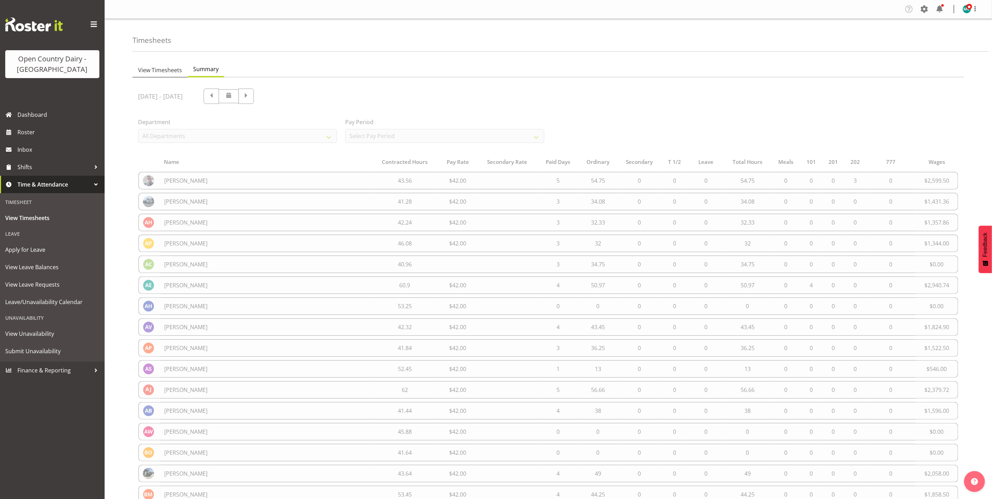
click at [159, 69] on span "View Timesheets" at bounding box center [160, 70] width 44 height 8
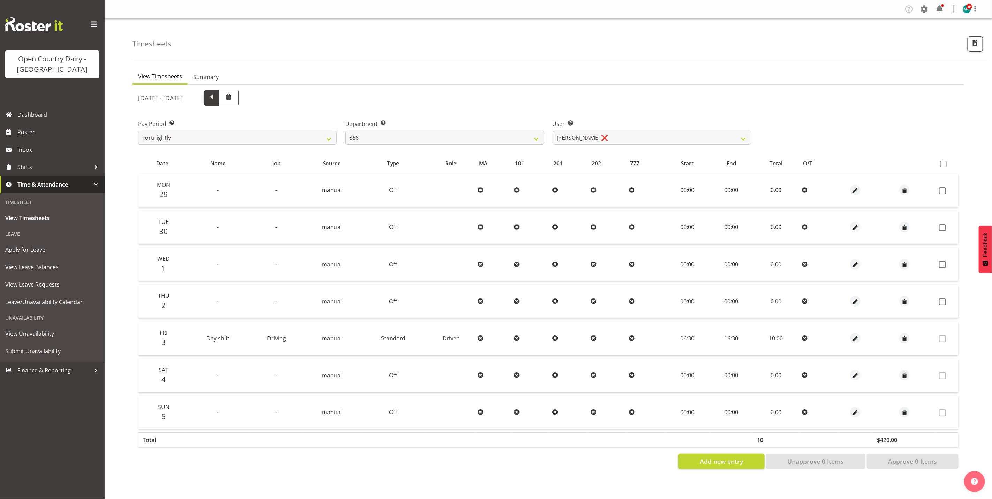
click at [216, 100] on span at bounding box center [211, 97] width 9 height 9
select select
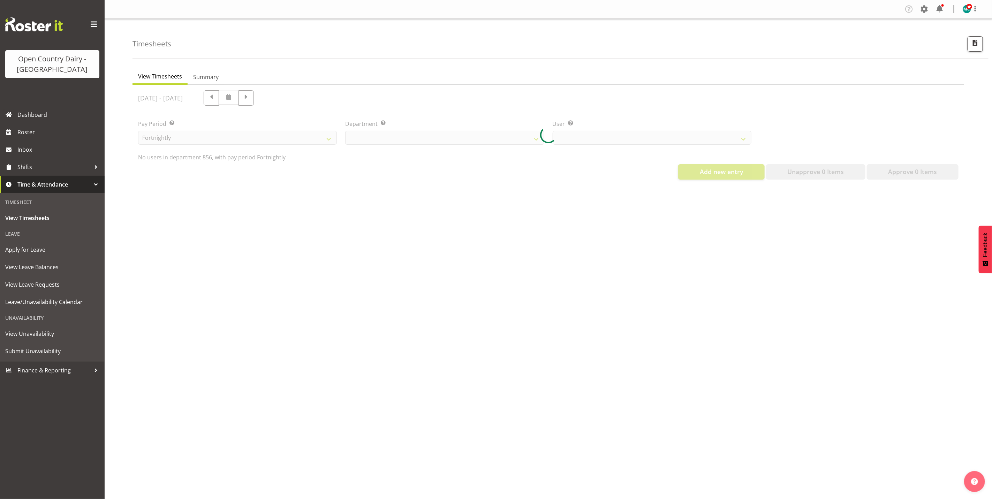
select select "671"
select select "7435"
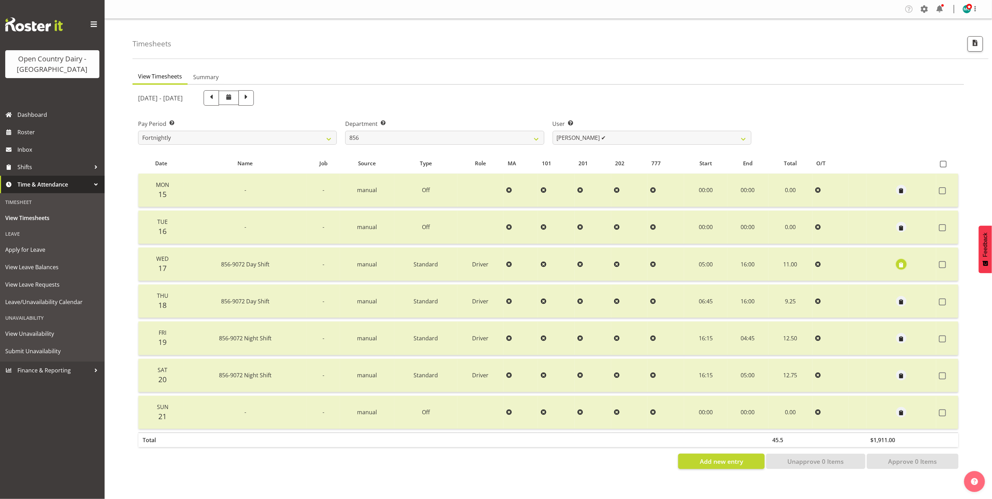
click at [901, 264] on span "button" at bounding box center [902, 265] width 8 height 8
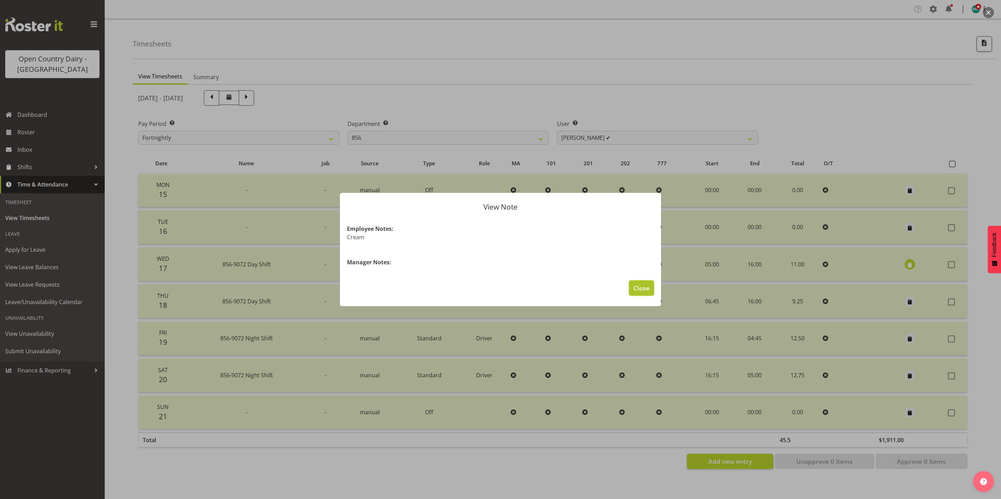
click at [646, 290] on span "Close" at bounding box center [641, 288] width 16 height 9
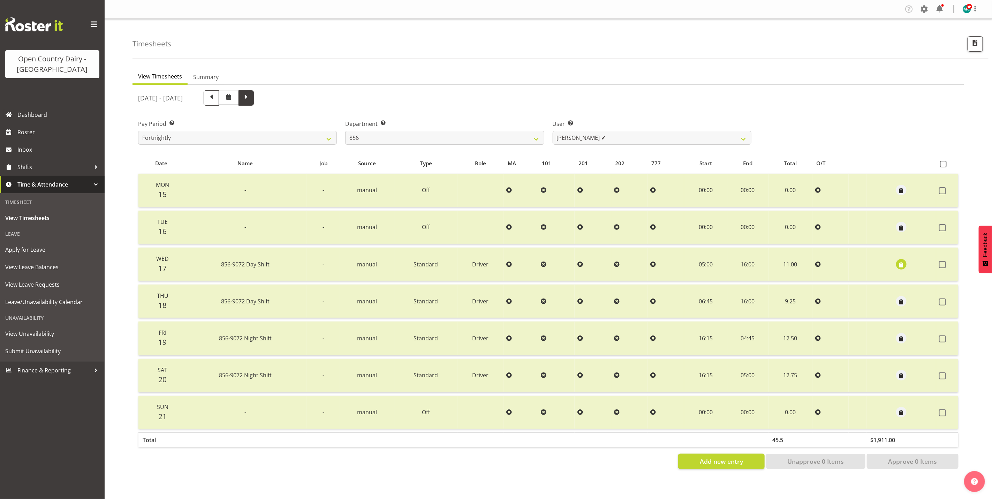
click at [251, 100] on span at bounding box center [246, 97] width 9 height 9
select select
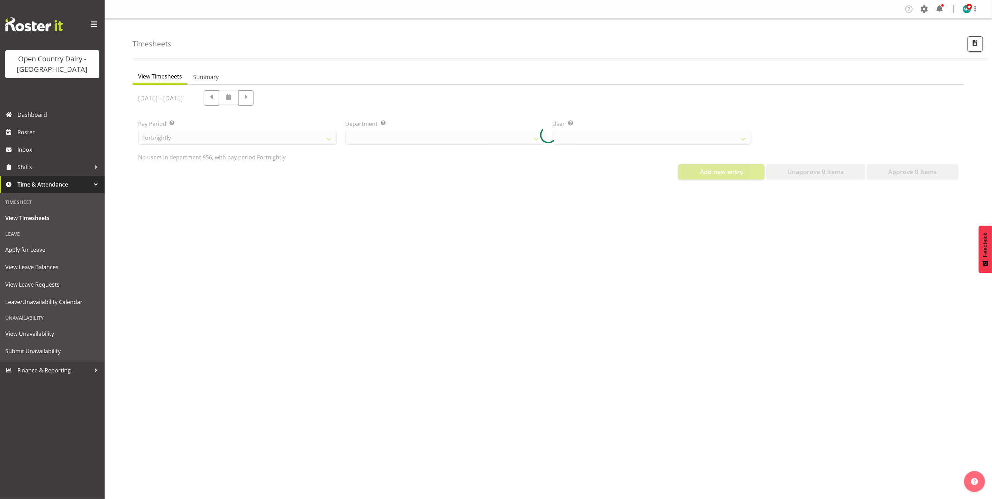
select select "671"
select select "7435"
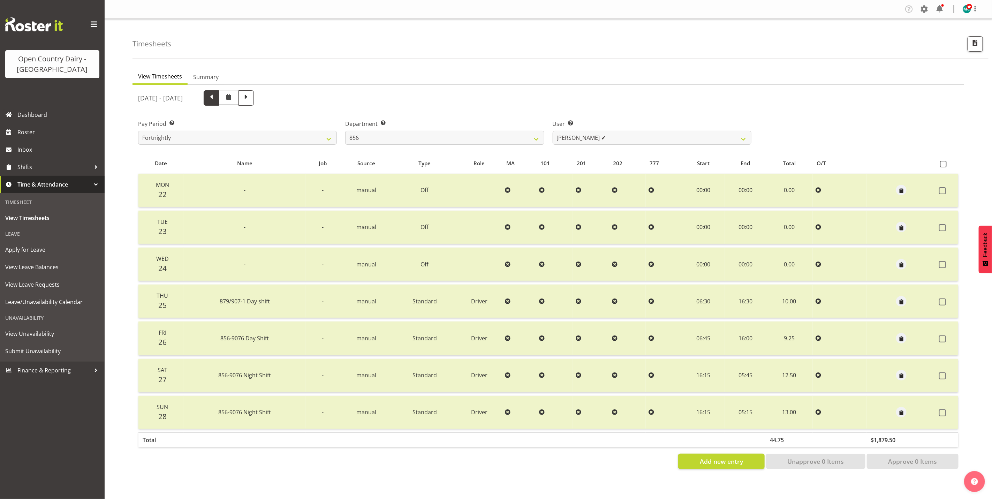
click at [216, 99] on span at bounding box center [211, 97] width 9 height 9
select select
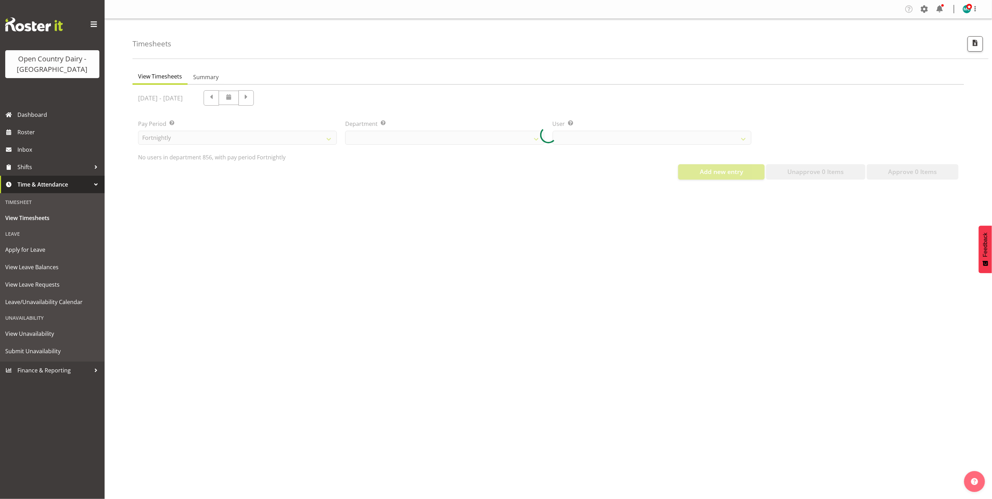
select select "671"
select select "7435"
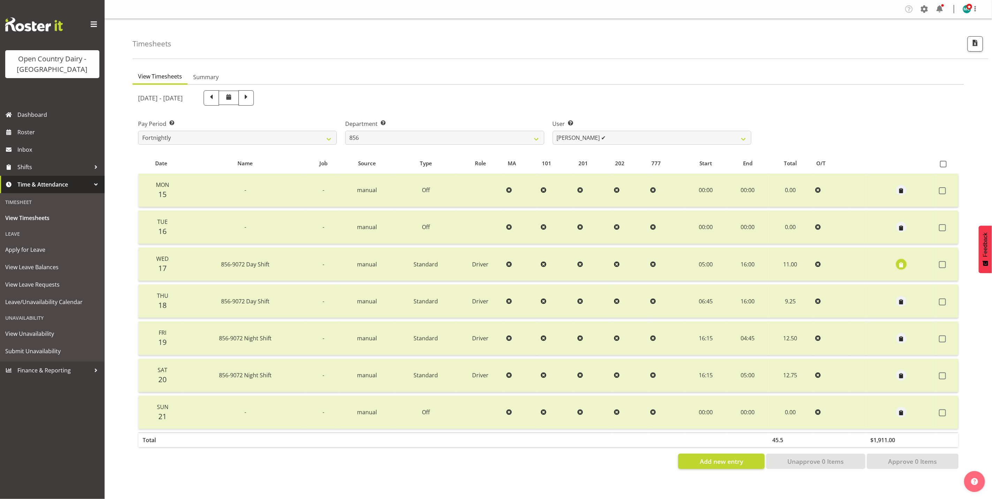
click at [904, 264] on span "button" at bounding box center [902, 265] width 8 height 8
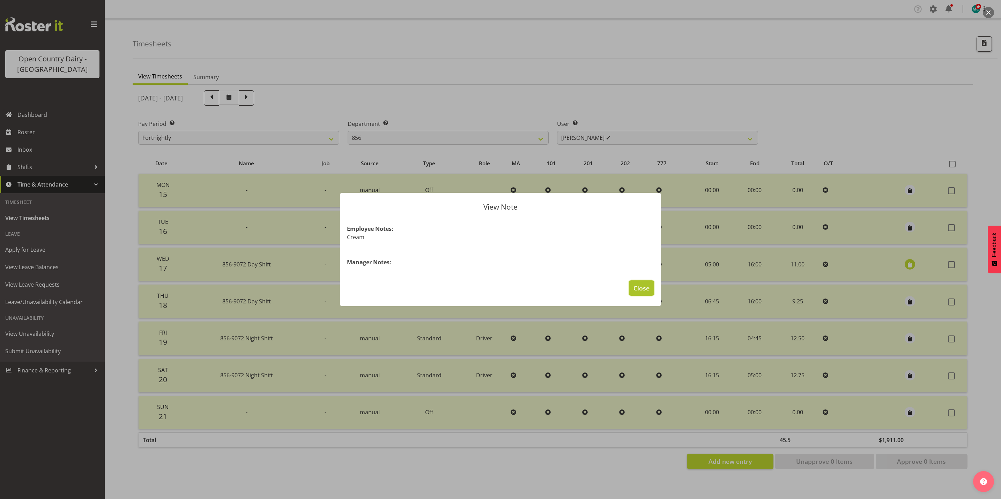
click at [647, 287] on span "Close" at bounding box center [641, 288] width 16 height 9
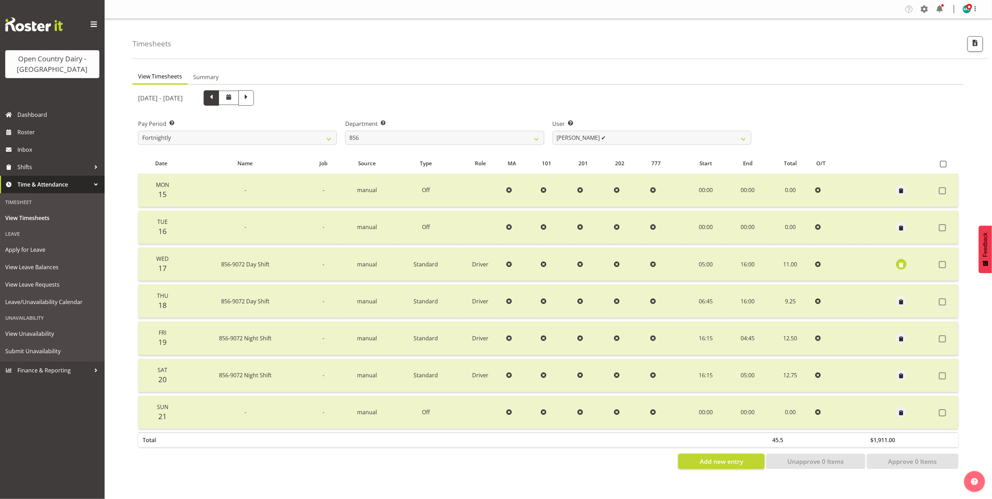
click at [216, 96] on span at bounding box center [211, 97] width 9 height 9
select select
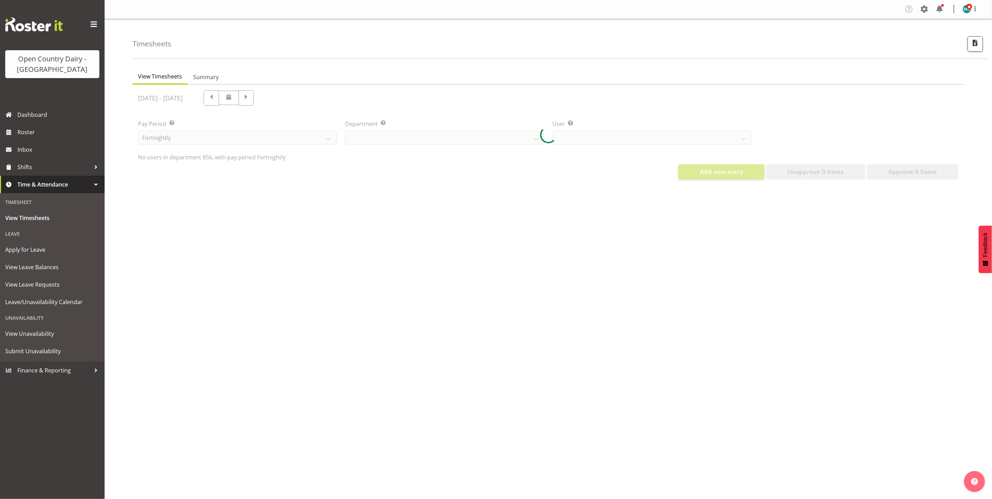
select select "671"
select select "7435"
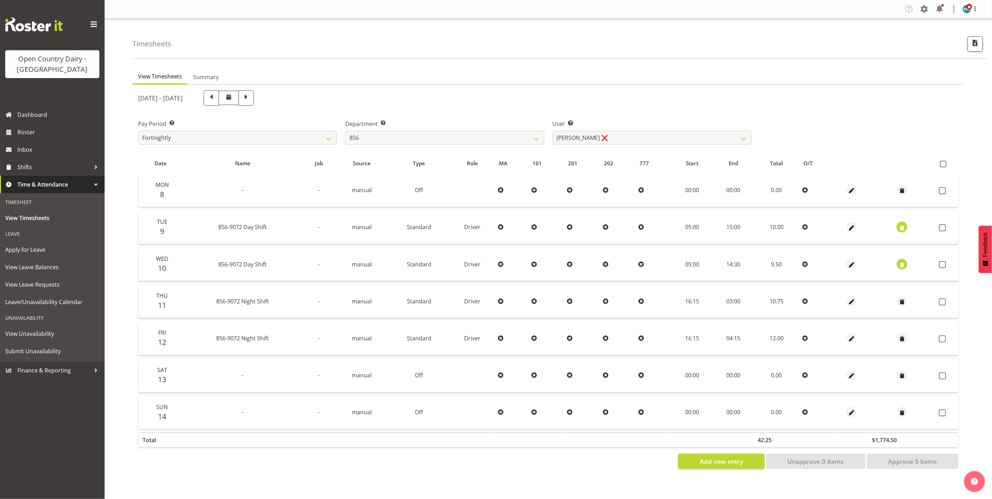
click at [902, 226] on span "button" at bounding box center [903, 228] width 8 height 8
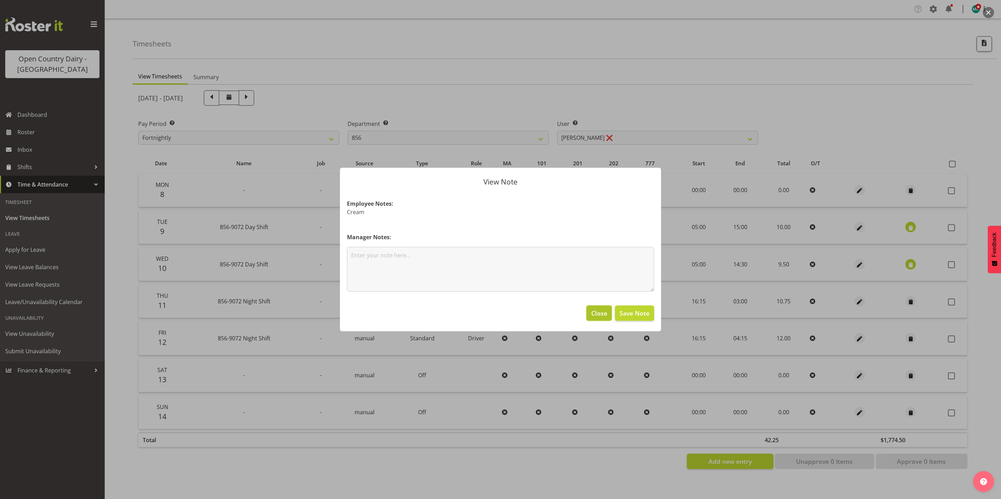
click at [603, 313] on span "Close" at bounding box center [599, 313] width 16 height 9
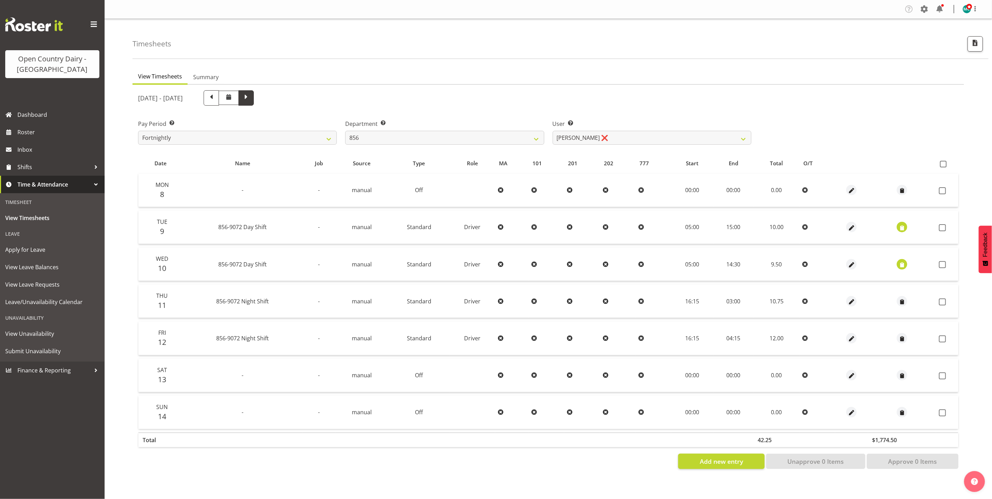
click at [251, 100] on span at bounding box center [246, 97] width 9 height 9
select select
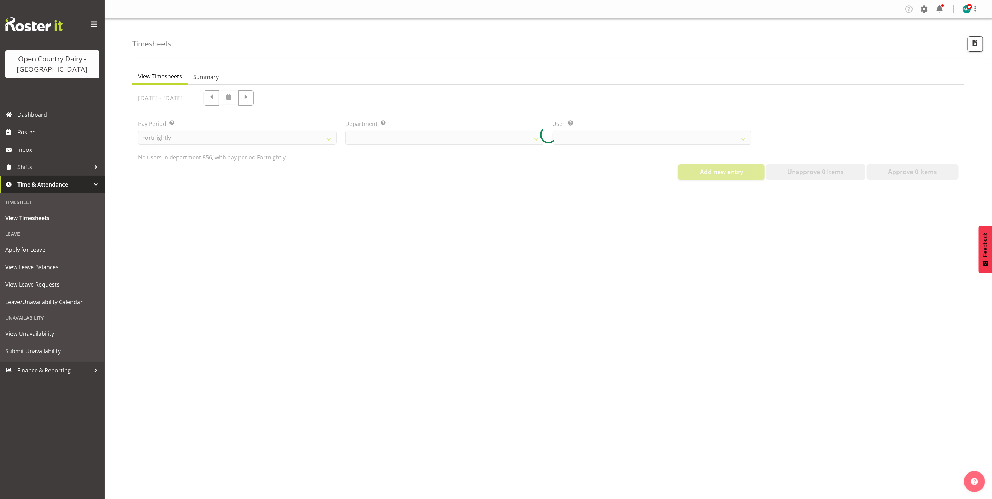
select select "671"
select select "7435"
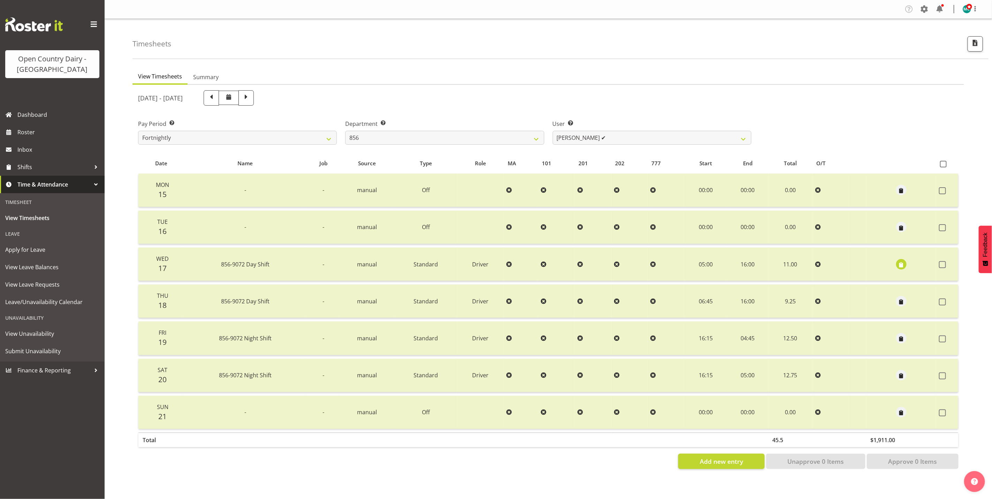
click at [251, 99] on span at bounding box center [246, 97] width 9 height 9
select select
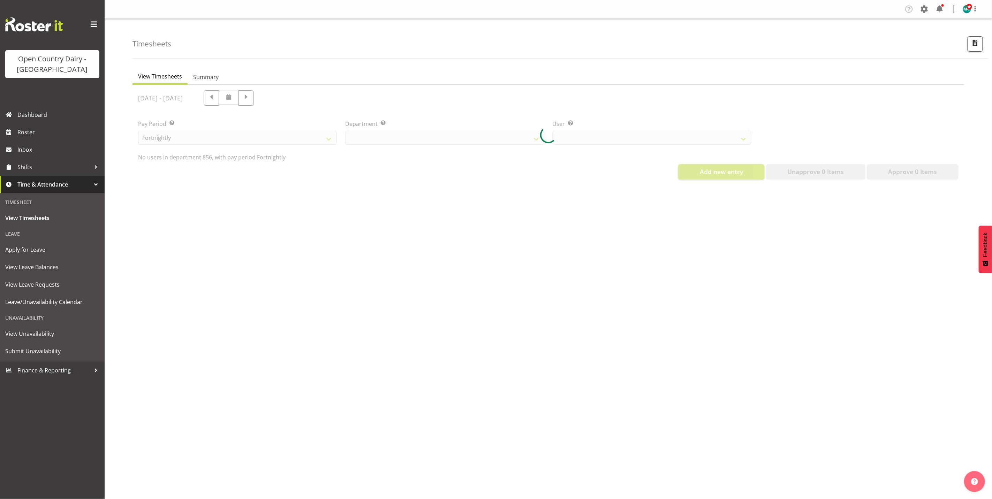
select select "671"
select select "7435"
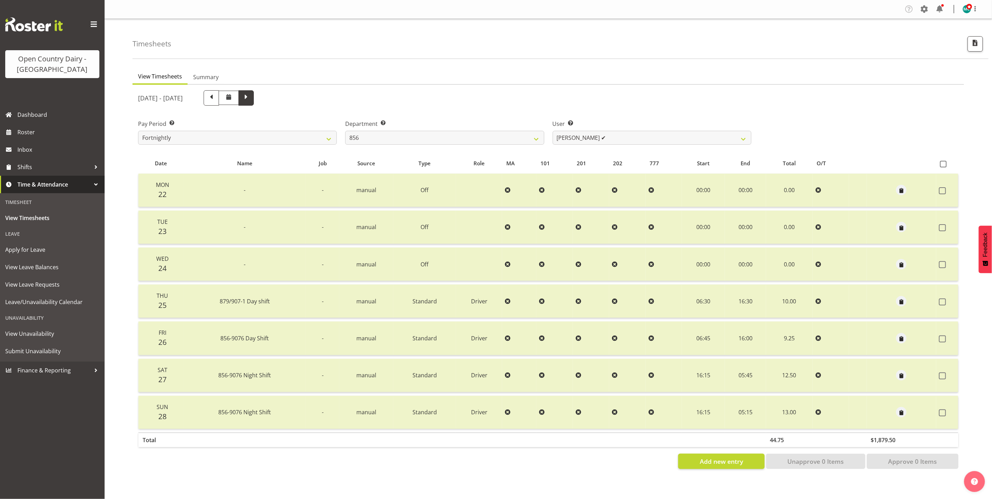
click at [251, 95] on span at bounding box center [246, 97] width 9 height 9
select select
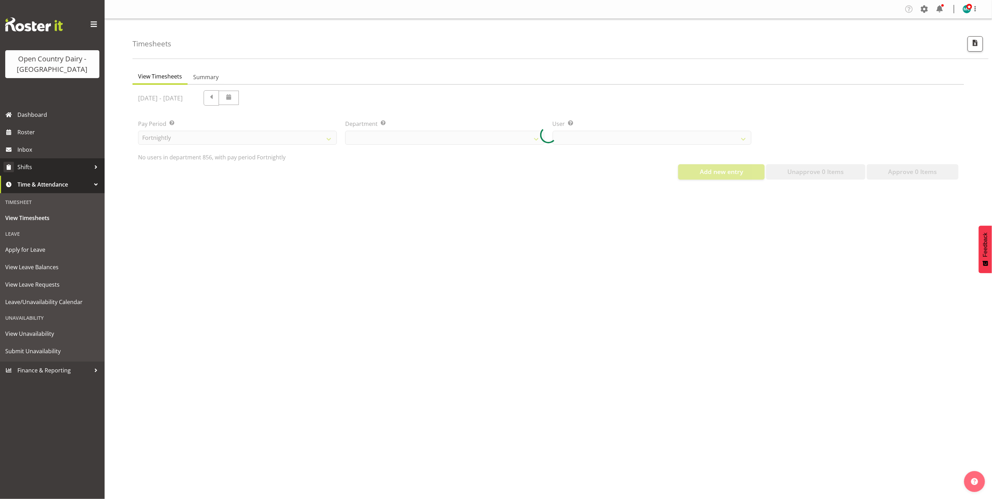
select select "671"
select select "7435"
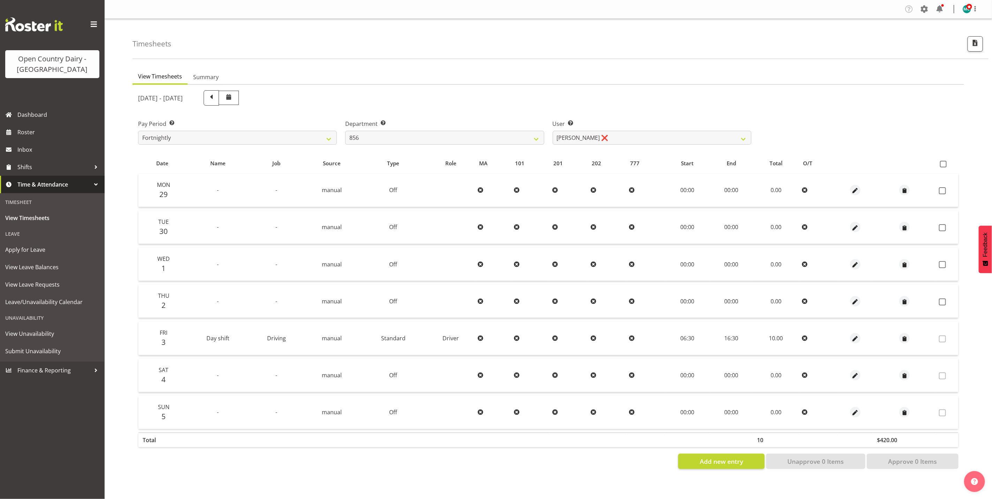
click at [310, 100] on div "September 29th - October 5th 2025" at bounding box center [445, 97] width 614 height 15
click at [239, 98] on span at bounding box center [229, 98] width 20 height 14
click at [239, 102] on span at bounding box center [229, 98] width 20 height 14
click at [233, 98] on span at bounding box center [229, 97] width 8 height 8
click at [23, 286] on span "View Leave Requests" at bounding box center [52, 284] width 94 height 10
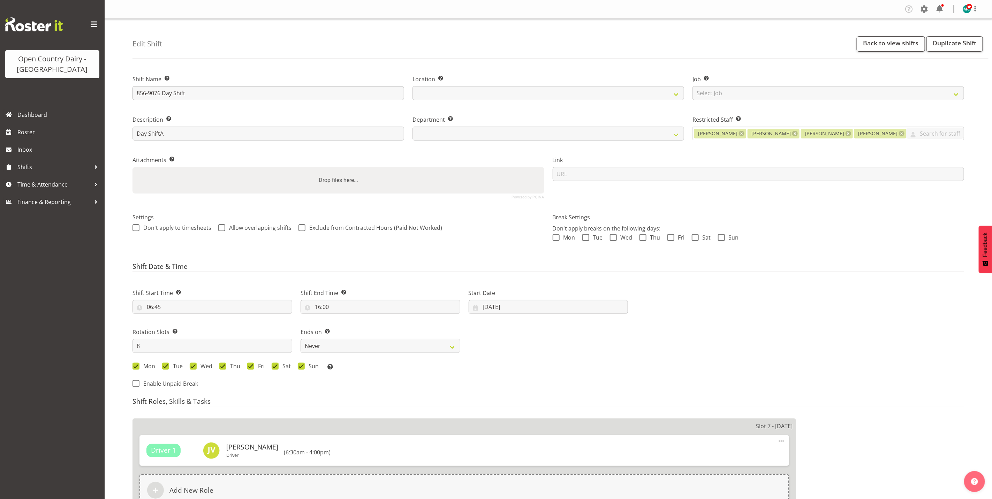
select select
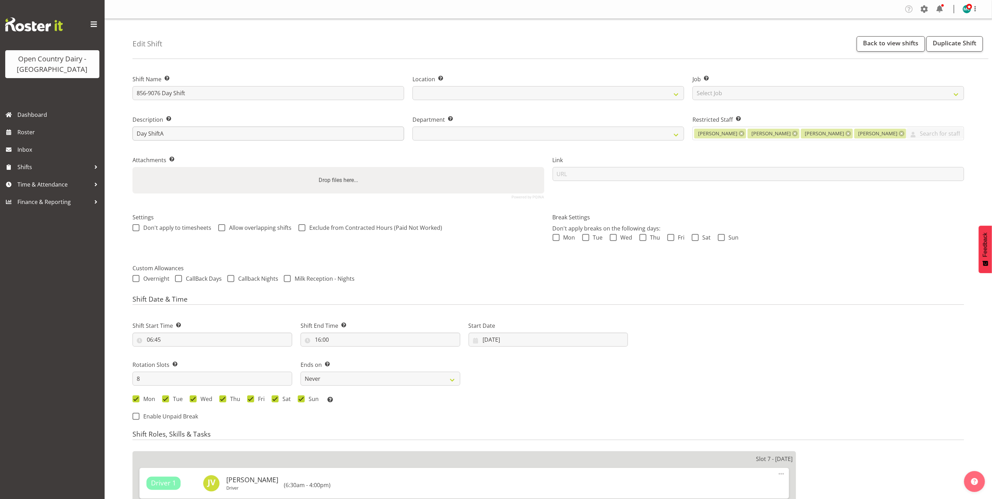
select select
click at [171, 134] on input "Day ShiftA" at bounding box center [269, 134] width 272 height 14
type input "Day Shift"
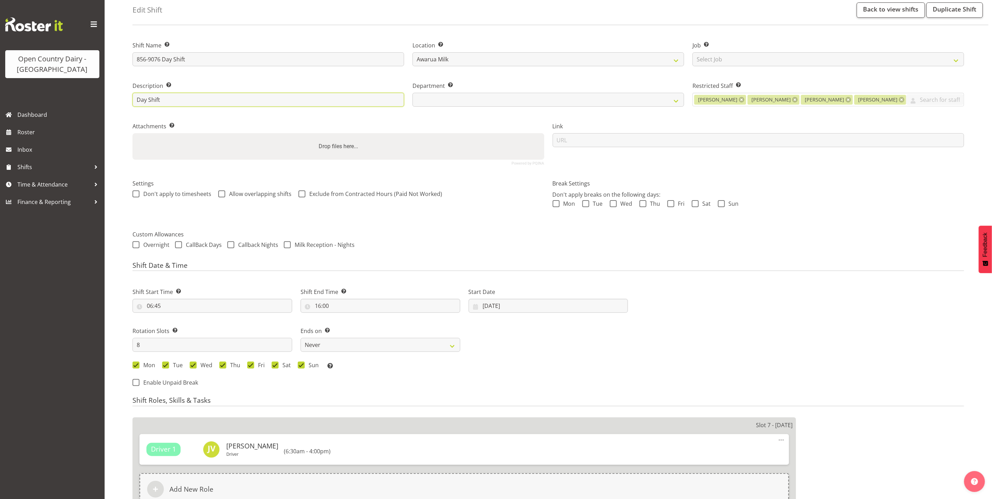
scroll to position [52, 0]
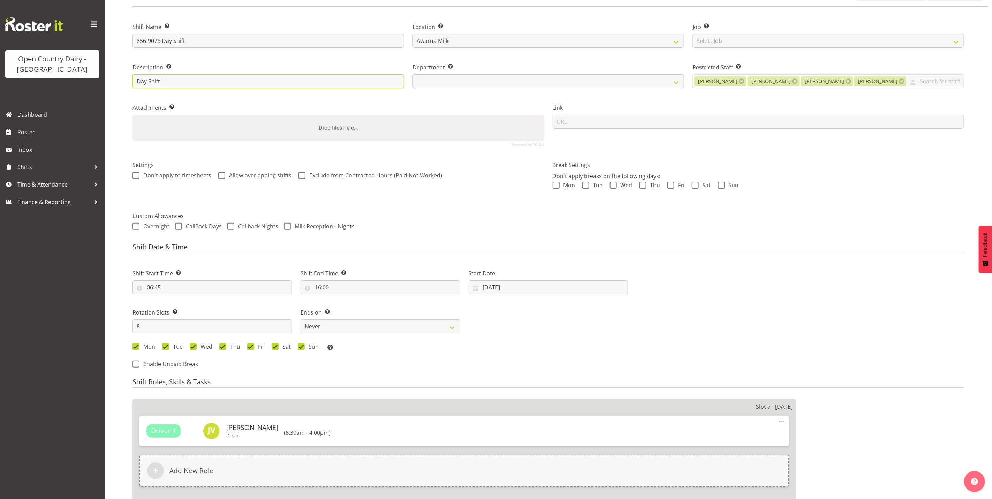
select select "671"
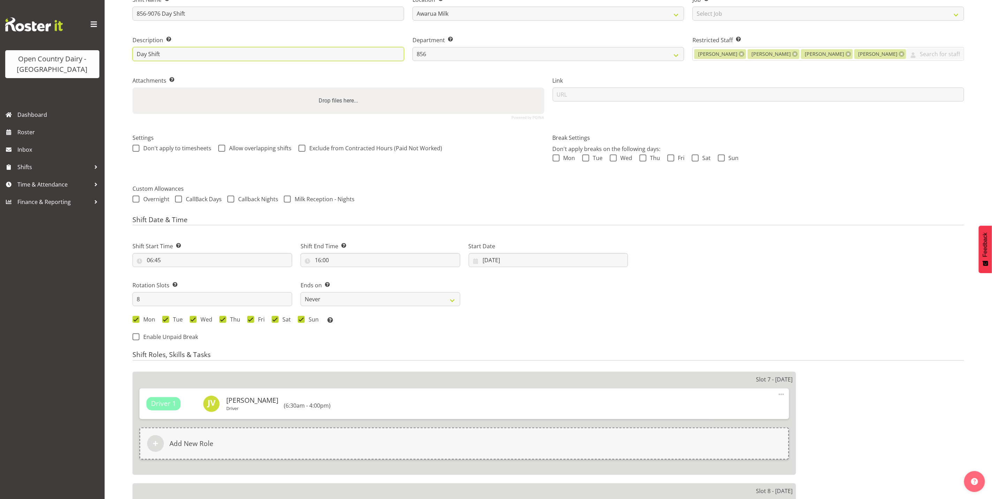
scroll to position [0, 0]
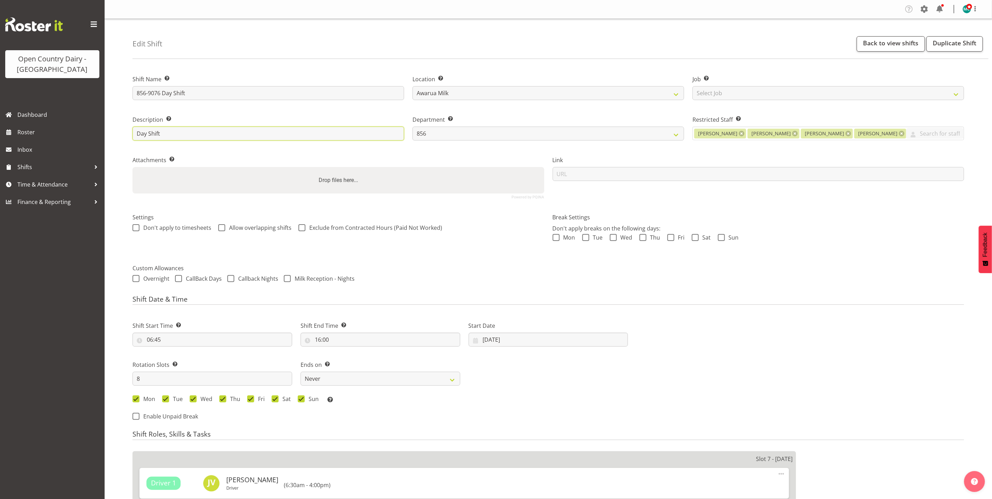
type input "Day Shift"
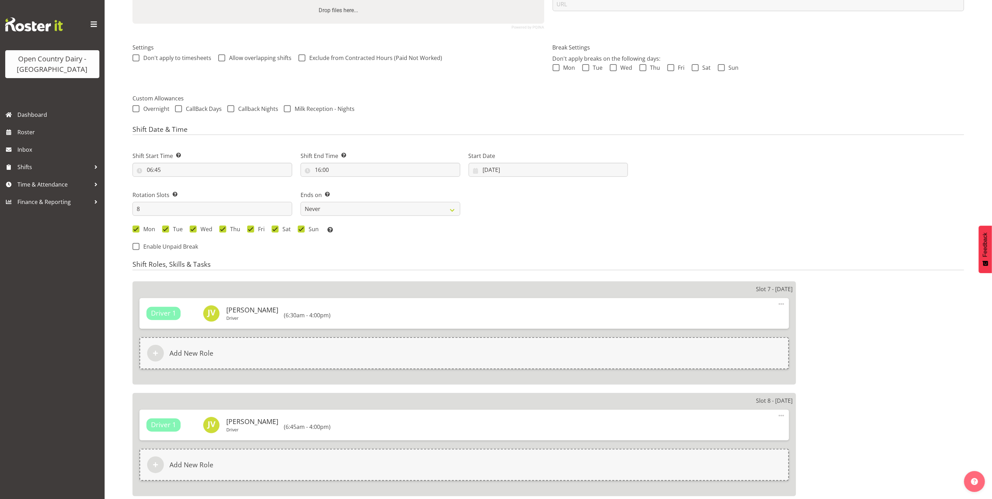
scroll to position [67, 0]
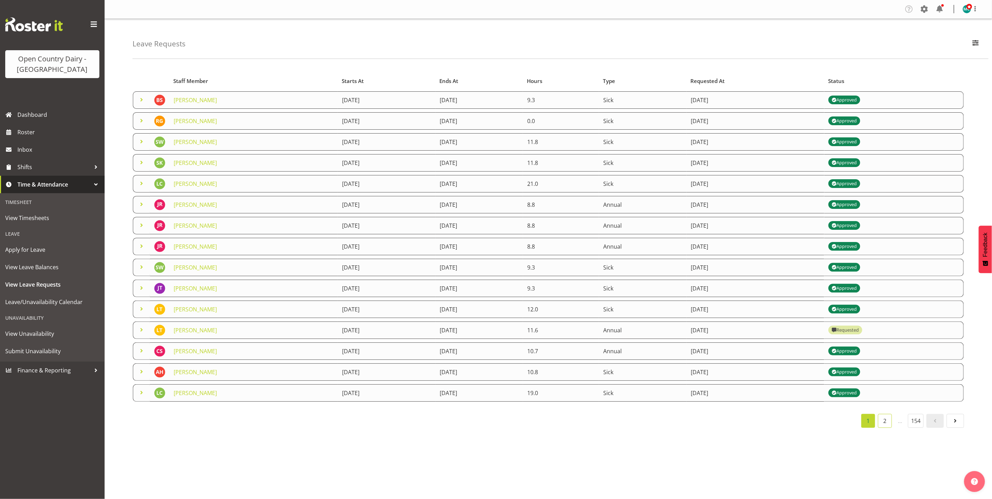
click at [886, 420] on link "2" at bounding box center [885, 421] width 14 height 14
click at [883, 422] on link "3" at bounding box center [885, 421] width 14 height 14
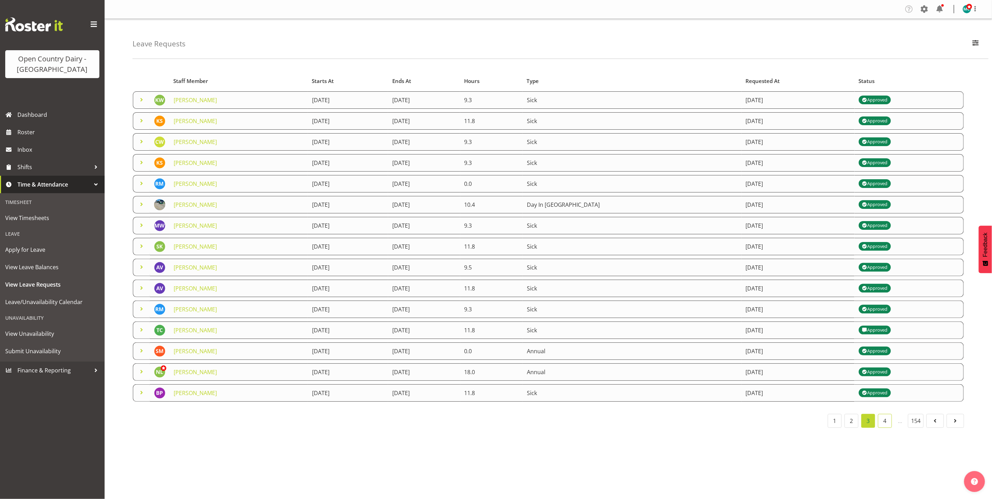
click at [885, 424] on link "4" at bounding box center [885, 421] width 14 height 14
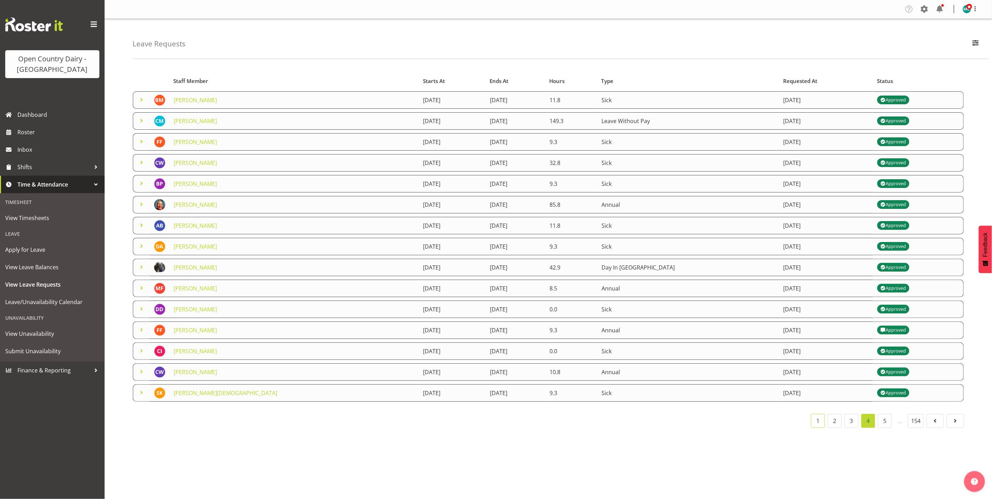
click at [820, 421] on link "1" at bounding box center [818, 421] width 14 height 14
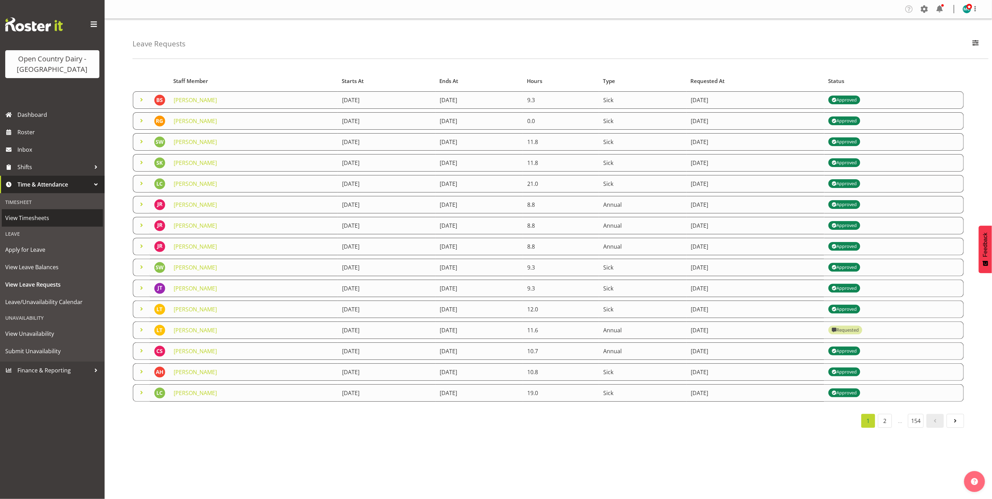
click at [38, 215] on span "View Timesheets" at bounding box center [52, 218] width 94 height 10
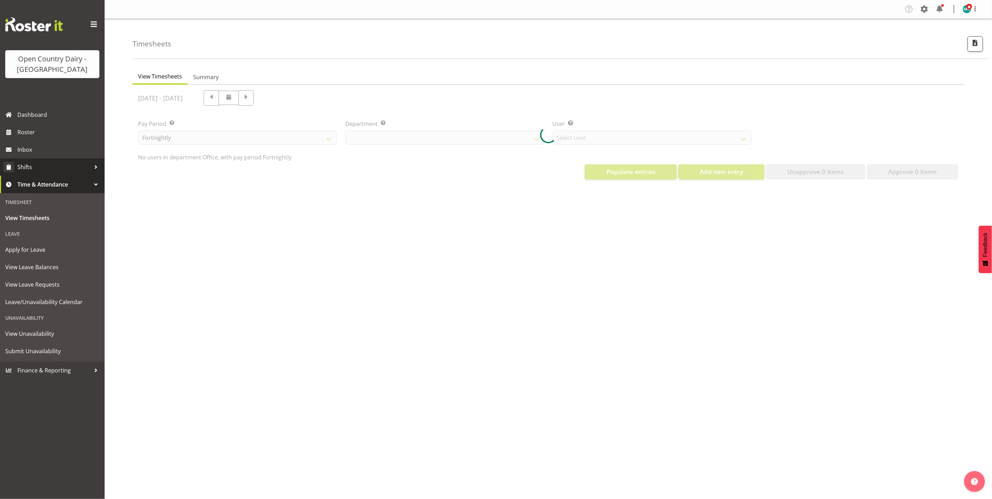
select select "699"
select select "8449"
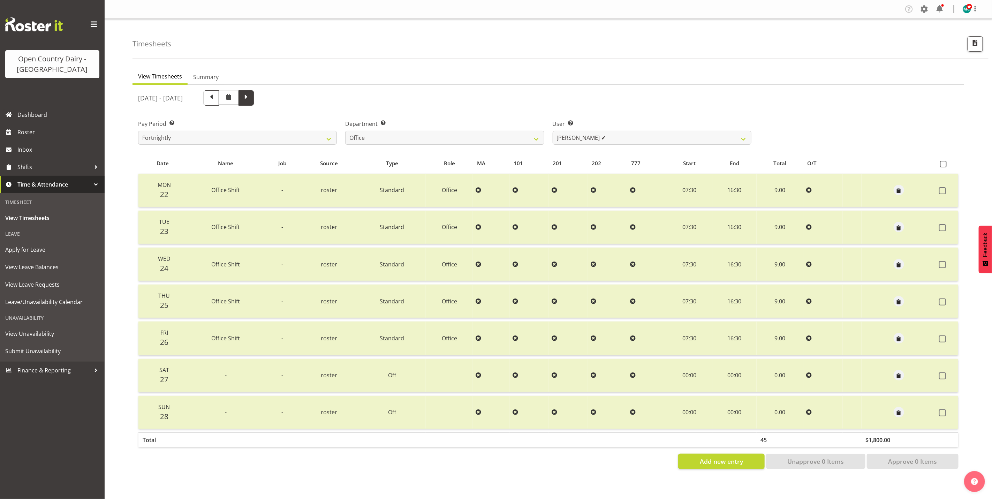
click at [251, 97] on span at bounding box center [246, 97] width 9 height 9
select select
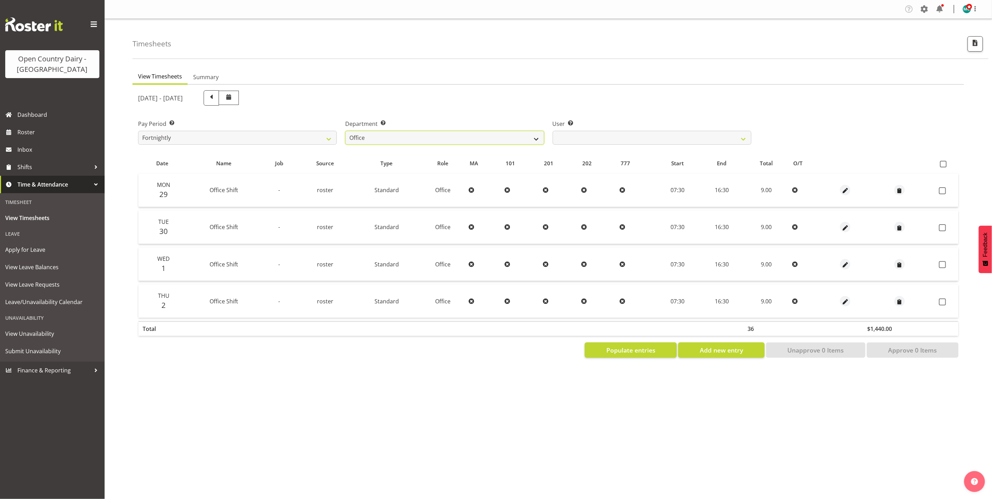
click at [522, 135] on select "734 735 736 737 738 739 851 853 854 855 856 858 861 862 865 867-9032 868 869 87…" at bounding box center [444, 138] width 199 height 14
select select "671"
click at [345, 131] on select "734 735 736 737 738 739 851 853 854 855 856 858 861 862 865 867-9032 868 869 87…" at bounding box center [444, 138] width 199 height 14
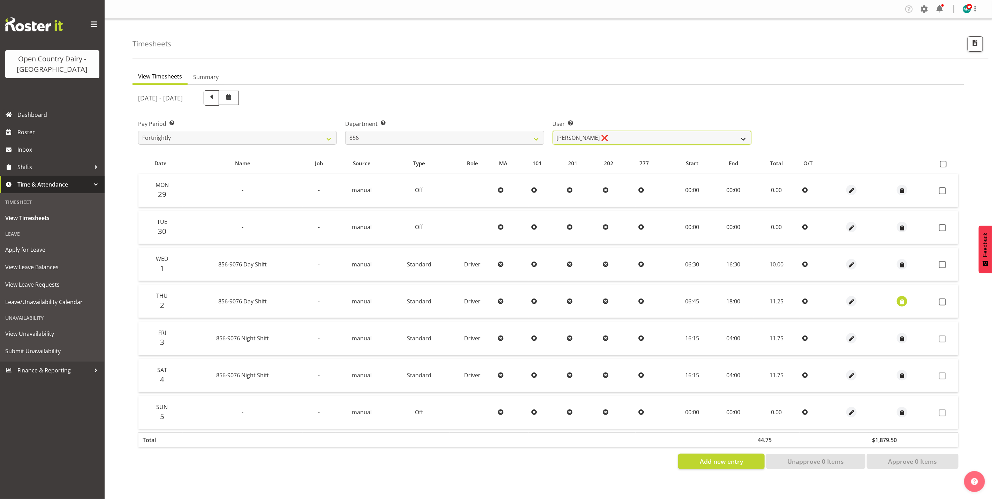
click at [627, 134] on select "[PERSON_NAME] ❌ [PERSON_NAME] ❌ [PERSON_NAME] ❌ [PERSON_NAME] ❌" at bounding box center [652, 138] width 199 height 14
select select "7435"
click at [553, 131] on select "[PERSON_NAME] ❌ [PERSON_NAME] ❌ [PERSON_NAME] ❌ [PERSON_NAME] ❌" at bounding box center [652, 138] width 199 height 14
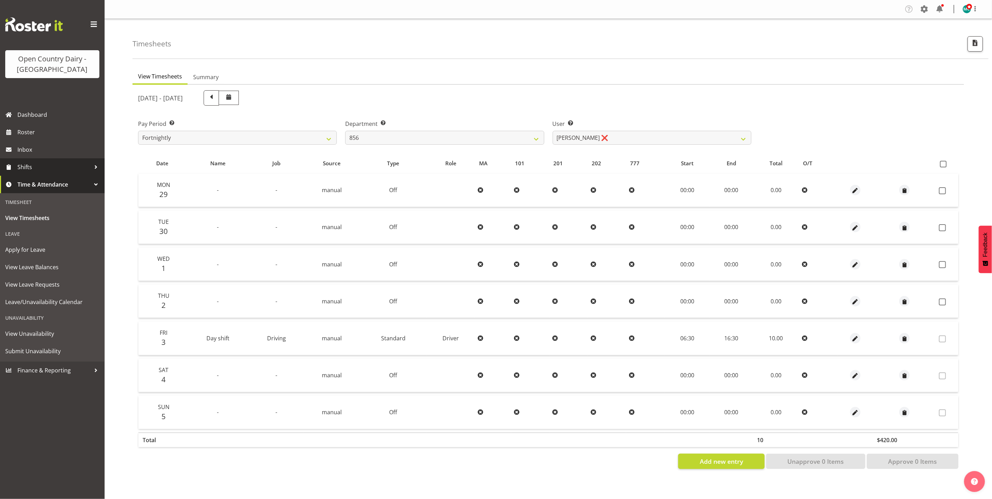
click at [22, 165] on span "Shifts" at bounding box center [53, 167] width 73 height 10
